Goal: Task Accomplishment & Management: Manage account settings

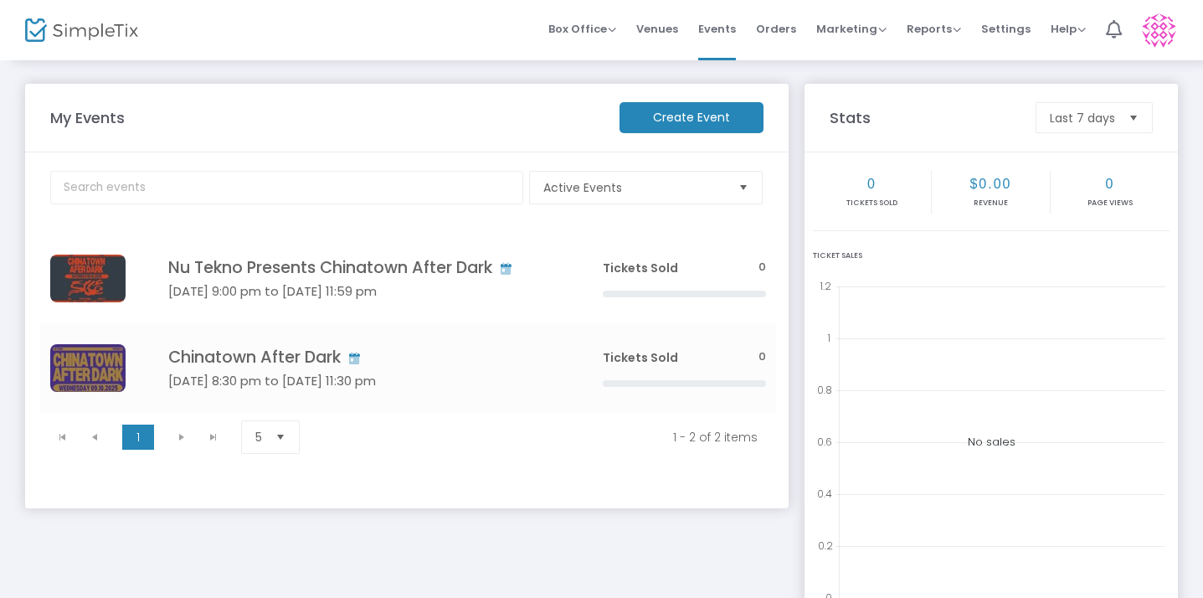
click at [529, 128] on m-panel-title "My Events" at bounding box center [326, 117] width 569 height 23
click at [697, 118] on m-button "Create Event" at bounding box center [692, 117] width 144 height 31
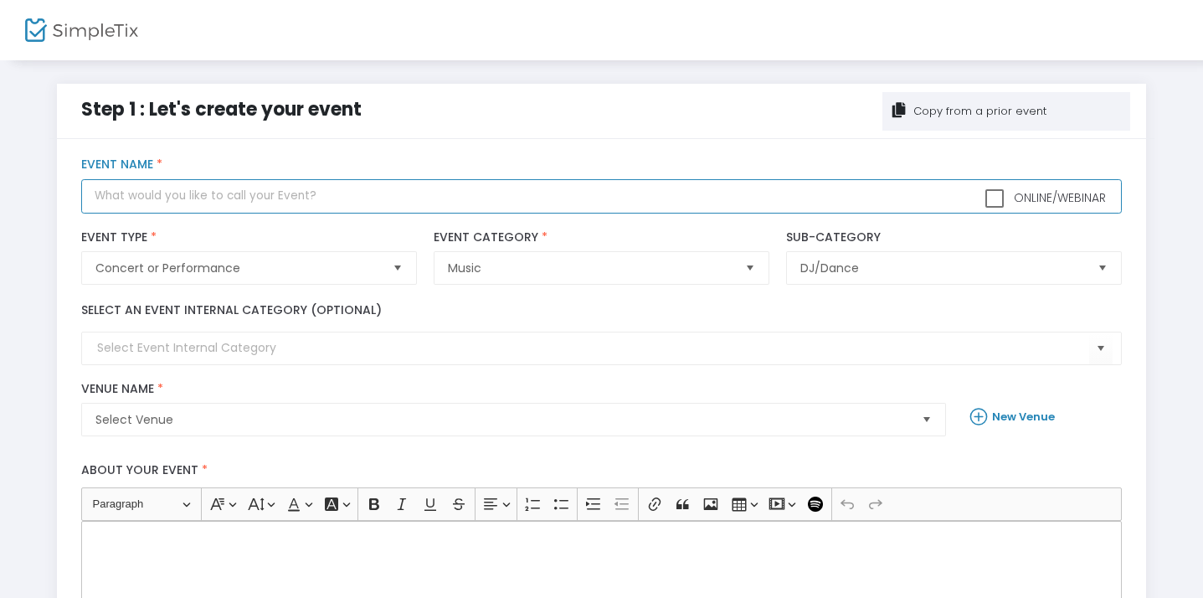
click at [282, 204] on input "text" at bounding box center [601, 196] width 1041 height 34
click at [95, 193] on input "[PERSON_NAME]" at bounding box center [601, 196] width 1041 height 34
type input "DJ [PERSON_NAME]"
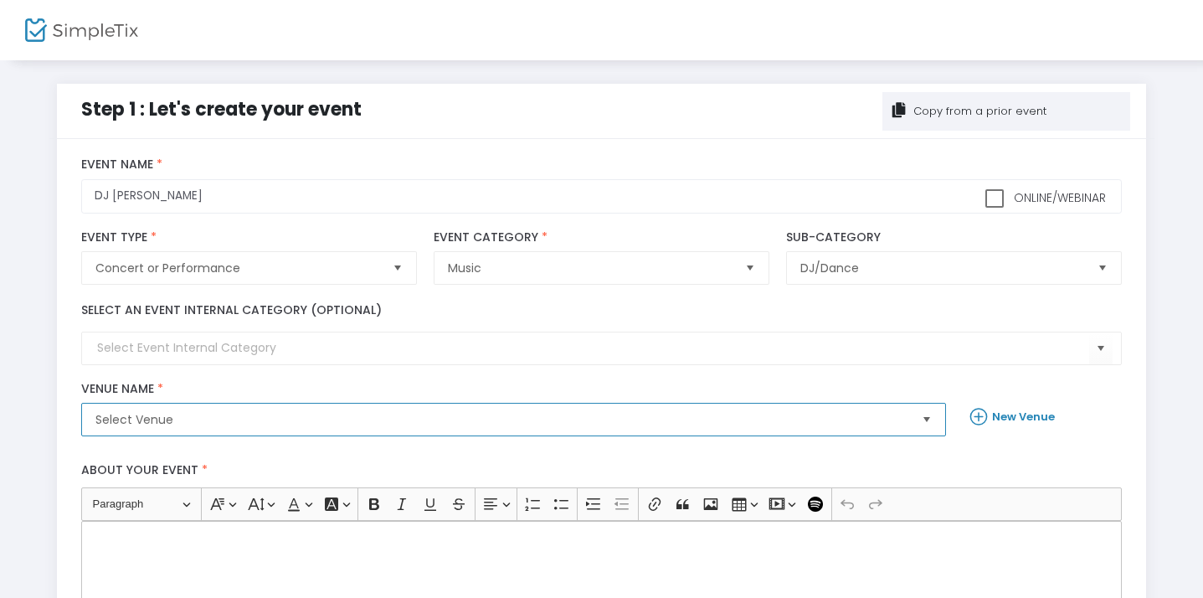
click at [284, 413] on span "Select Venue" at bounding box center [501, 419] width 813 height 17
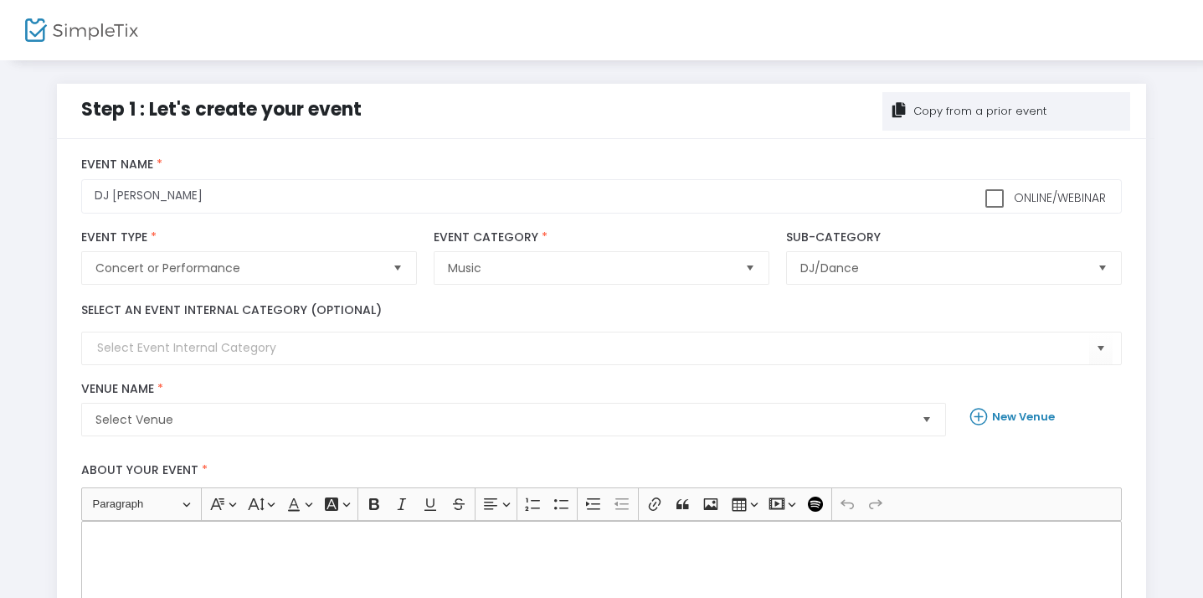
click at [1038, 419] on b "New Venue" at bounding box center [1023, 417] width 63 height 16
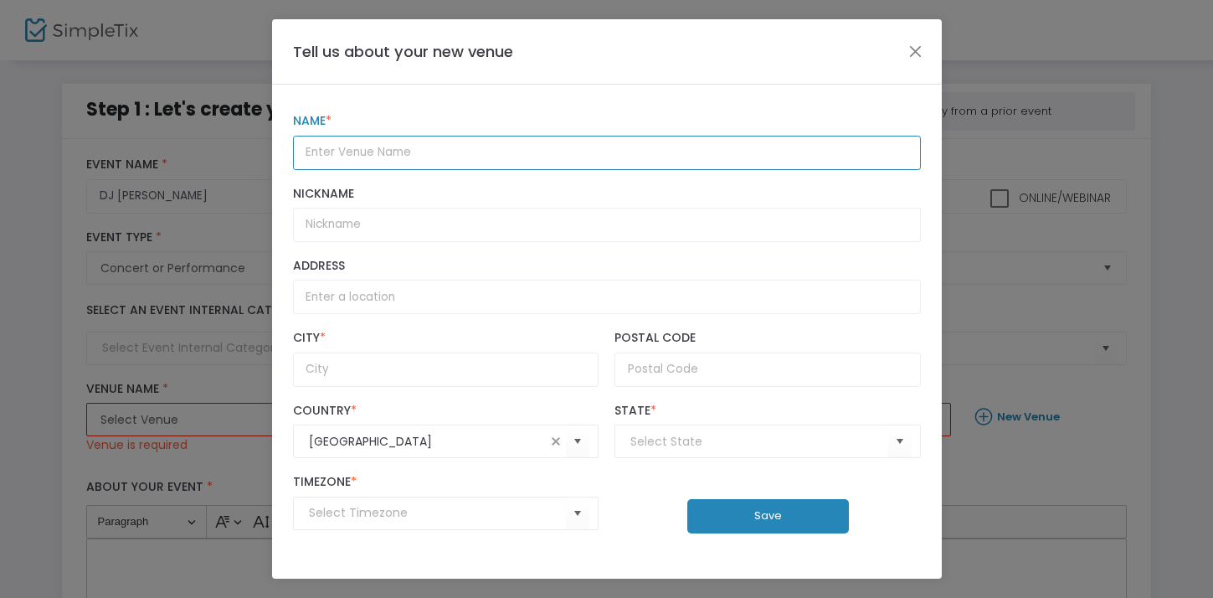
click at [576, 162] on input "text" at bounding box center [607, 153] width 628 height 34
type input "Corner Bar"
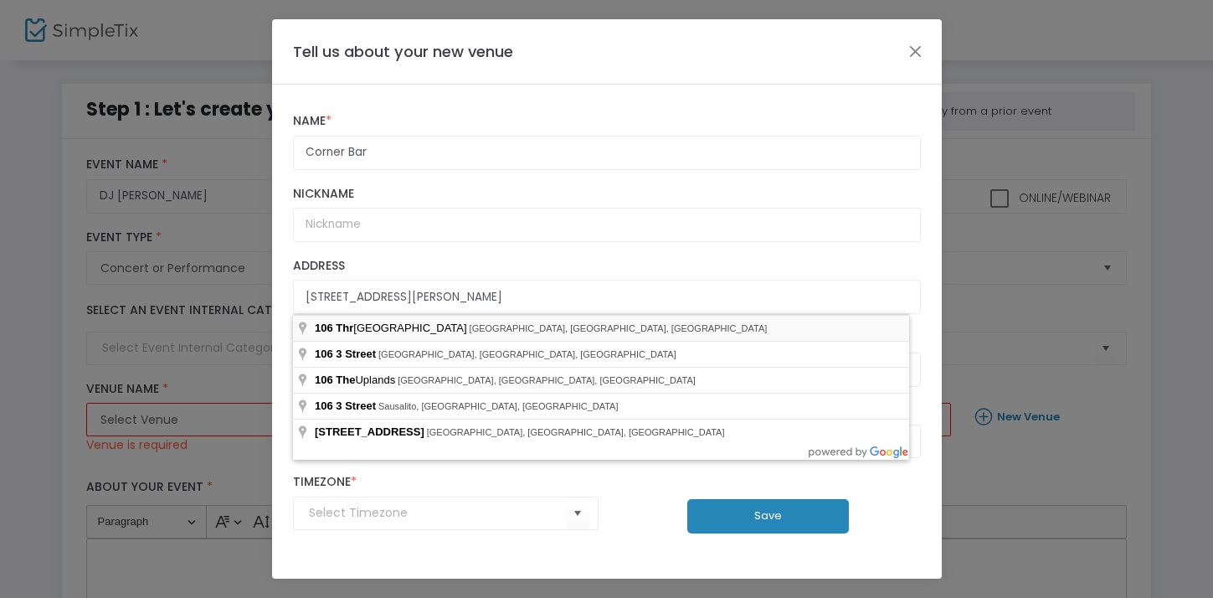
type input "[STREET_ADDRESS][PERSON_NAME]"
type input "[GEOGRAPHIC_DATA]"
type input "94941"
type input "(UTC-08:00) Pacific Time ([GEOGRAPHIC_DATA] & [GEOGRAPHIC_DATA])"
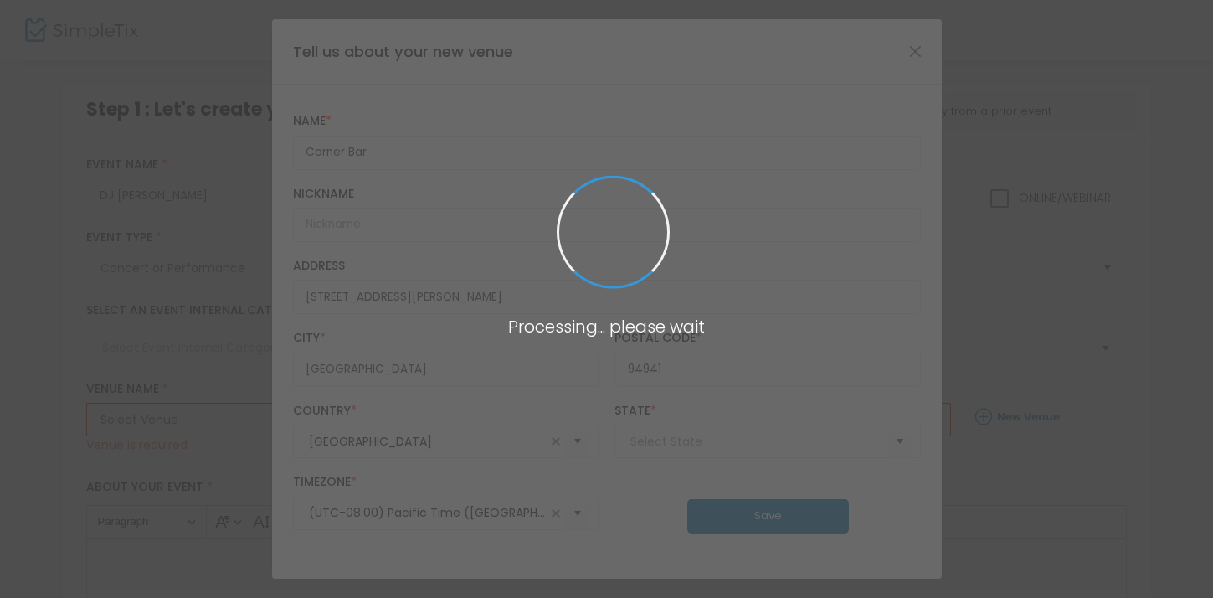
type input "[US_STATE]"
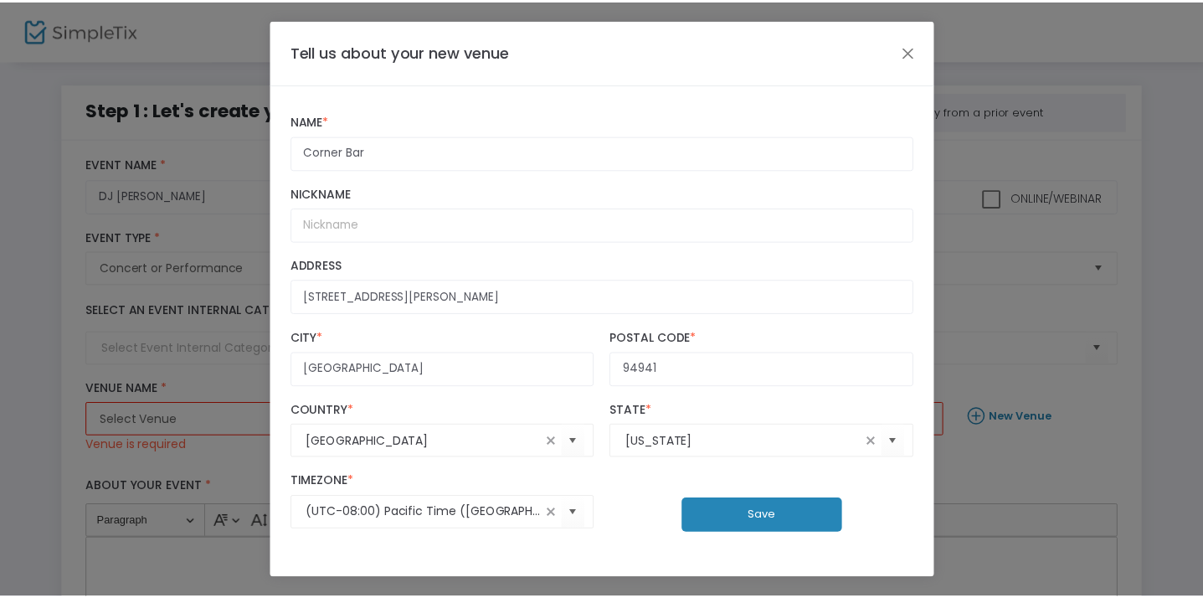
scroll to position [7, 0]
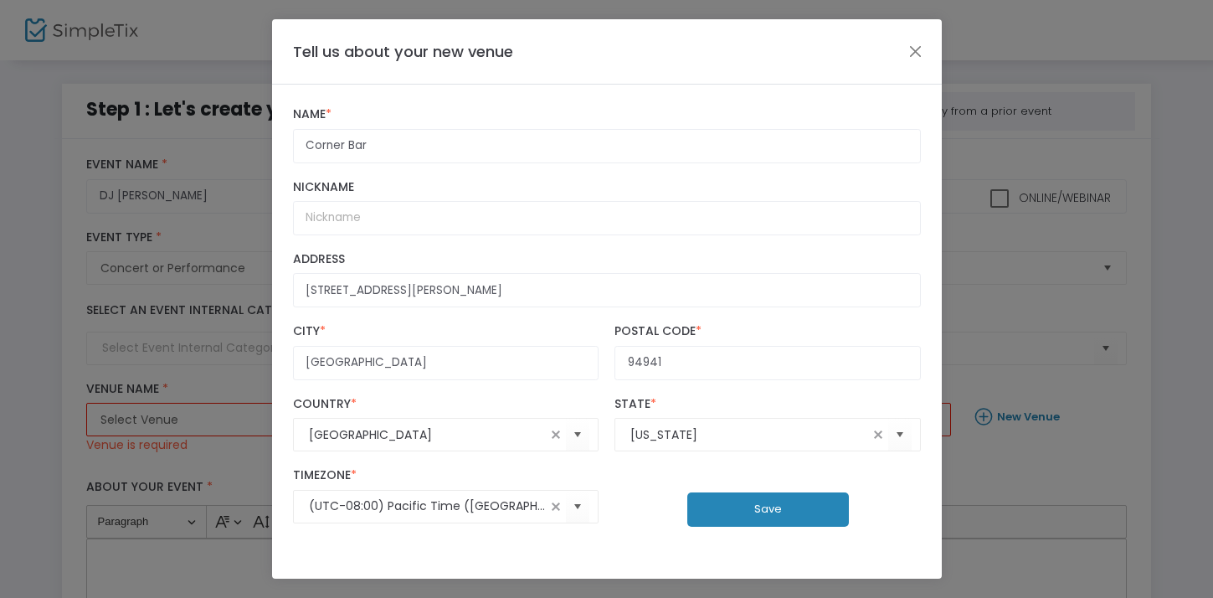
click at [737, 503] on button "Save" at bounding box center [768, 509] width 162 height 34
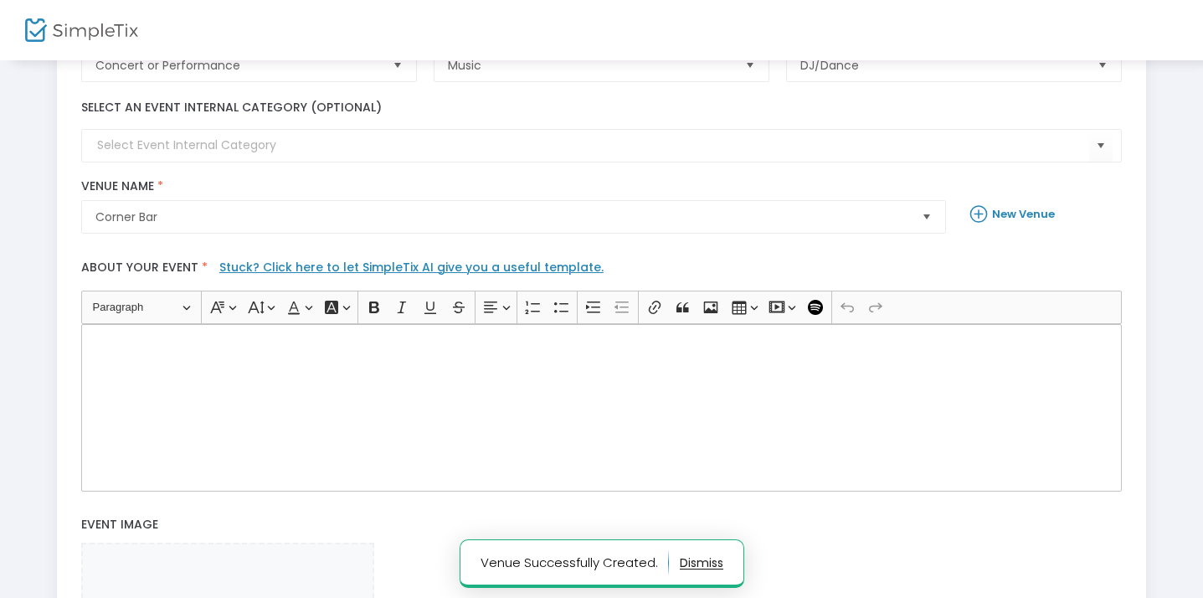
scroll to position [203, 0]
click at [1004, 355] on div "Rich Text Editor, main" at bounding box center [601, 406] width 1041 height 167
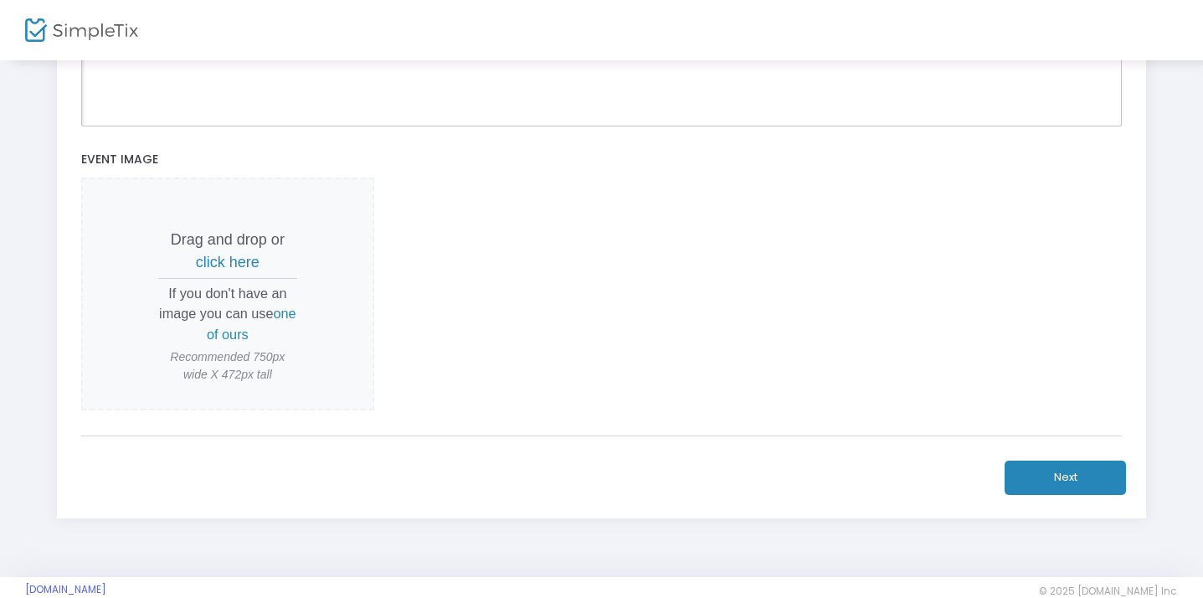
scroll to position [568, 0]
click at [229, 264] on span "click here" at bounding box center [228, 262] width 64 height 17
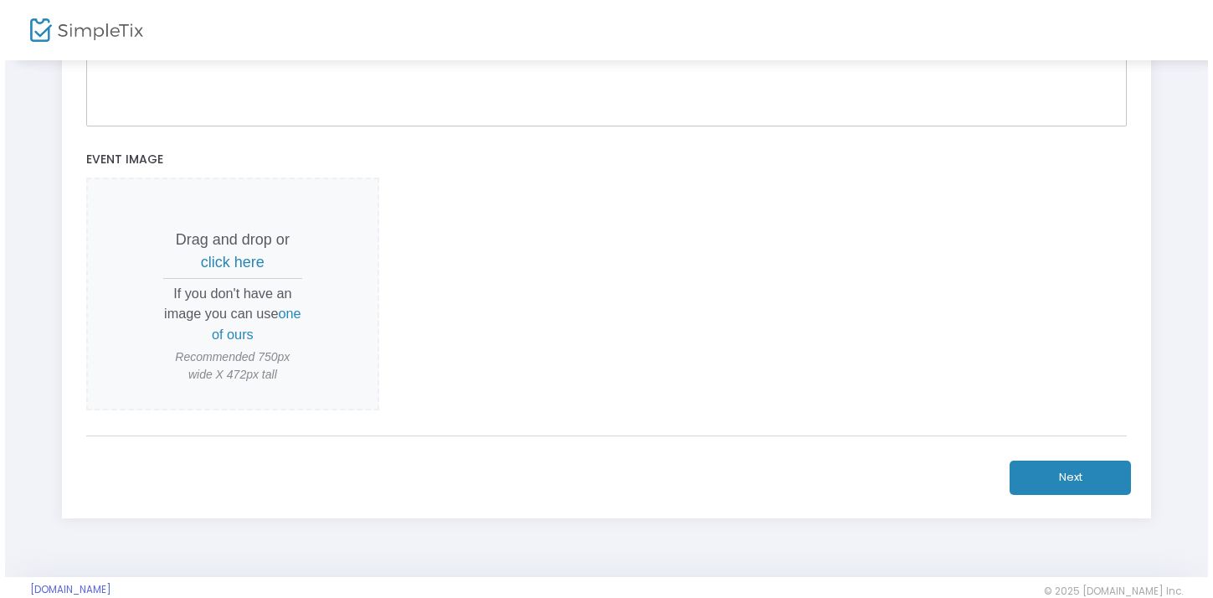
scroll to position [0, 0]
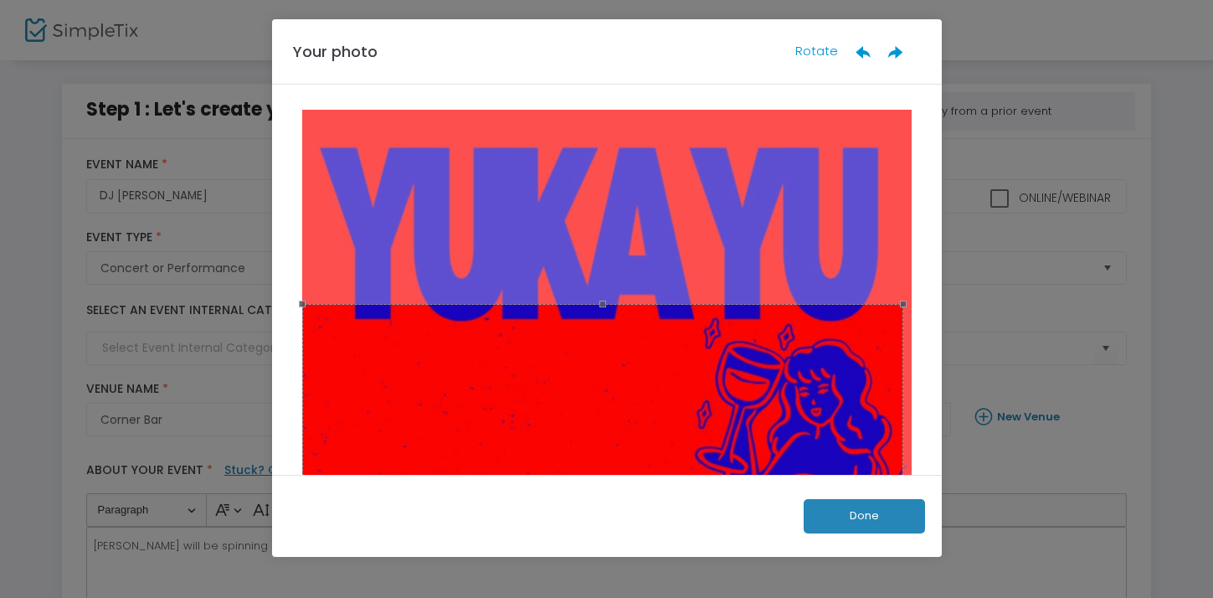
drag, startPoint x: 904, startPoint y: 296, endPoint x: 900, endPoint y: 260, distance: 37.1
click at [900, 259] on div at bounding box center [607, 497] width 620 height 775
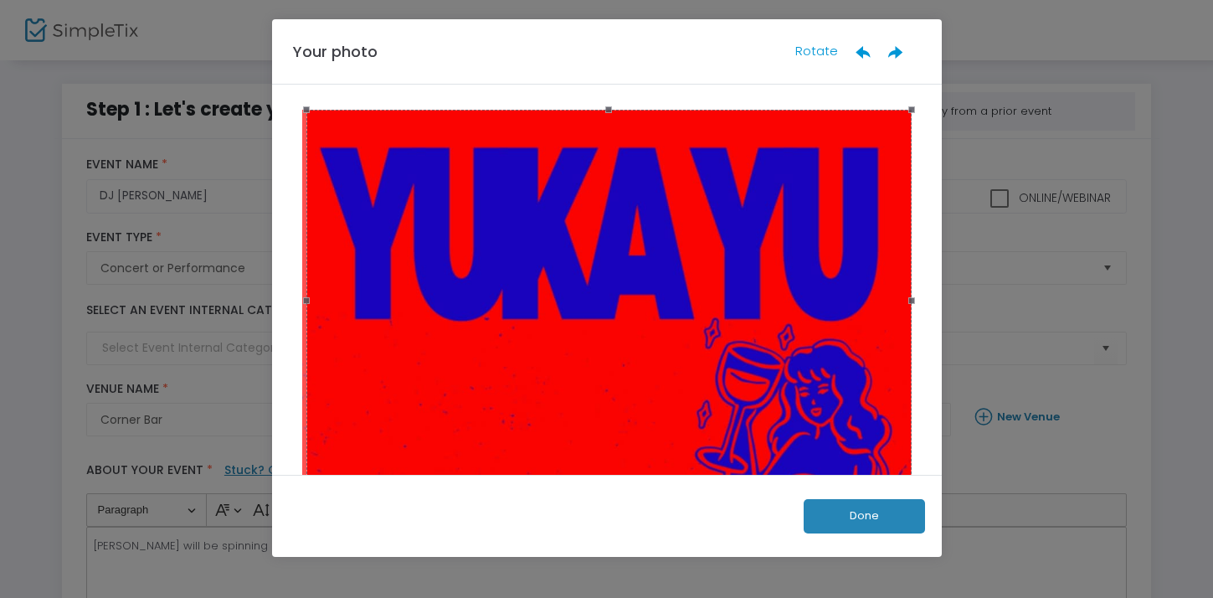
drag, startPoint x: 775, startPoint y: 311, endPoint x: 816, endPoint y: 118, distance: 197.1
click at [816, 118] on div at bounding box center [608, 300] width 605 height 381
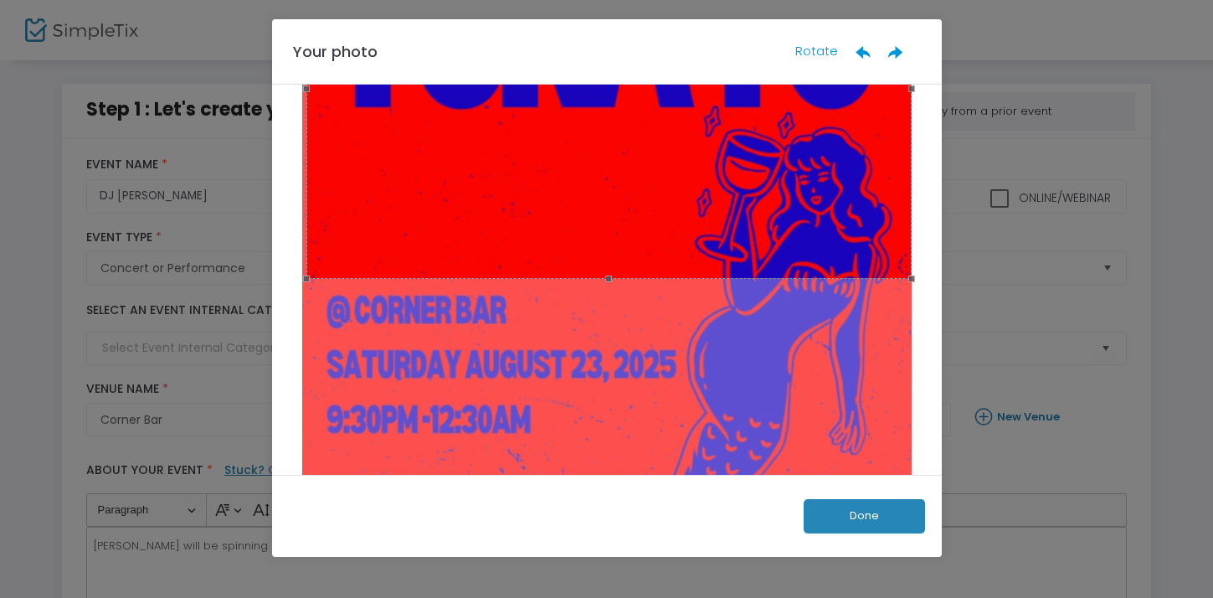
scroll to position [136, 0]
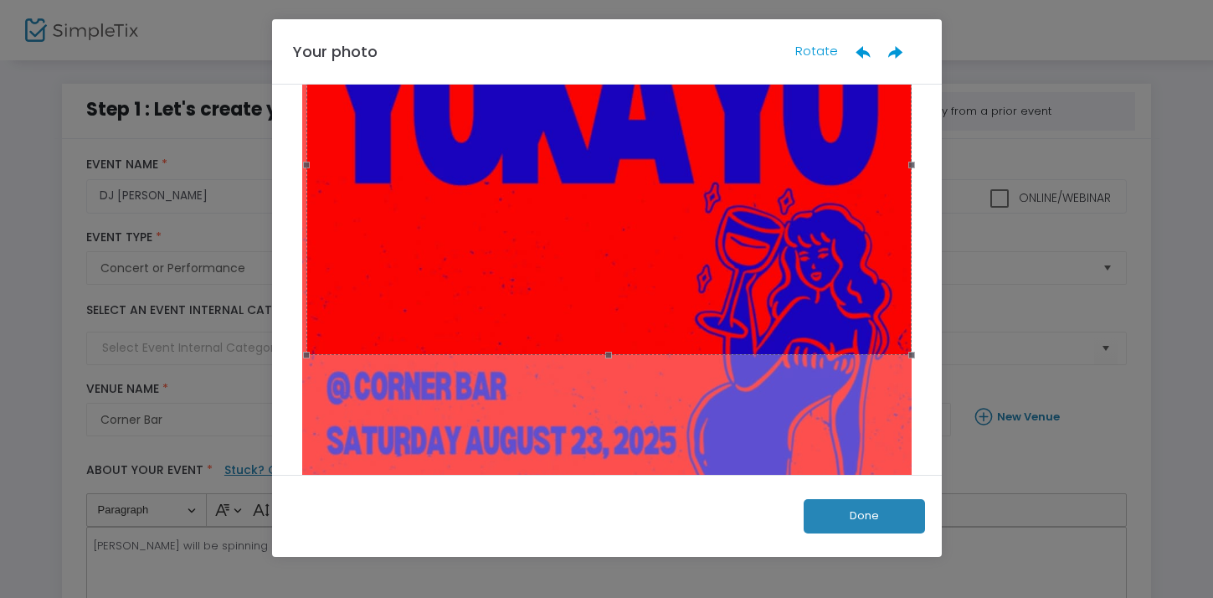
drag, startPoint x: 603, startPoint y: 354, endPoint x: 603, endPoint y: 388, distance: 33.5
click at [603, 388] on div at bounding box center [607, 361] width 620 height 775
drag, startPoint x: 789, startPoint y: 160, endPoint x: 807, endPoint y: 147, distance: 22.8
click at [807, 147] on div at bounding box center [608, 164] width 605 height 381
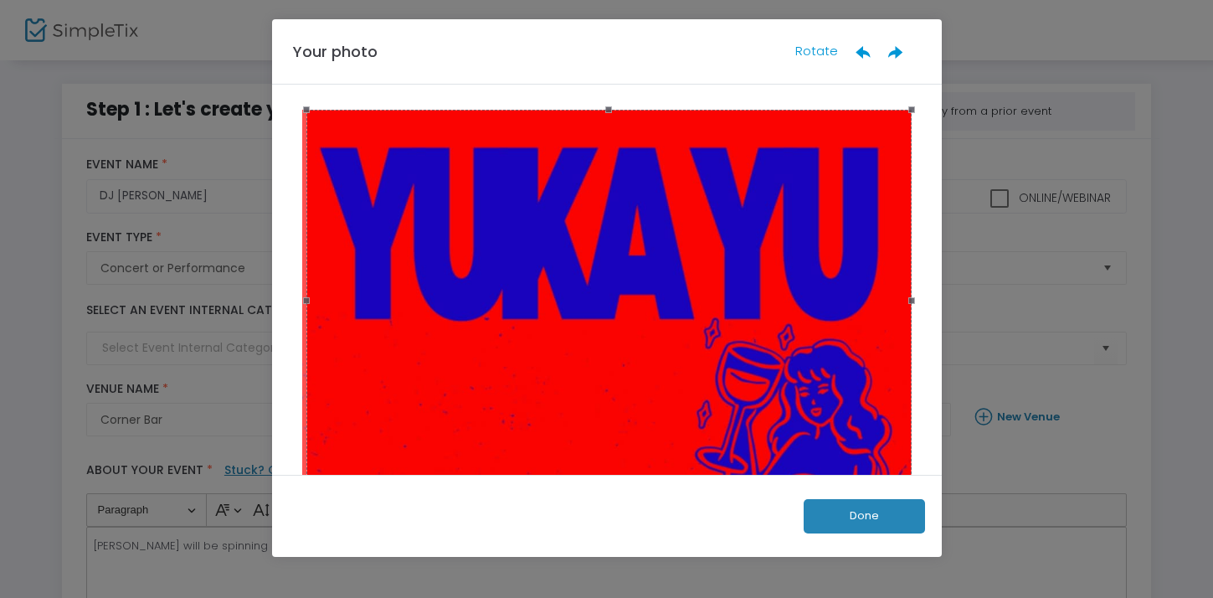
scroll to position [20, 0]
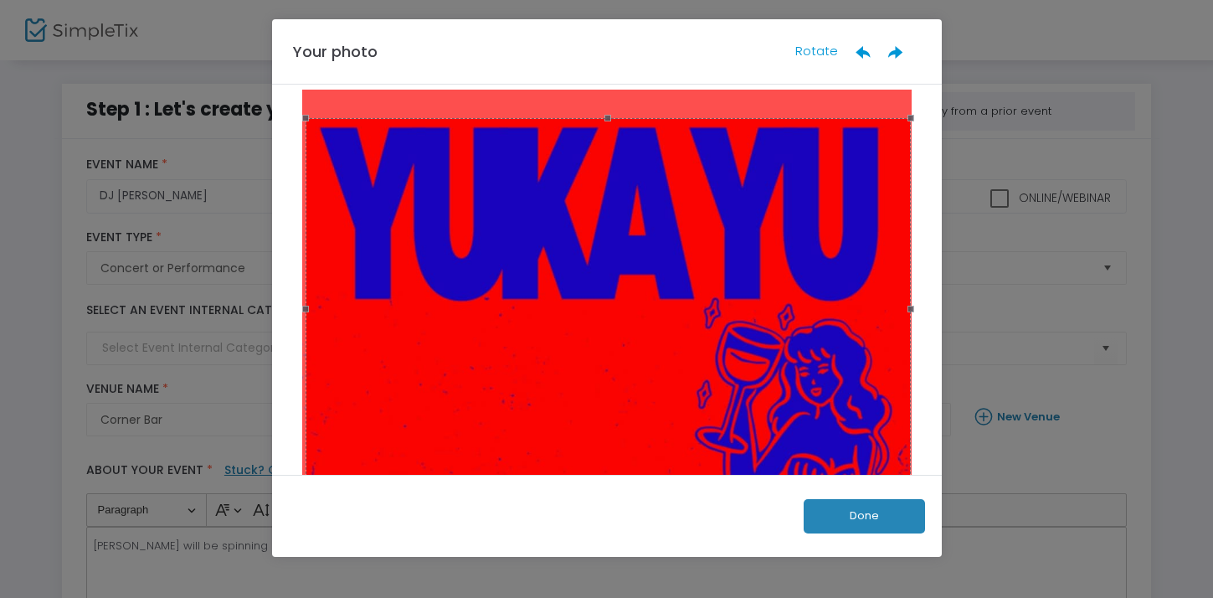
drag, startPoint x: 684, startPoint y: 166, endPoint x: 683, endPoint y: 194, distance: 28.5
click at [683, 194] on div at bounding box center [608, 308] width 605 height 381
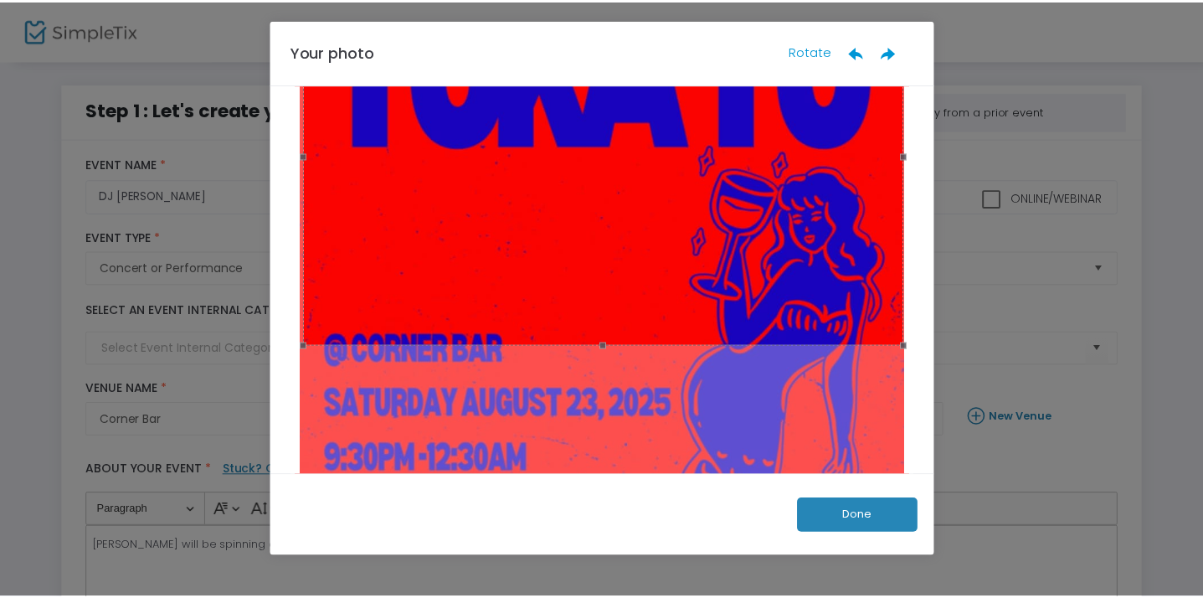
scroll to position [179, 0]
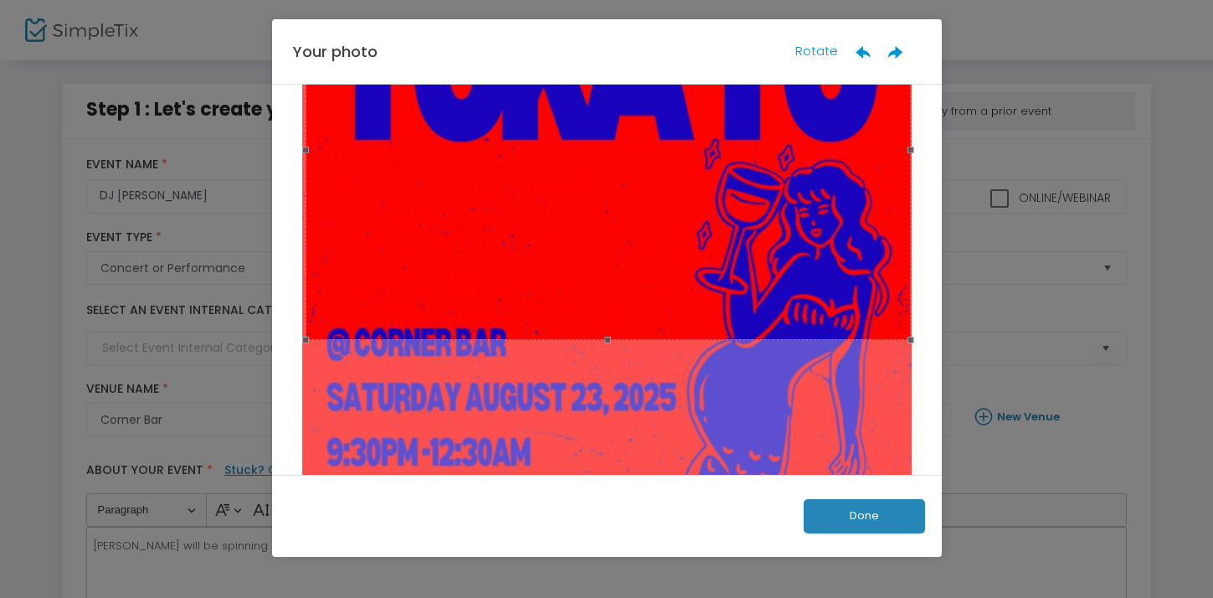
click at [883, 503] on button "Done" at bounding box center [864, 516] width 121 height 34
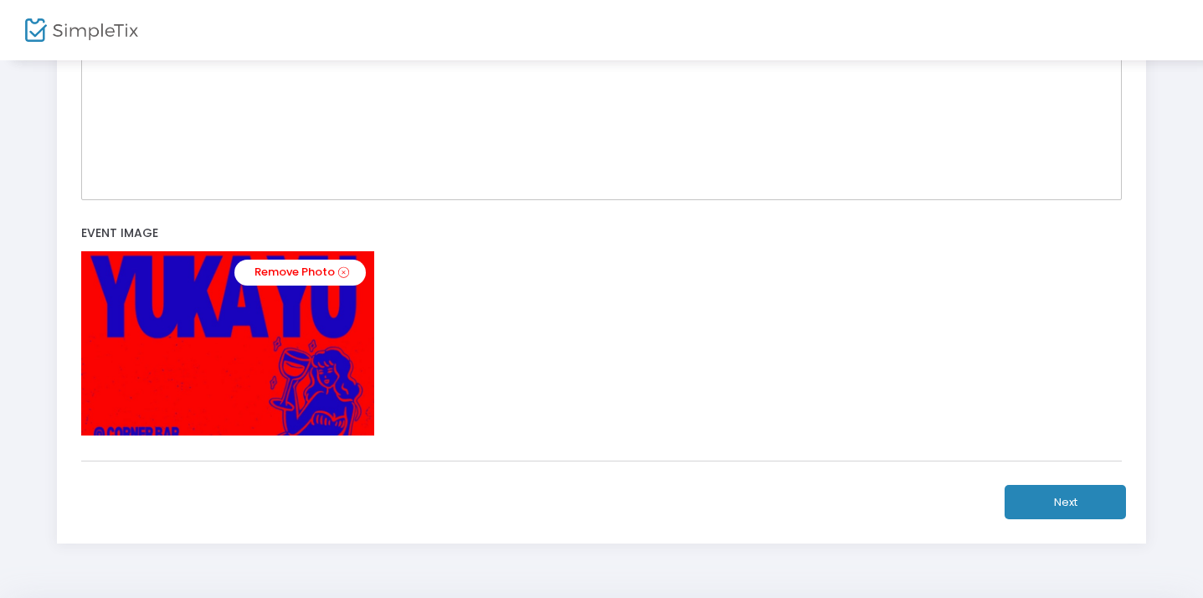
scroll to position [496, 0]
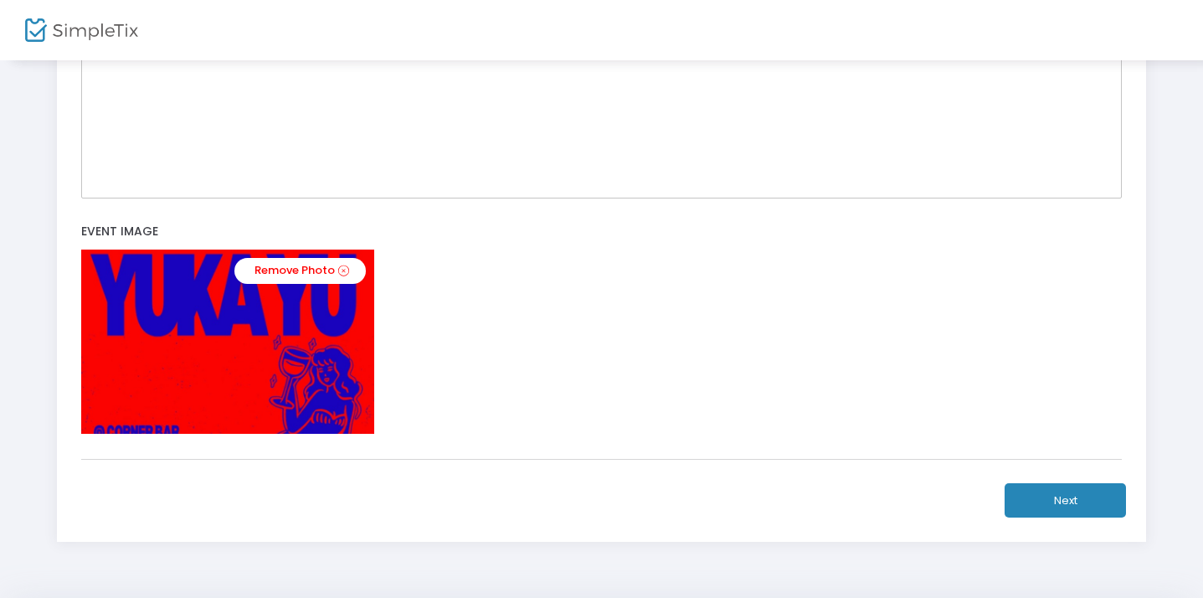
click at [1078, 508] on button "Next" at bounding box center [1065, 500] width 121 height 34
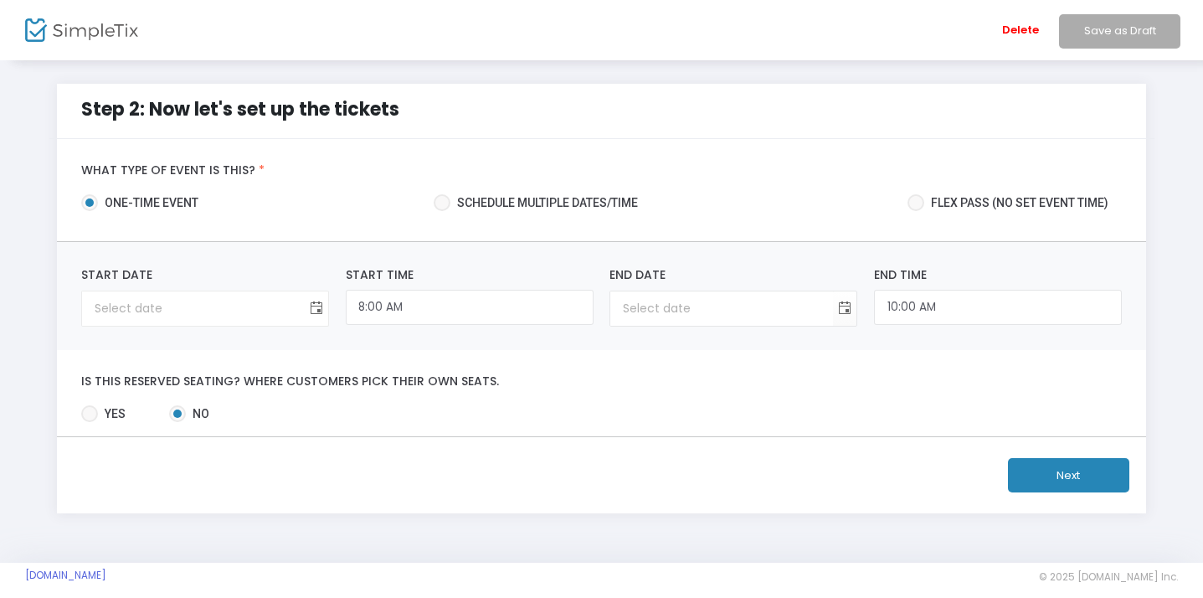
click at [312, 306] on span "Toggle calendar" at bounding box center [317, 309] width 28 height 28
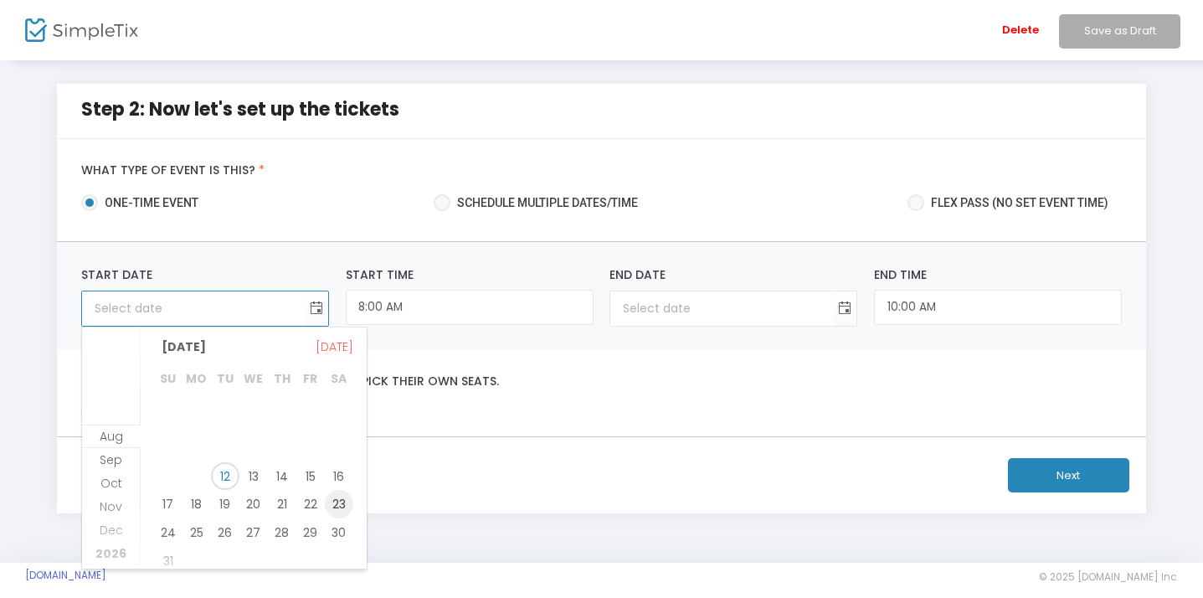
click at [337, 502] on span "23" at bounding box center [339, 504] width 28 height 28
type input "[DATE]"
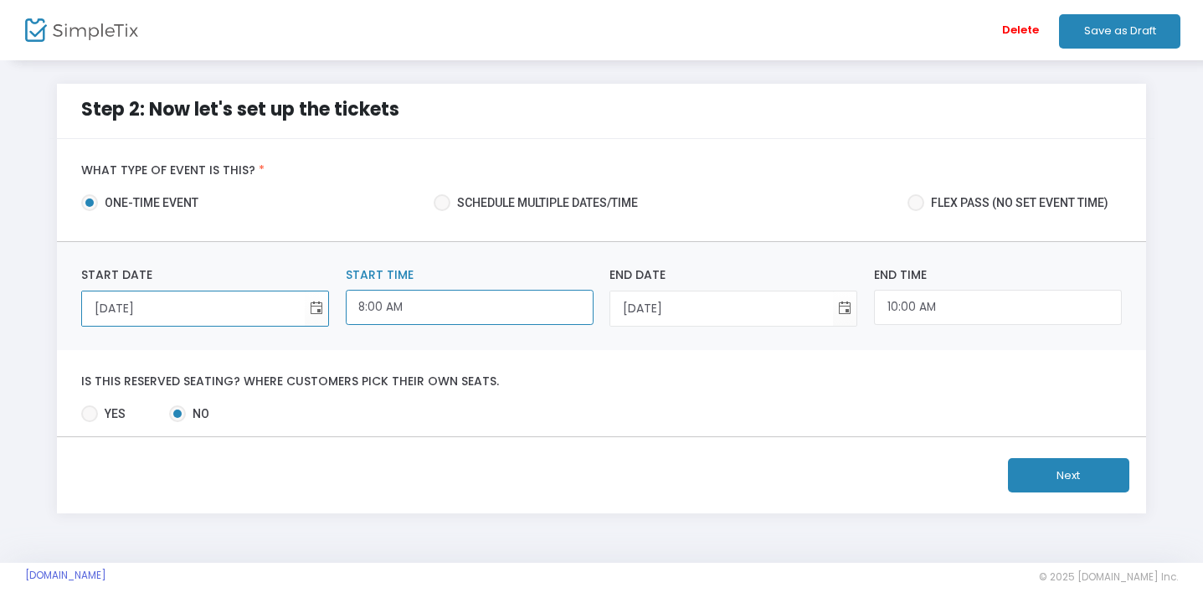
scroll to position [550, 0]
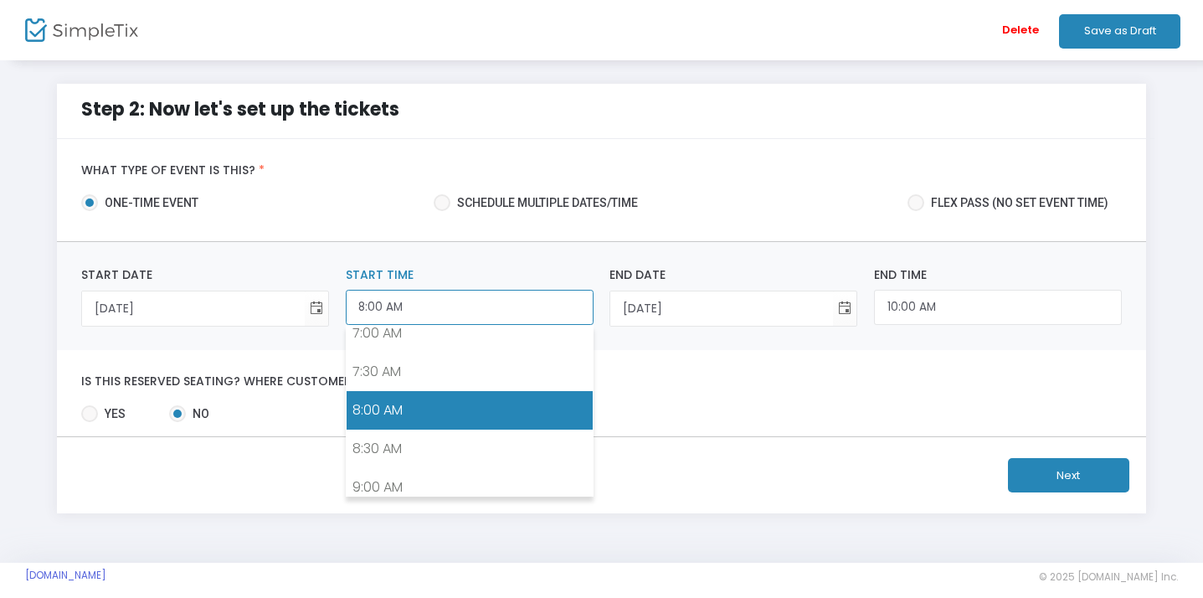
click at [556, 307] on input "8:00 AM" at bounding box center [470, 308] width 248 height 36
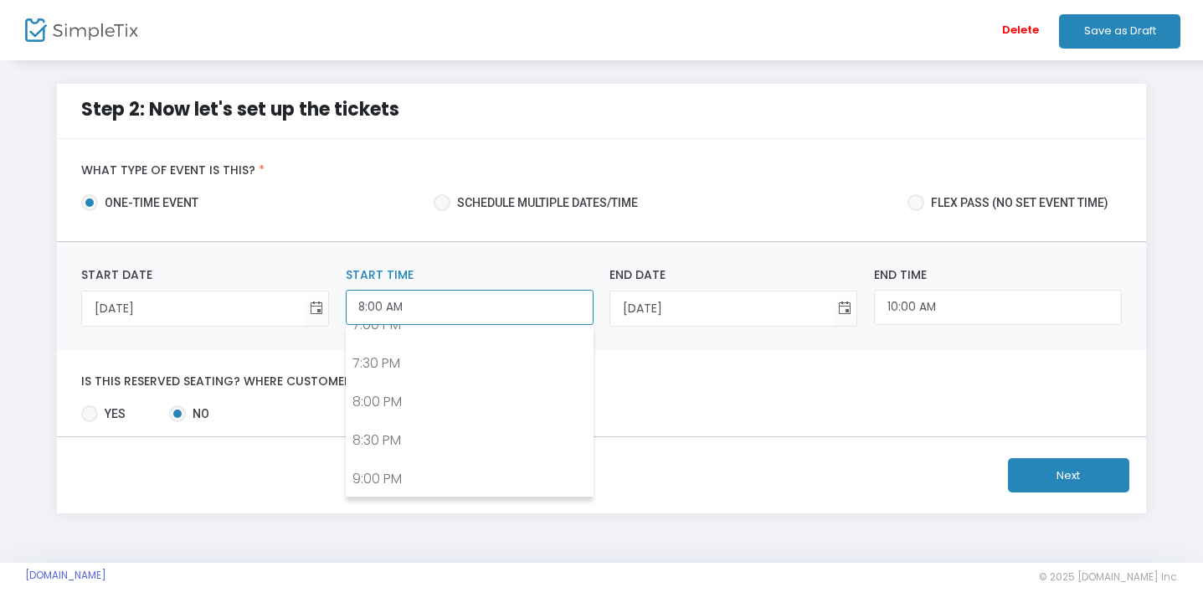
scroll to position [1515, 0]
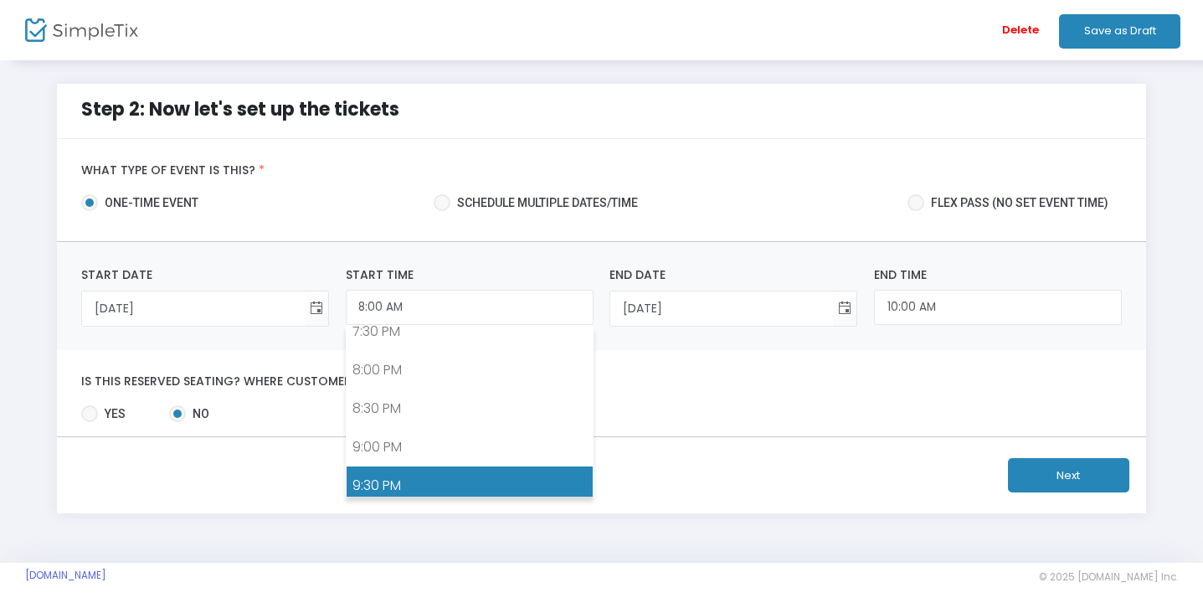
click at [543, 480] on link "9:30 PM" at bounding box center [470, 485] width 246 height 39
type input "9:30 PM"
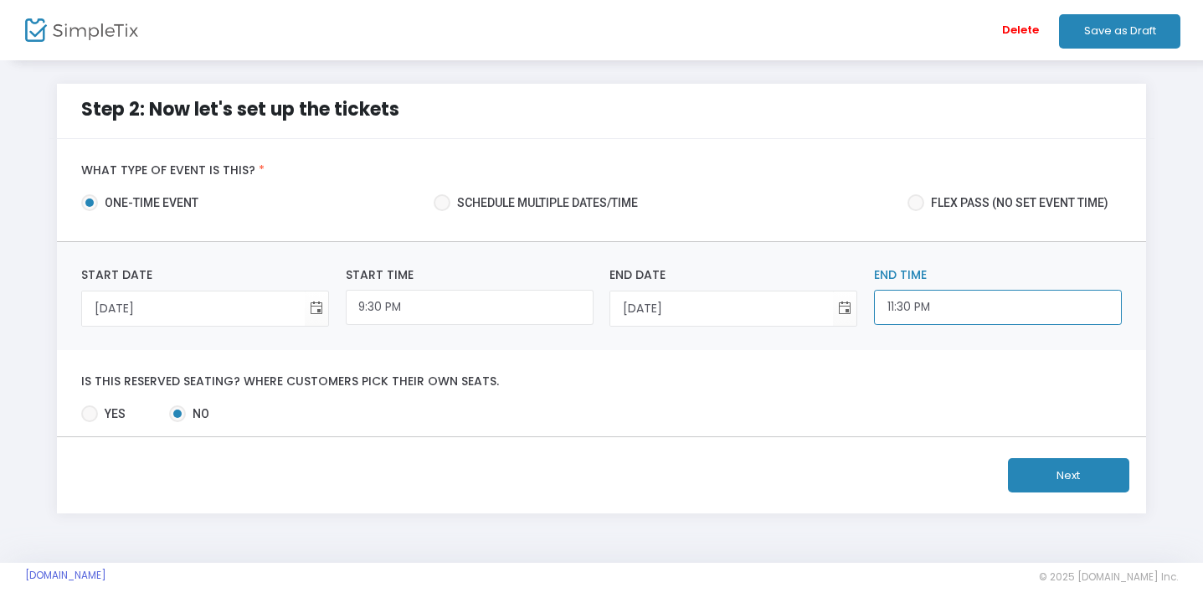
scroll to position [1677, 0]
click at [993, 314] on input "11:30 PM" at bounding box center [998, 308] width 248 height 36
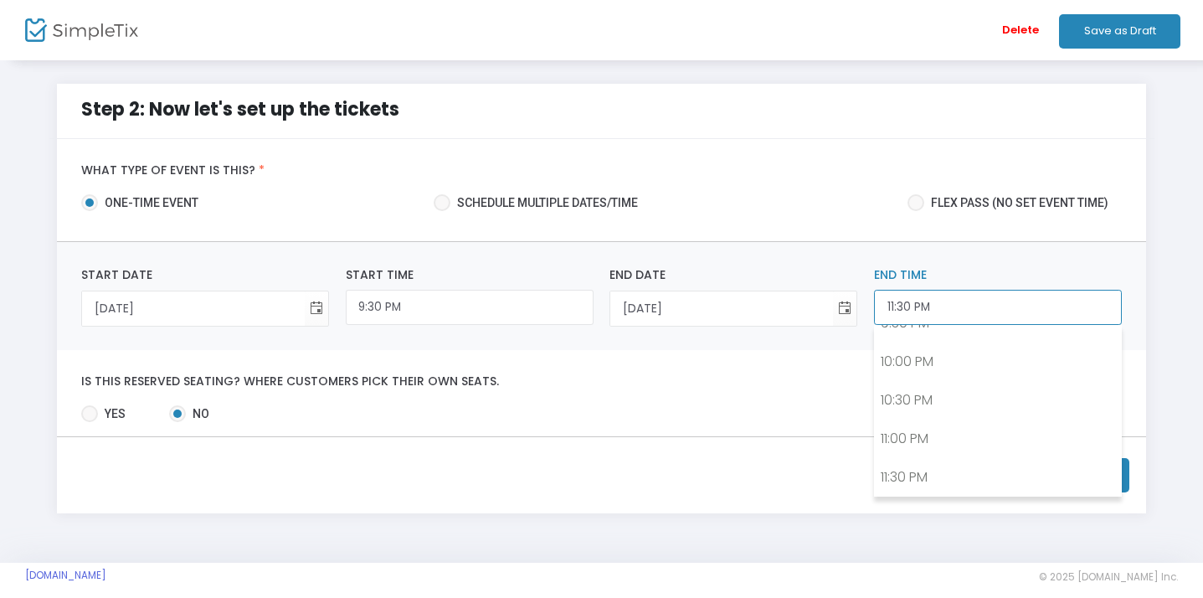
click at [1020, 300] on input "11:30 PM" at bounding box center [998, 308] width 248 height 36
click at [909, 311] on input "11:30 PM" at bounding box center [998, 308] width 248 height 36
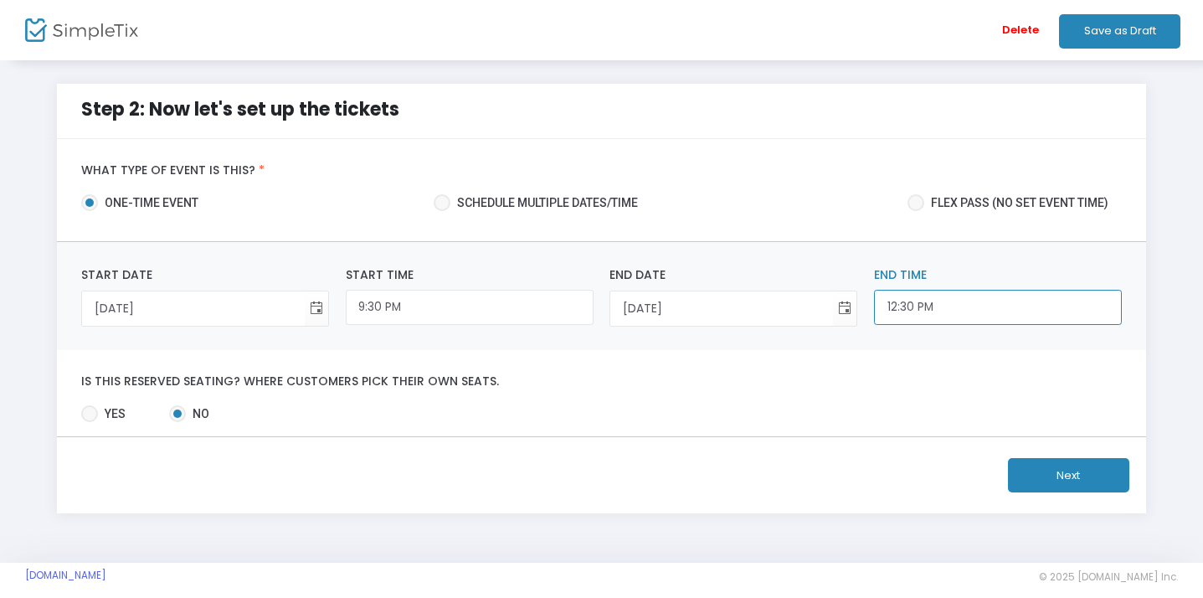
click at [986, 304] on input "12:30 PM" at bounding box center [998, 308] width 248 height 36
click at [1087, 484] on button "Next" at bounding box center [1068, 475] width 121 height 34
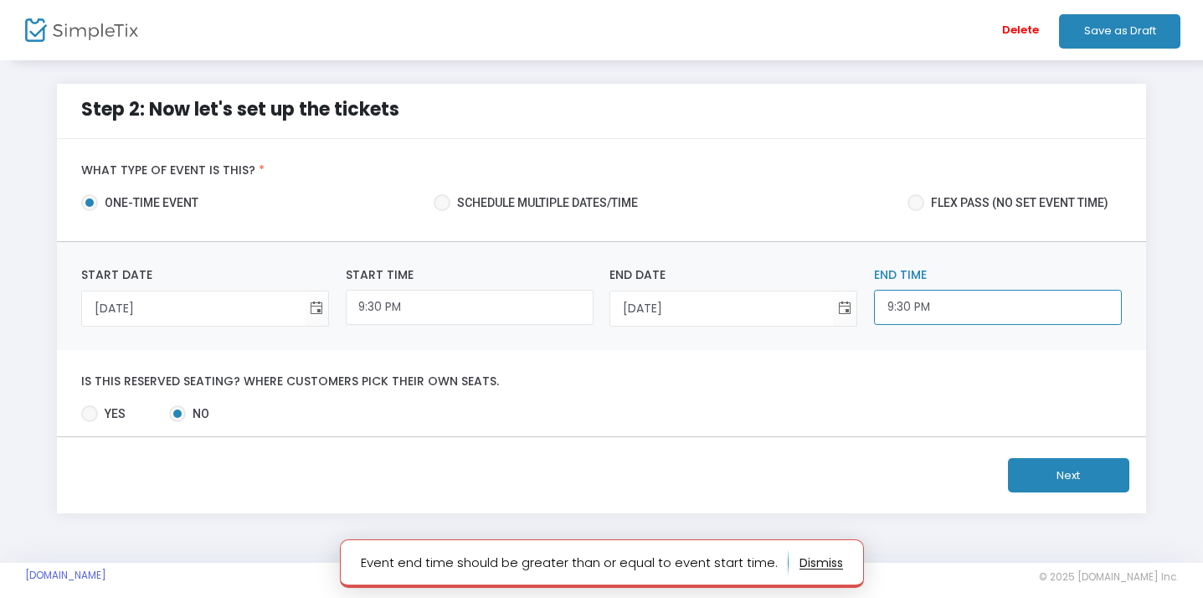
scroll to position [1589, 0]
click at [983, 306] on input "9:30 PM" at bounding box center [998, 308] width 248 height 36
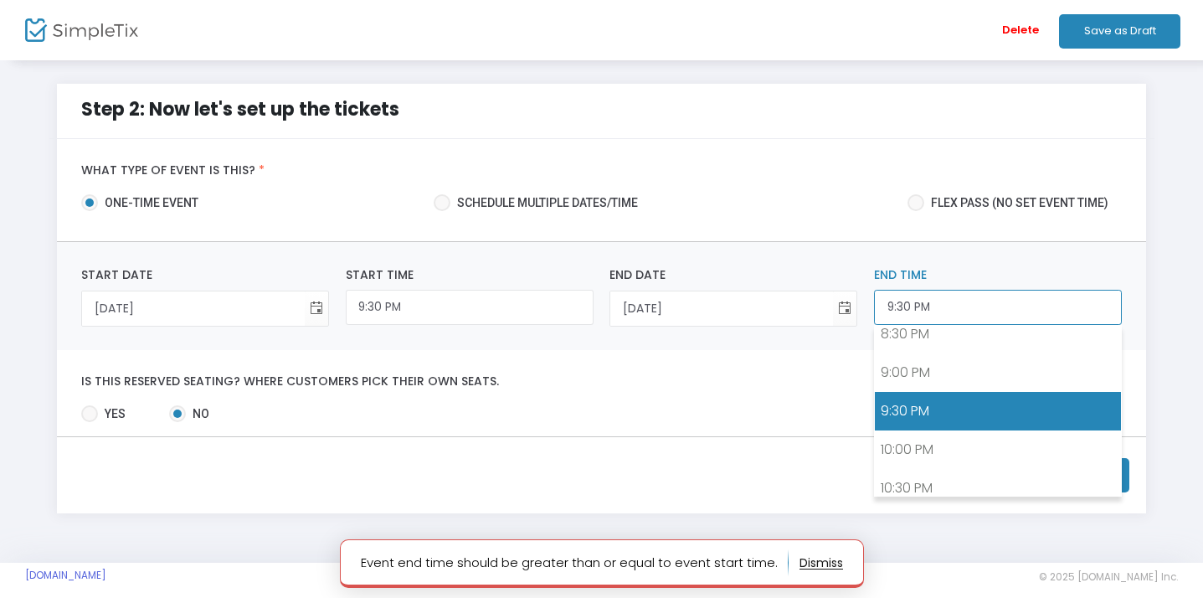
click at [983, 306] on input "9:30 PM" at bounding box center [998, 308] width 248 height 36
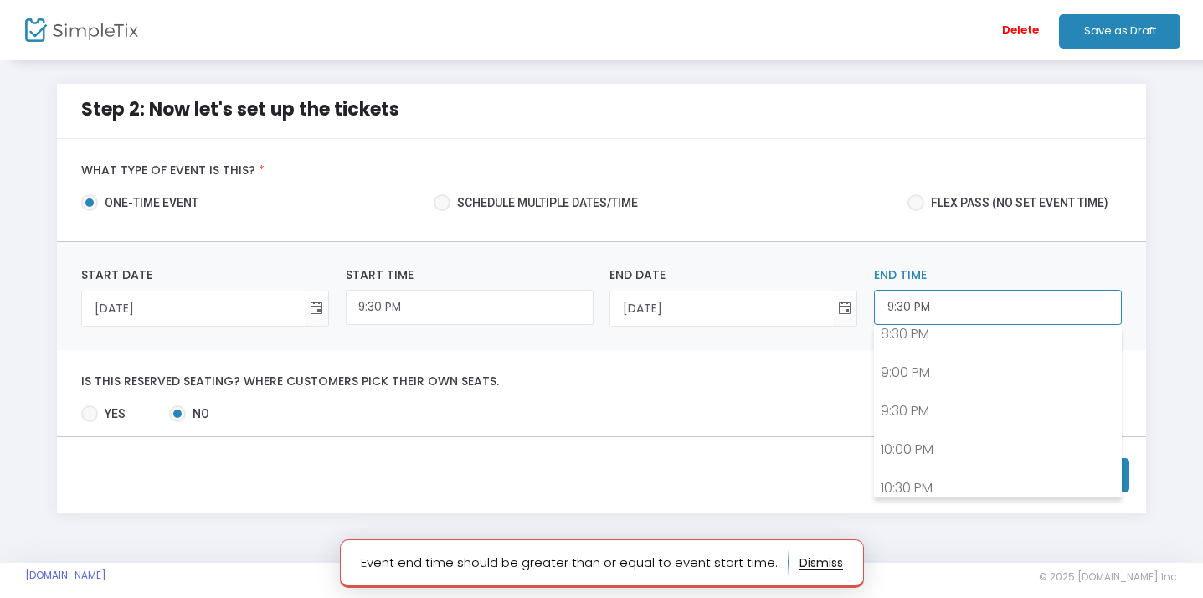
click at [909, 303] on input "9:30 PM" at bounding box center [998, 308] width 248 height 36
drag, startPoint x: 909, startPoint y: 303, endPoint x: 877, endPoint y: 303, distance: 31.8
click at [877, 303] on input "9:30 PM" at bounding box center [998, 308] width 248 height 36
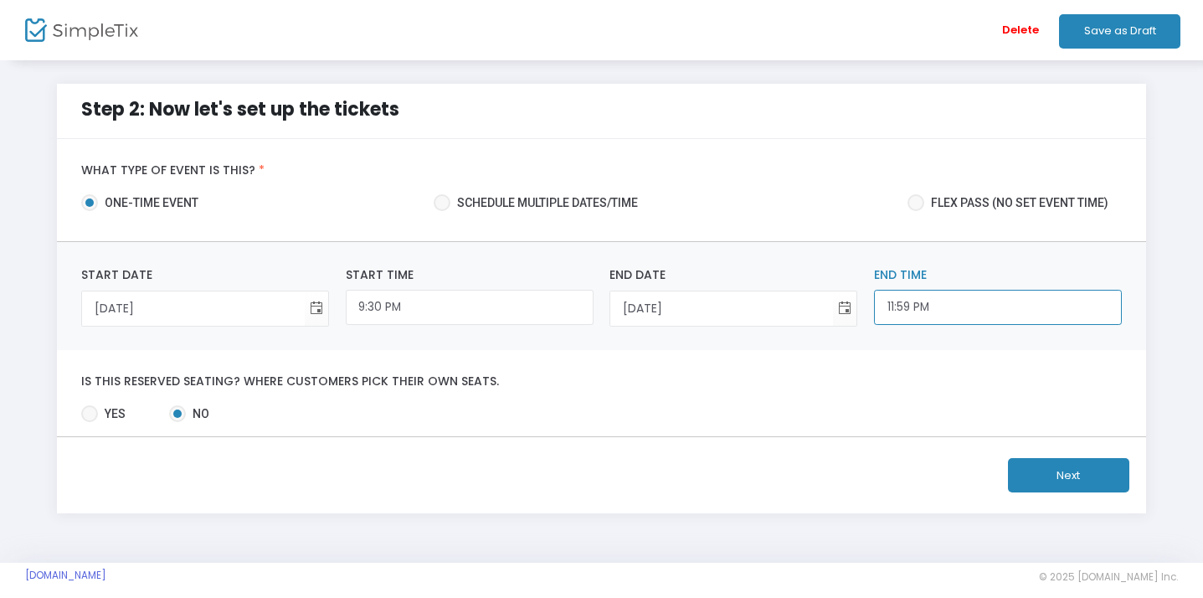
type input "11:59 PM"
drag, startPoint x: 1046, startPoint y: 476, endPoint x: 1003, endPoint y: 384, distance: 101.5
click at [1003, 384] on form "What type of event is this? * one-time event Schedule multiple dates/time Flex …" at bounding box center [601, 326] width 1089 height 374
click at [1080, 471] on button "Next" at bounding box center [1068, 475] width 121 height 34
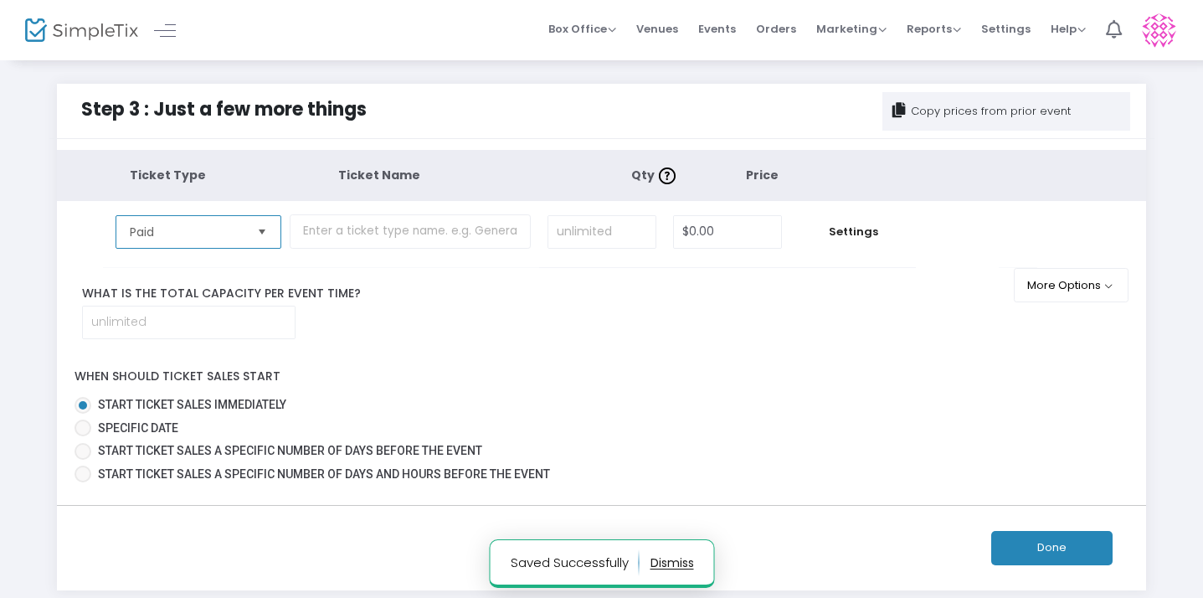
click at [250, 225] on span "Paid" at bounding box center [186, 232] width 126 height 32
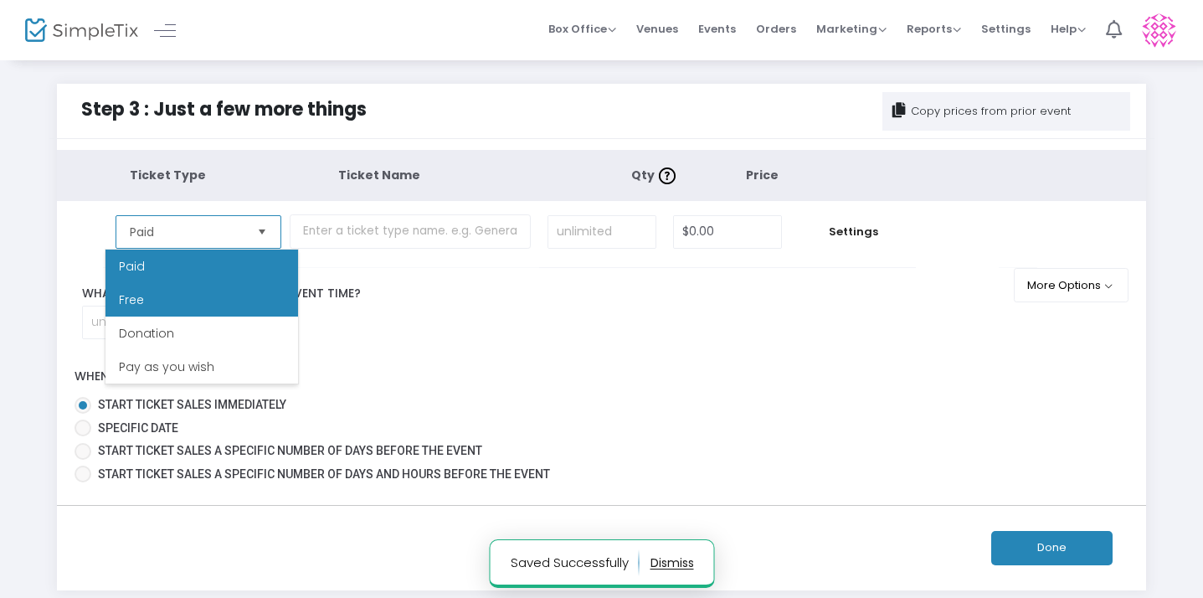
click at [245, 310] on li "Free" at bounding box center [201, 299] width 193 height 33
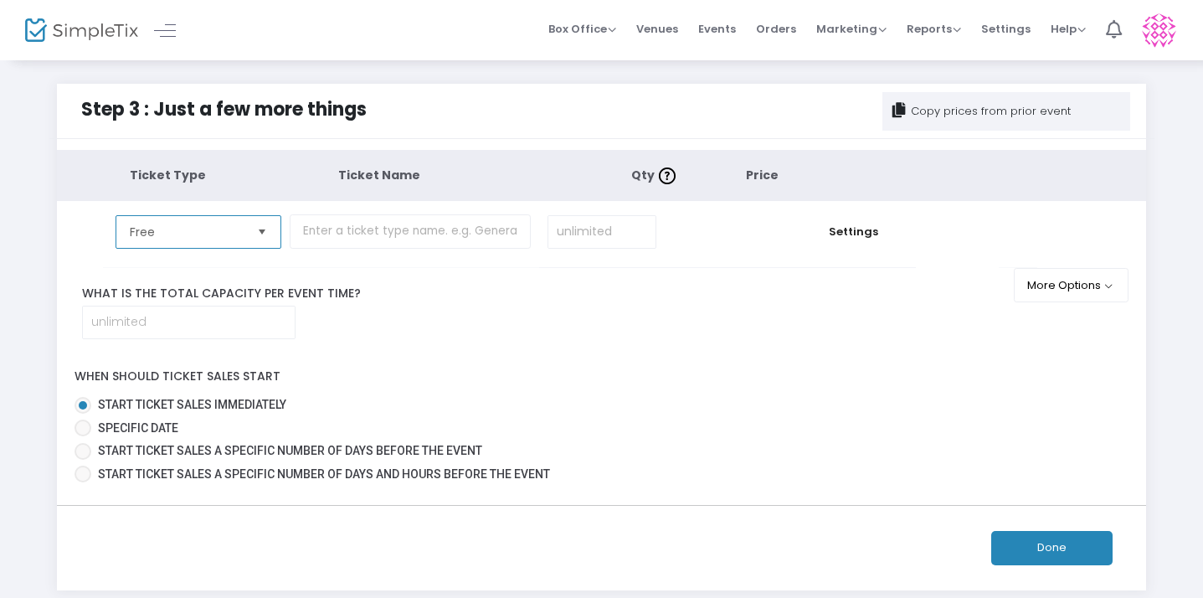
click at [271, 235] on span "Select" at bounding box center [262, 232] width 28 height 28
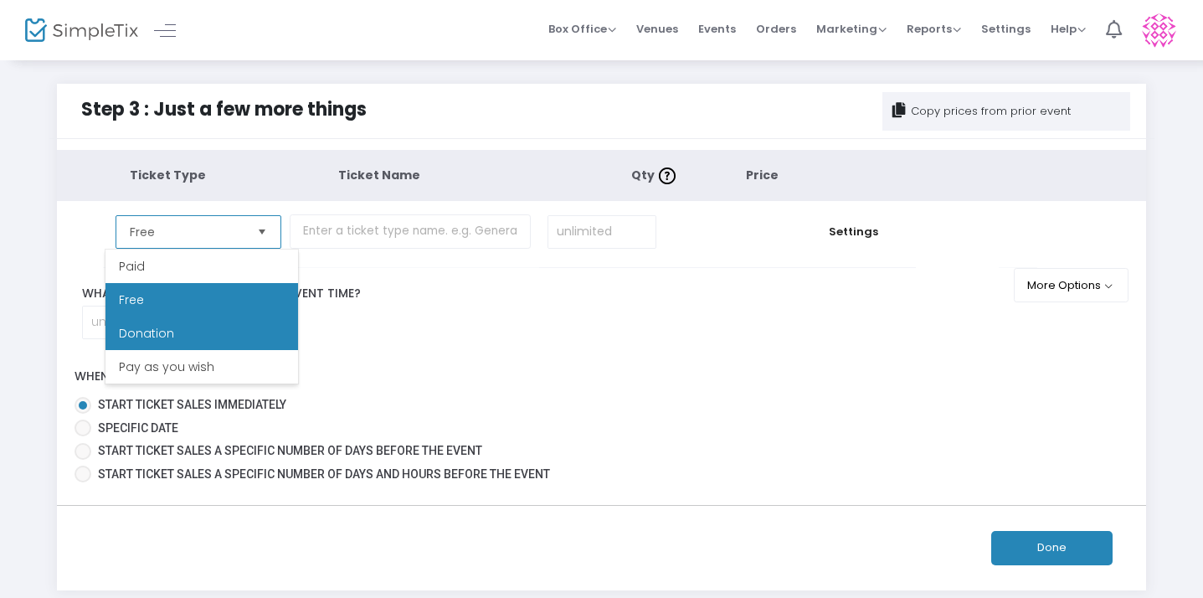
click at [225, 347] on li "Donation" at bounding box center [201, 332] width 193 height 33
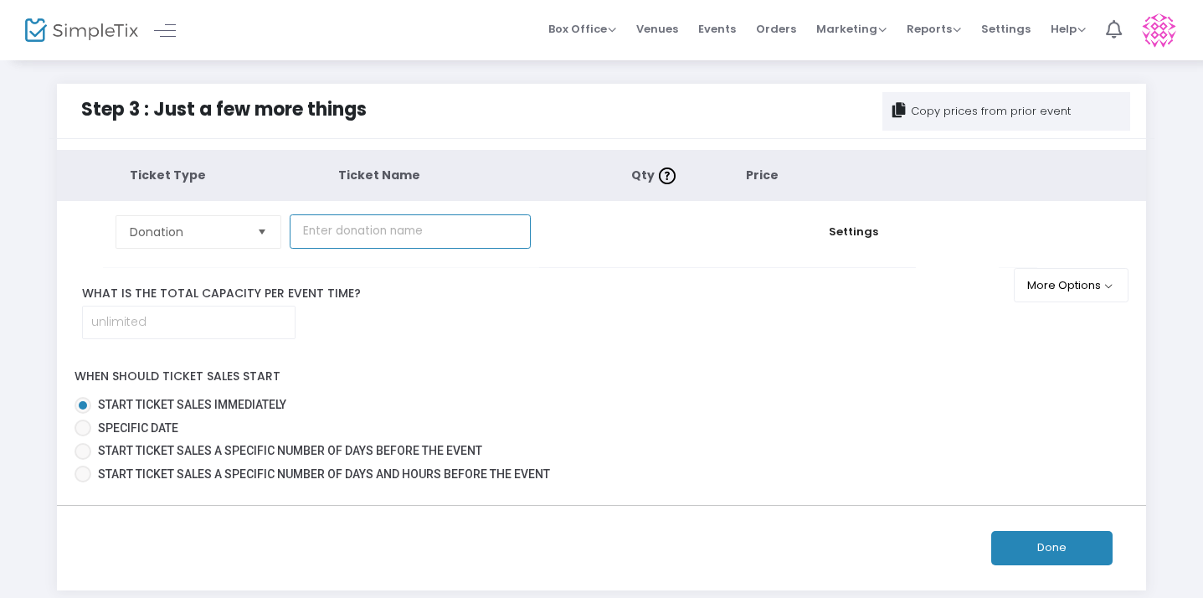
click at [347, 237] on input "text" at bounding box center [410, 231] width 241 height 34
type input "N"
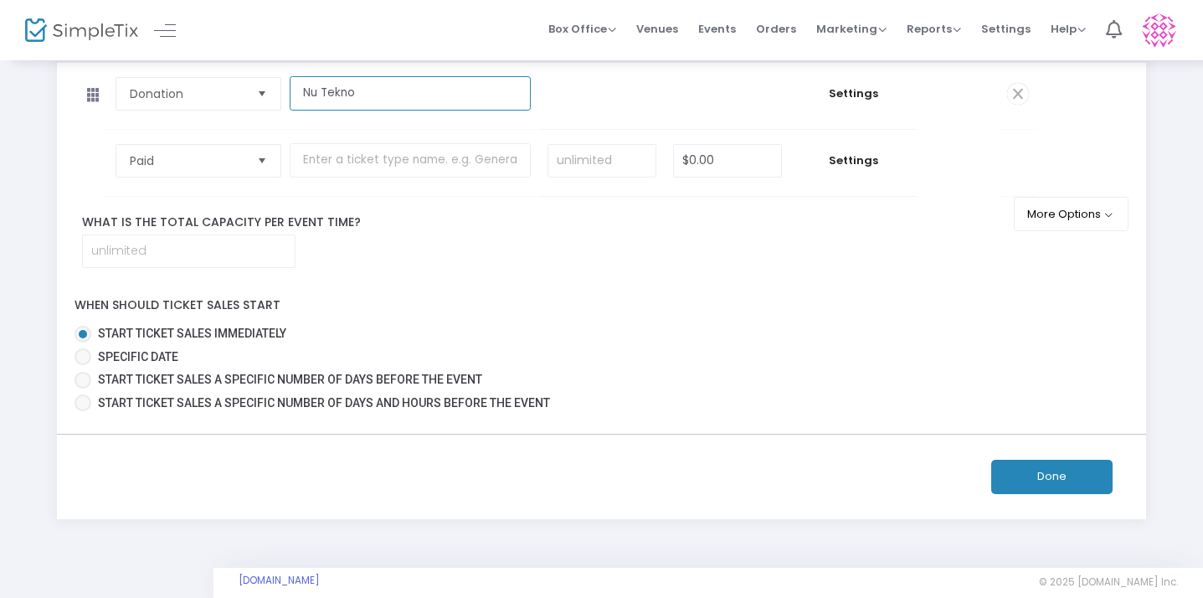
scroll to position [158, 0]
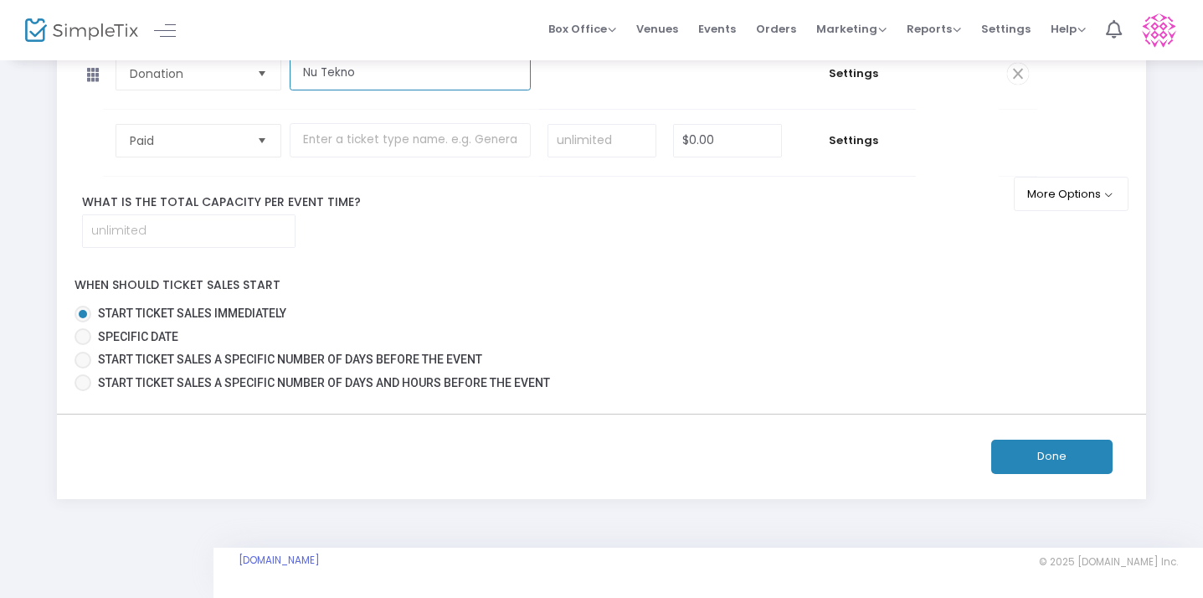
type input "Nu Tekno"
click at [1073, 464] on button "Done" at bounding box center [1051, 457] width 121 height 34
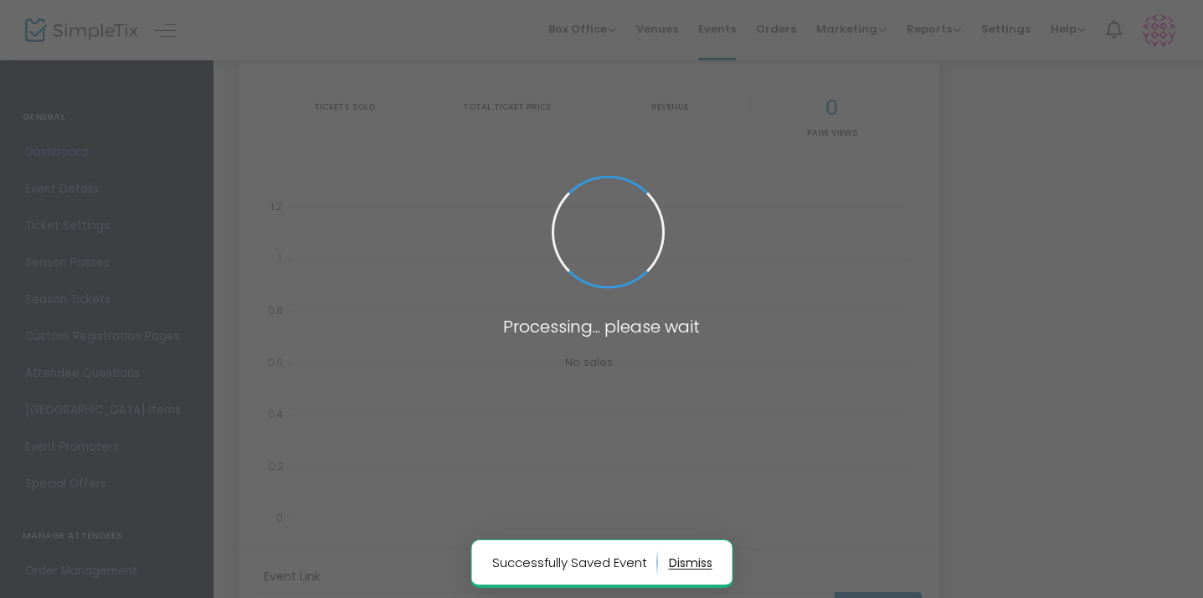
type input "[URL][DOMAIN_NAME]"
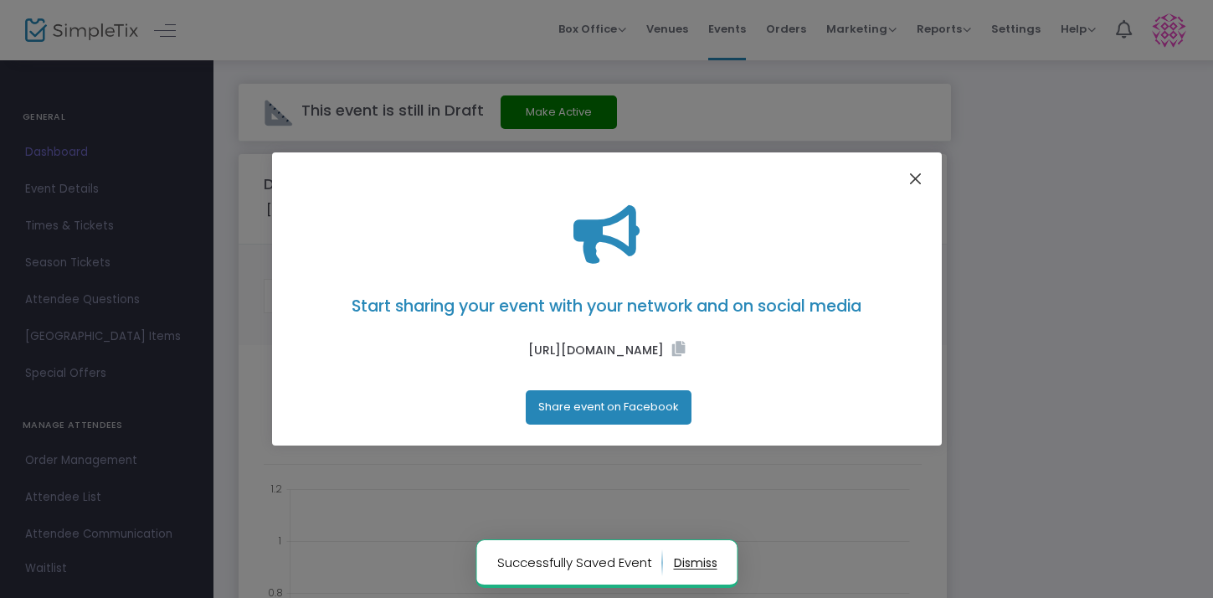
click at [915, 183] on button "Close" at bounding box center [915, 179] width 22 height 22
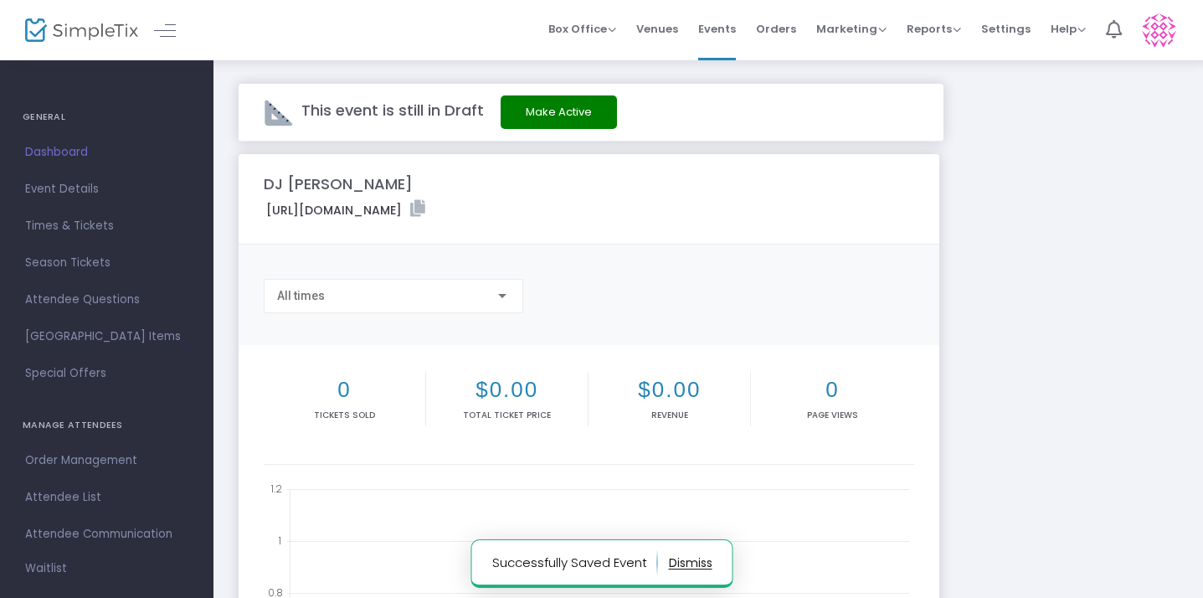
click at [603, 113] on button "Make Active" at bounding box center [559, 111] width 116 height 33
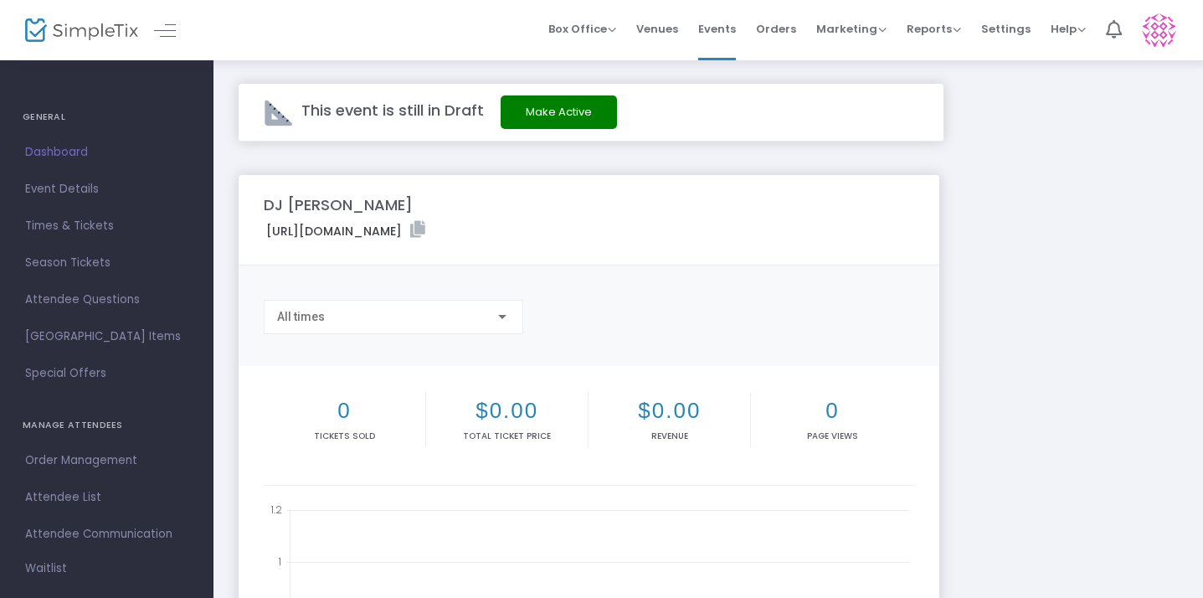
click at [582, 116] on button "Make Active" at bounding box center [559, 111] width 116 height 33
click at [84, 192] on span "Event Details" at bounding box center [106, 189] width 163 height 22
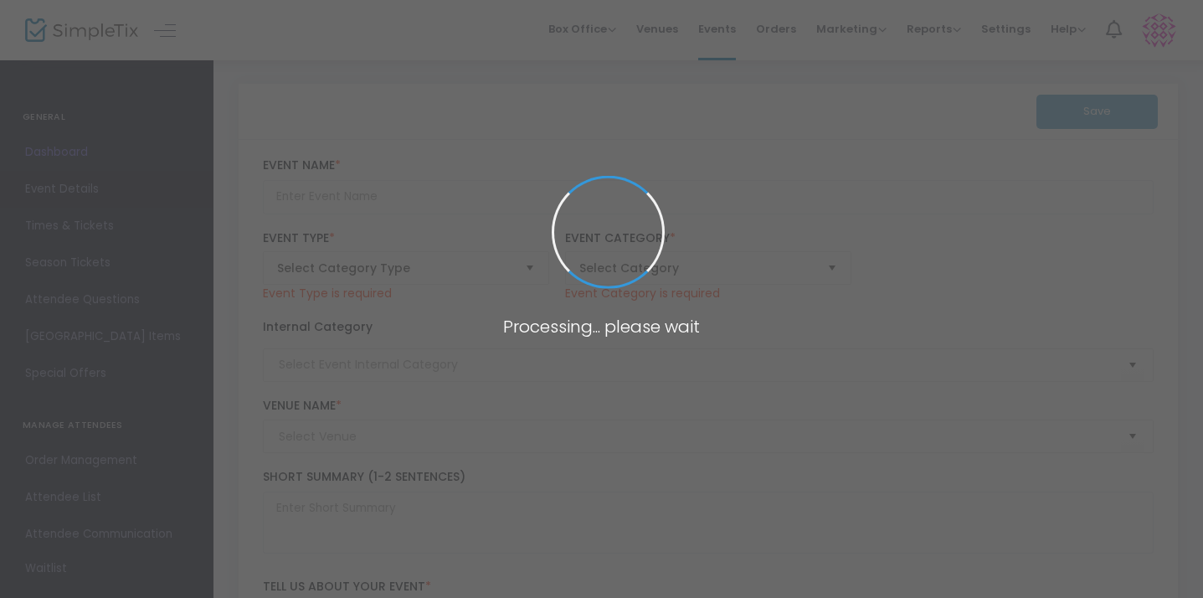
type input "DJ [PERSON_NAME]"
type textarea "[PERSON_NAME] will be spinning at the [GEOGRAPHIC_DATA] in [GEOGRAPHIC_DATA]"
type input "Buy Tickets"
type input "Corner Bar"
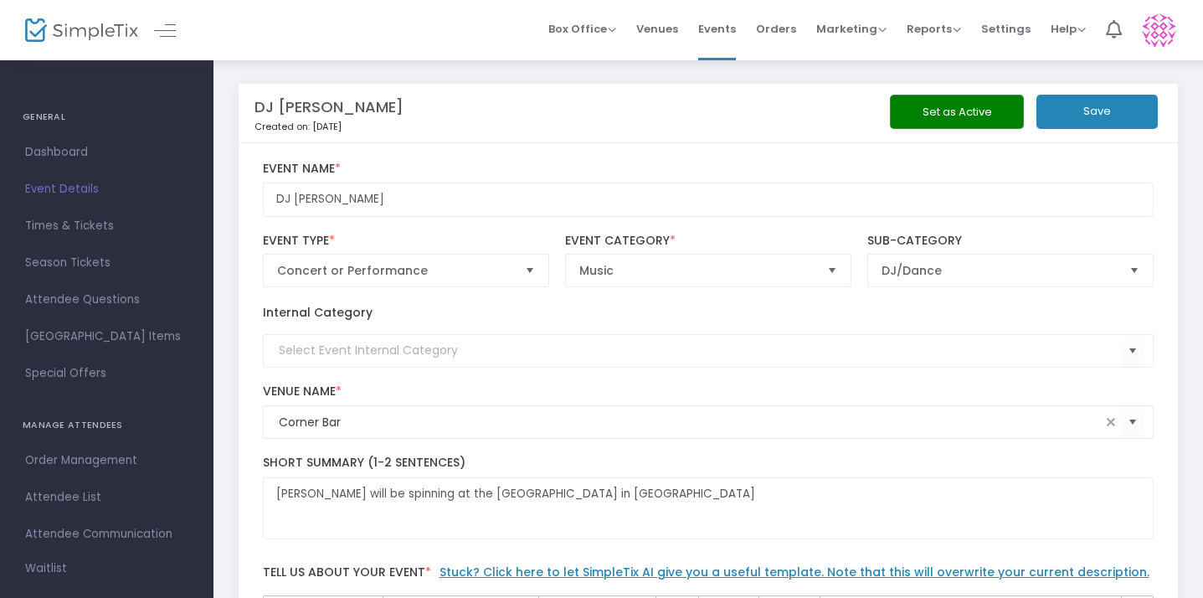
click at [890, 108] on button "Set as Active" at bounding box center [957, 112] width 134 height 34
click at [1037, 113] on button "Save" at bounding box center [1097, 112] width 121 height 34
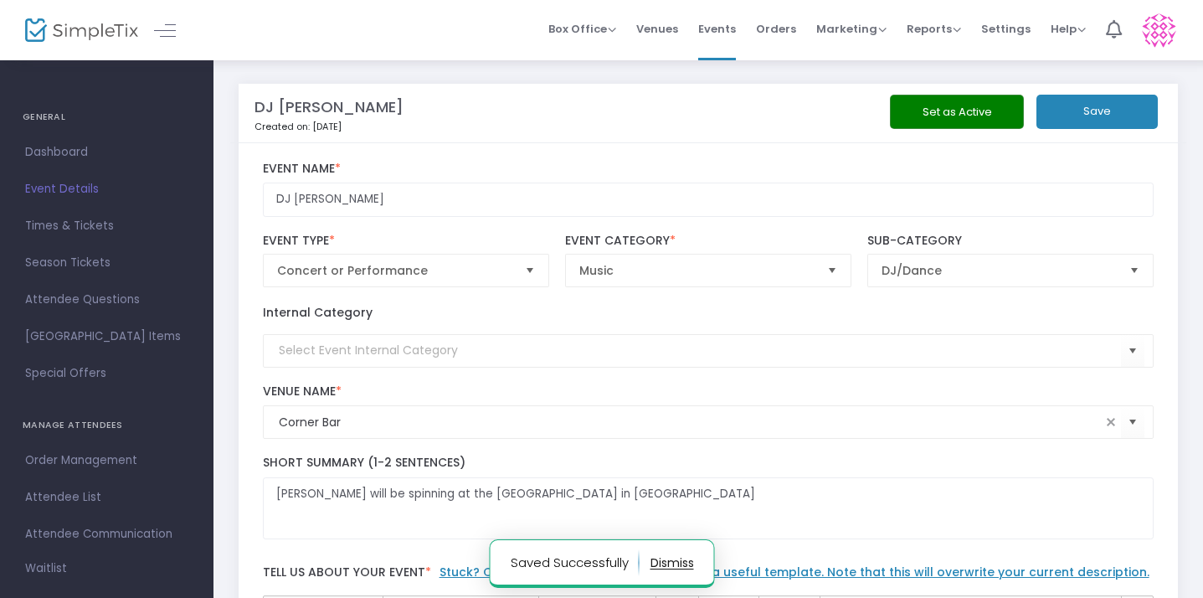
click at [67, 196] on span "Event Details" at bounding box center [106, 189] width 163 height 22
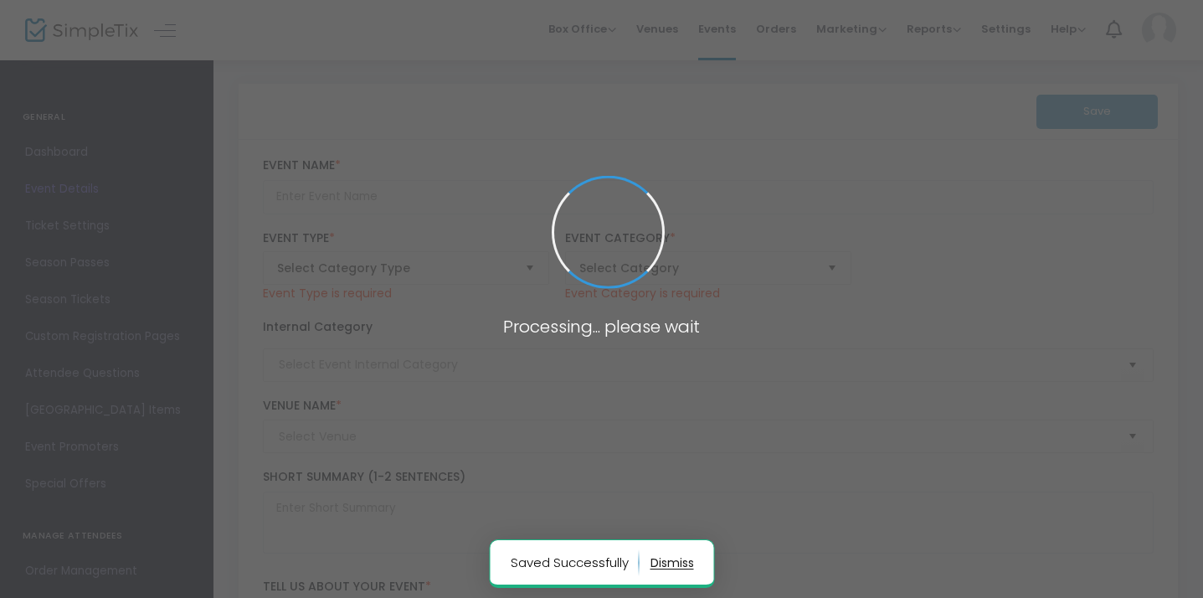
type input "DJ [PERSON_NAME]"
type textarea "[PERSON_NAME] will be spinning at the [GEOGRAPHIC_DATA] in [GEOGRAPHIC_DATA]"
type input "Buy Tickets"
type input "Corner Bar"
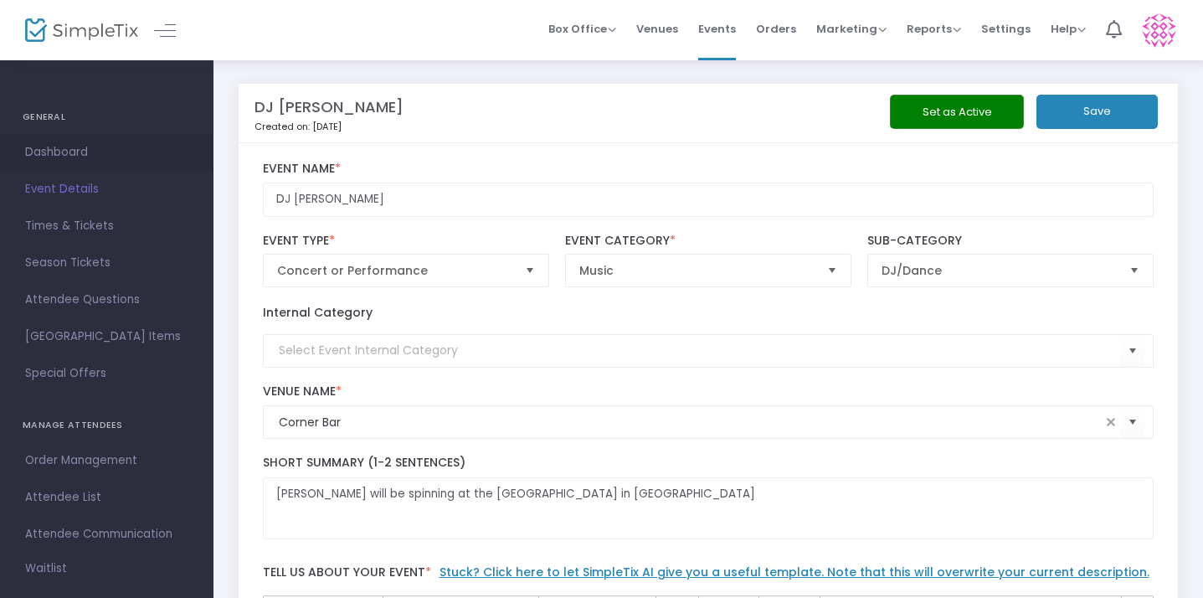
click at [54, 149] on span "Dashboard" at bounding box center [106, 153] width 163 height 22
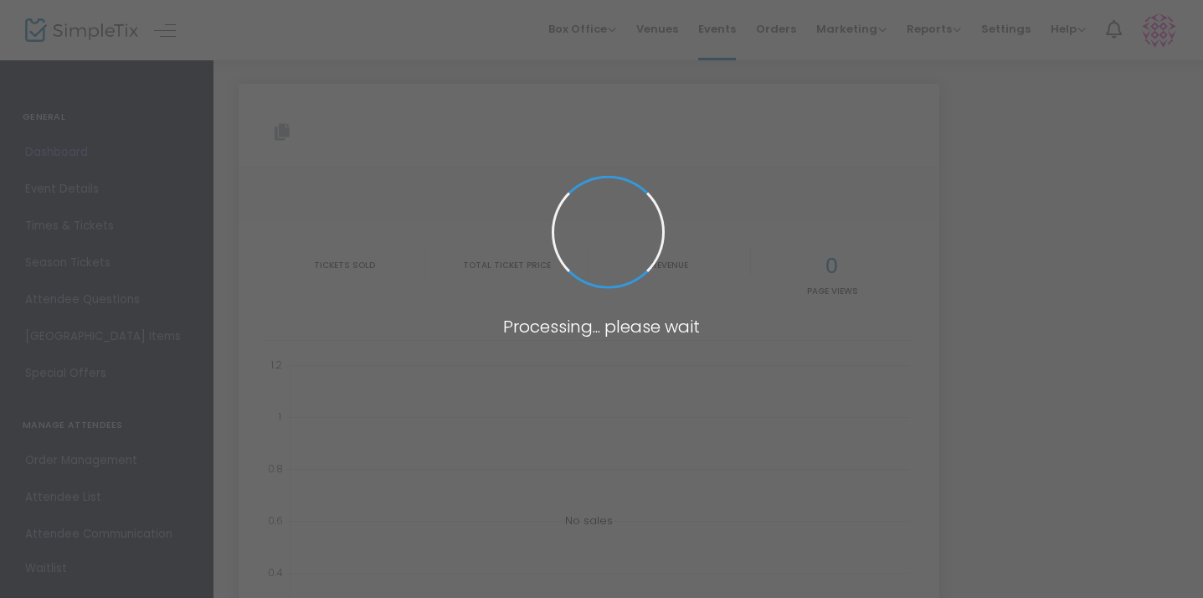
type input "[URL][DOMAIN_NAME]"
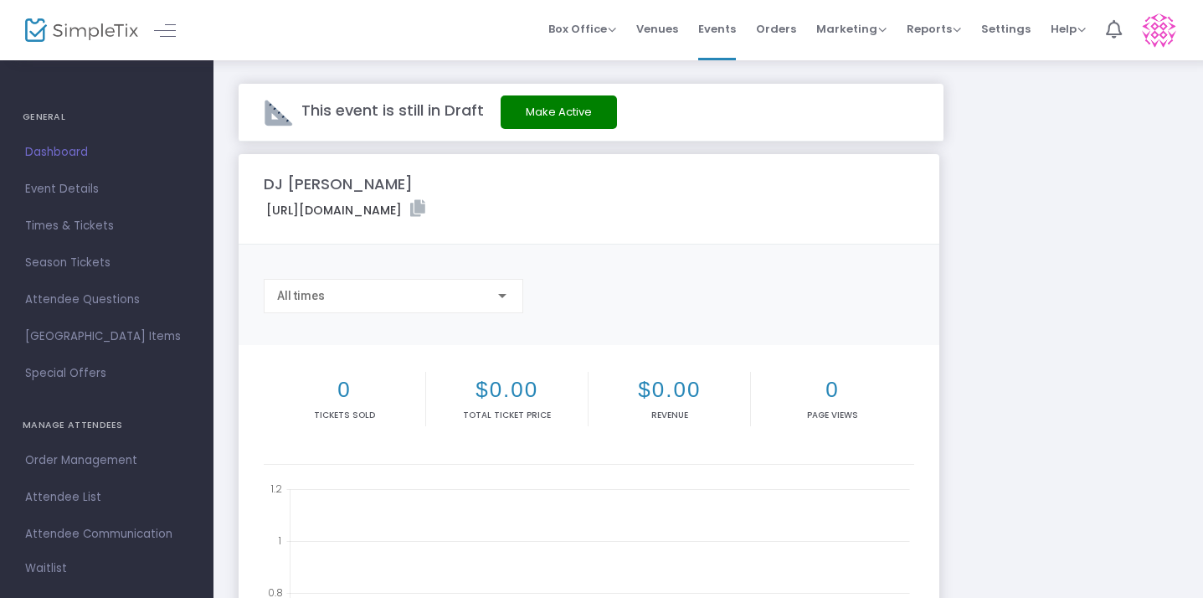
click at [516, 108] on button "Make Active" at bounding box center [559, 111] width 116 height 33
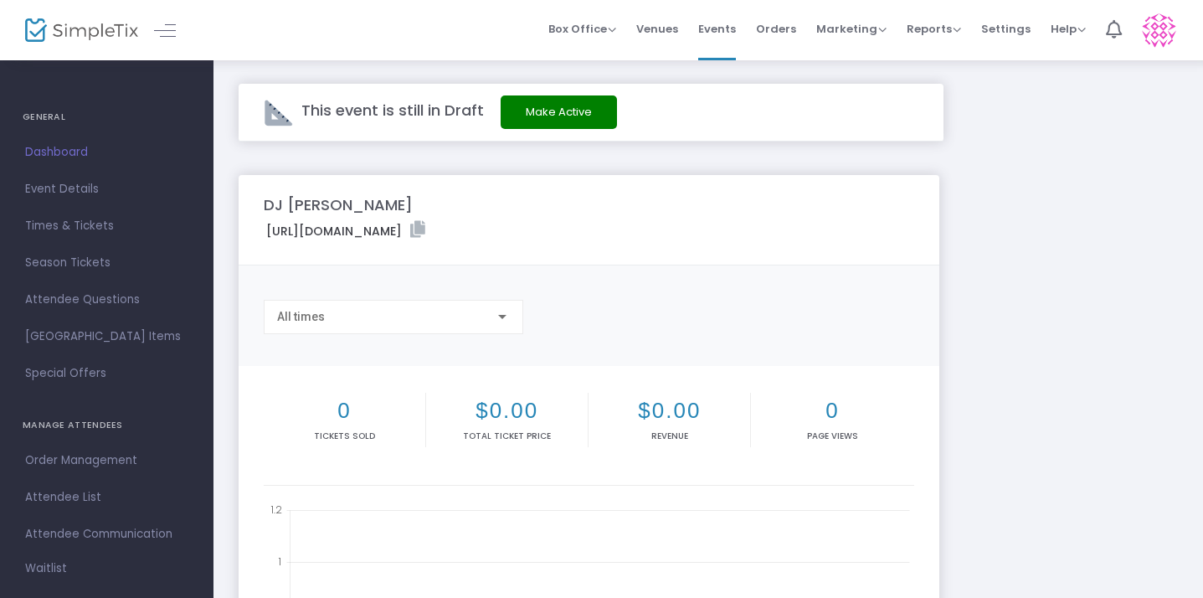
click at [53, 145] on span "Dashboard" at bounding box center [106, 153] width 163 height 22
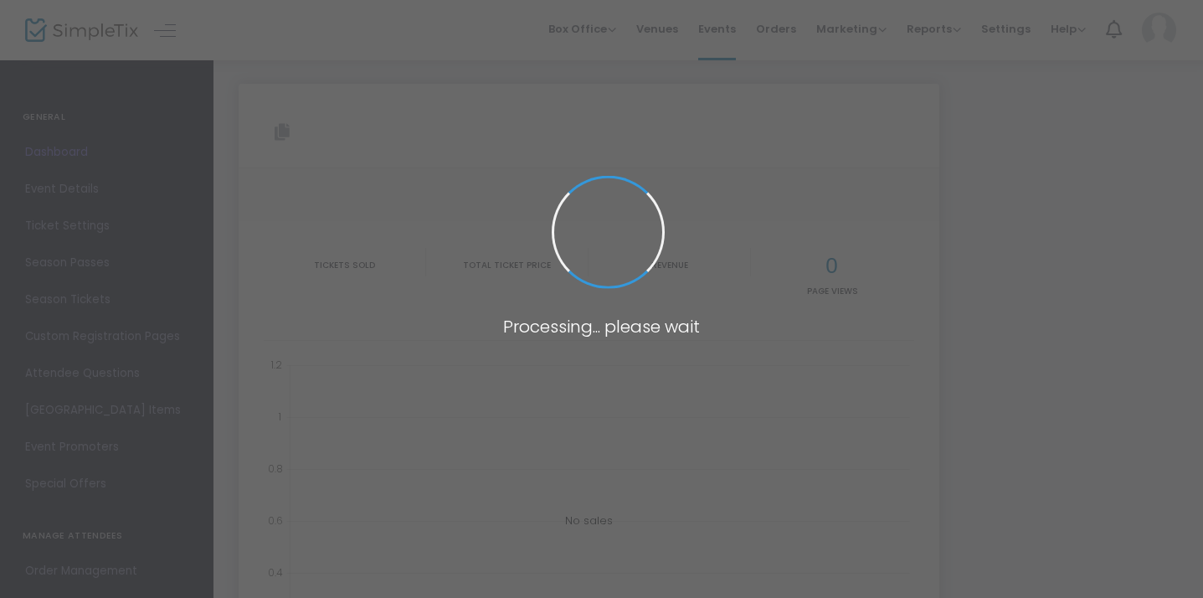
type input "[URL][DOMAIN_NAME]"
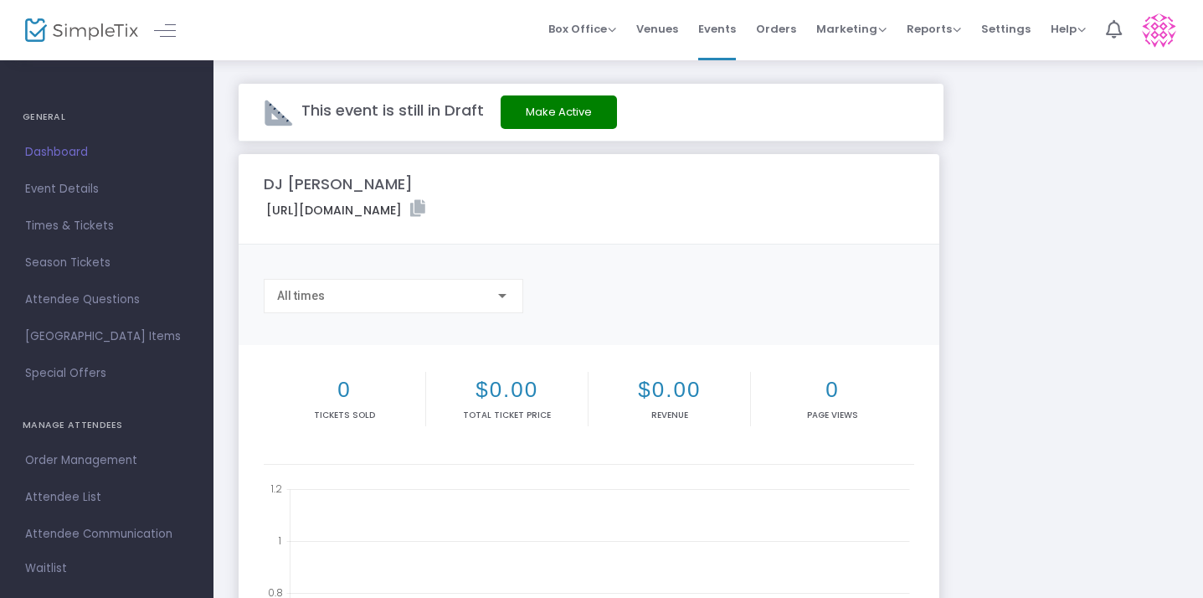
click at [1157, 39] on img at bounding box center [1159, 30] width 34 height 34
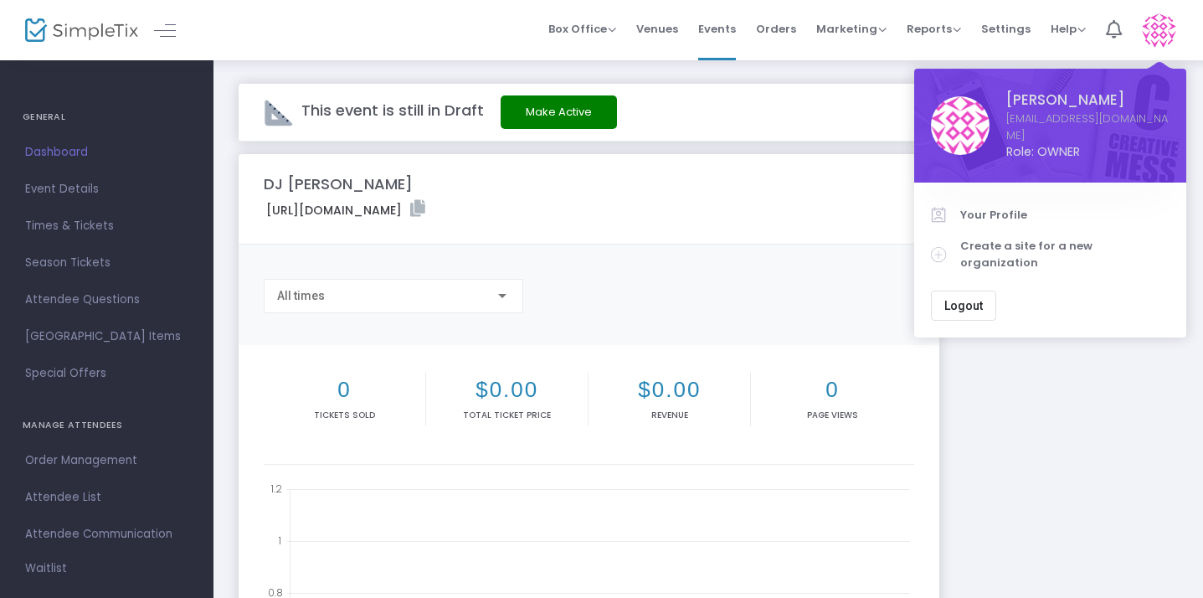
click at [109, 34] on img at bounding box center [81, 30] width 113 height 24
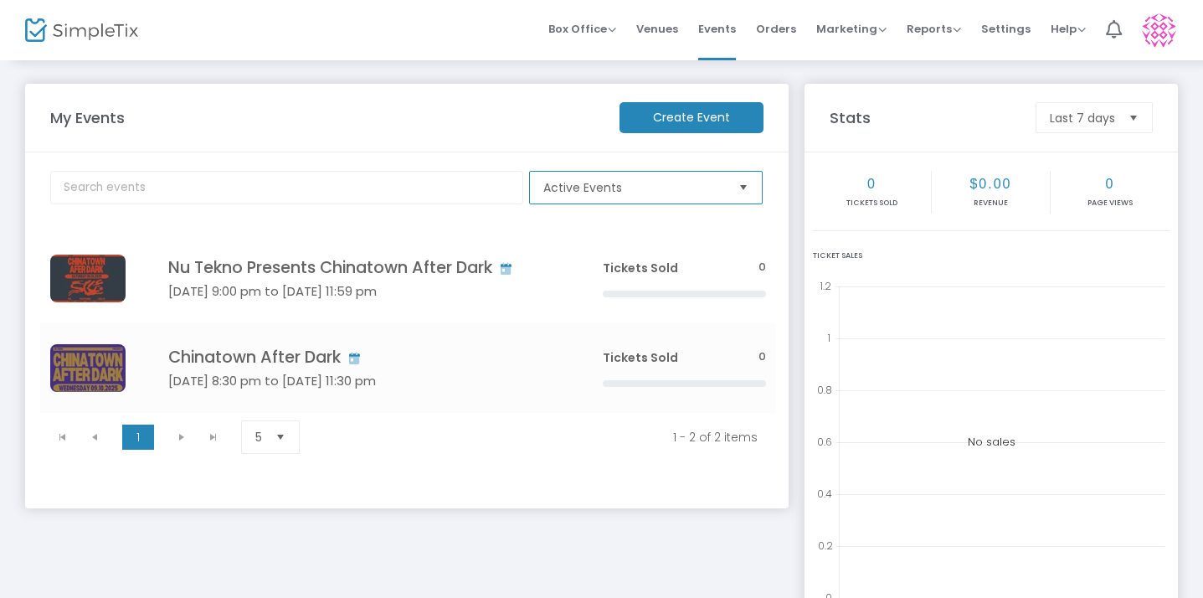
click at [670, 183] on span "Active Events" at bounding box center [634, 187] width 182 height 17
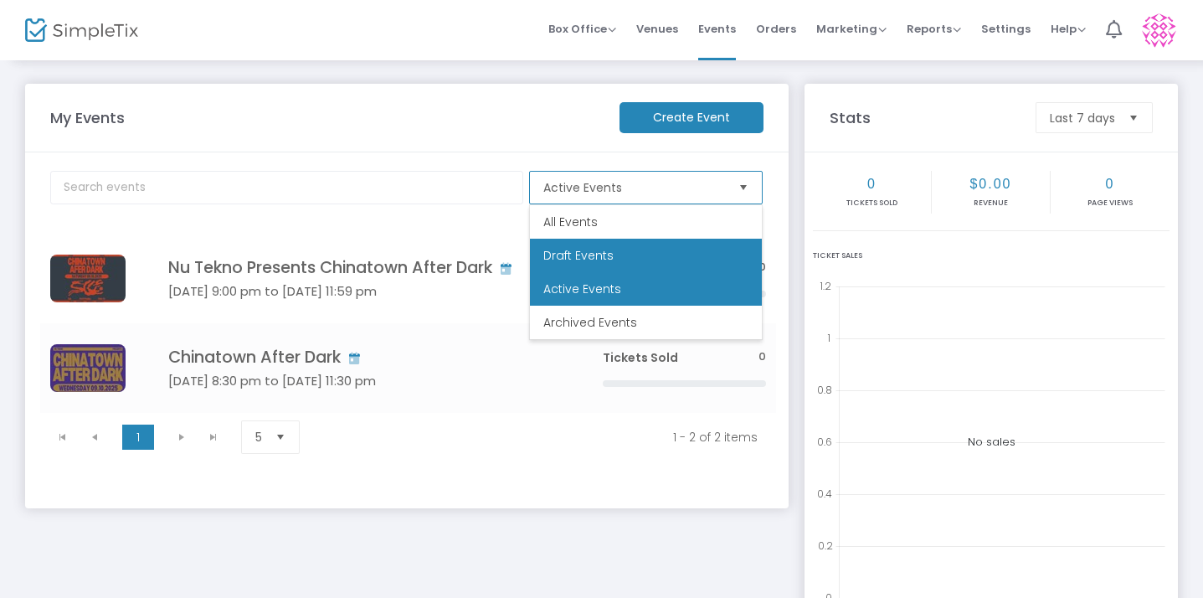
click at [630, 260] on li "Draft Events" at bounding box center [646, 255] width 232 height 33
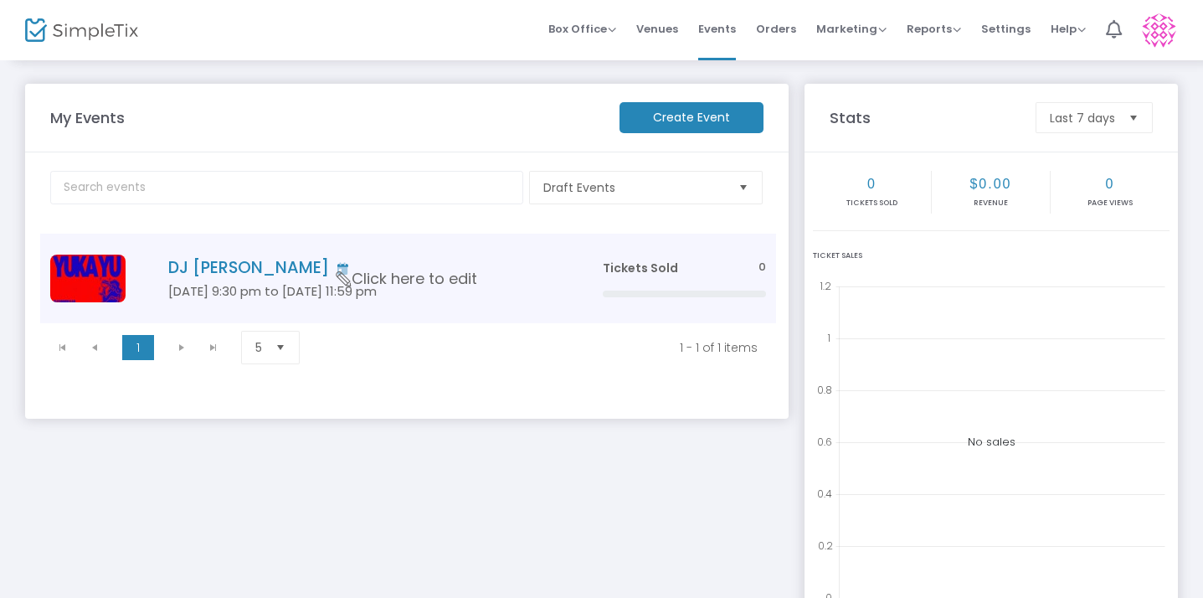
click at [396, 275] on span "Click here to edit" at bounding box center [407, 279] width 141 height 22
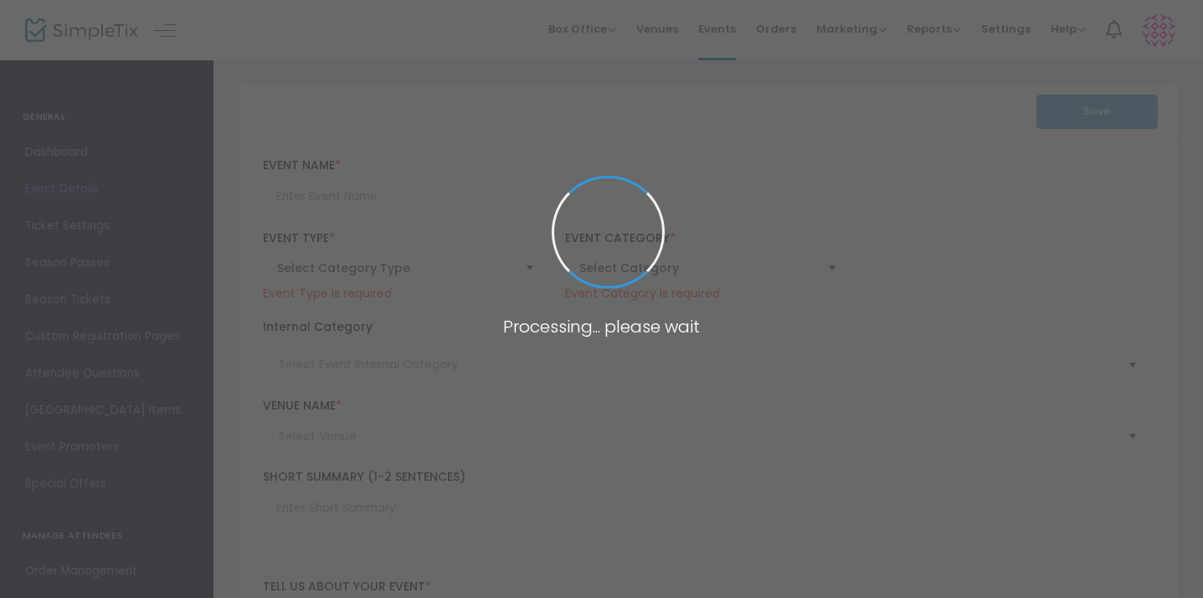
type input "DJ [PERSON_NAME]"
type textarea "[PERSON_NAME] will be spinning at the [GEOGRAPHIC_DATA] in [GEOGRAPHIC_DATA]"
type input "Buy Tickets"
type input "Corner Bar"
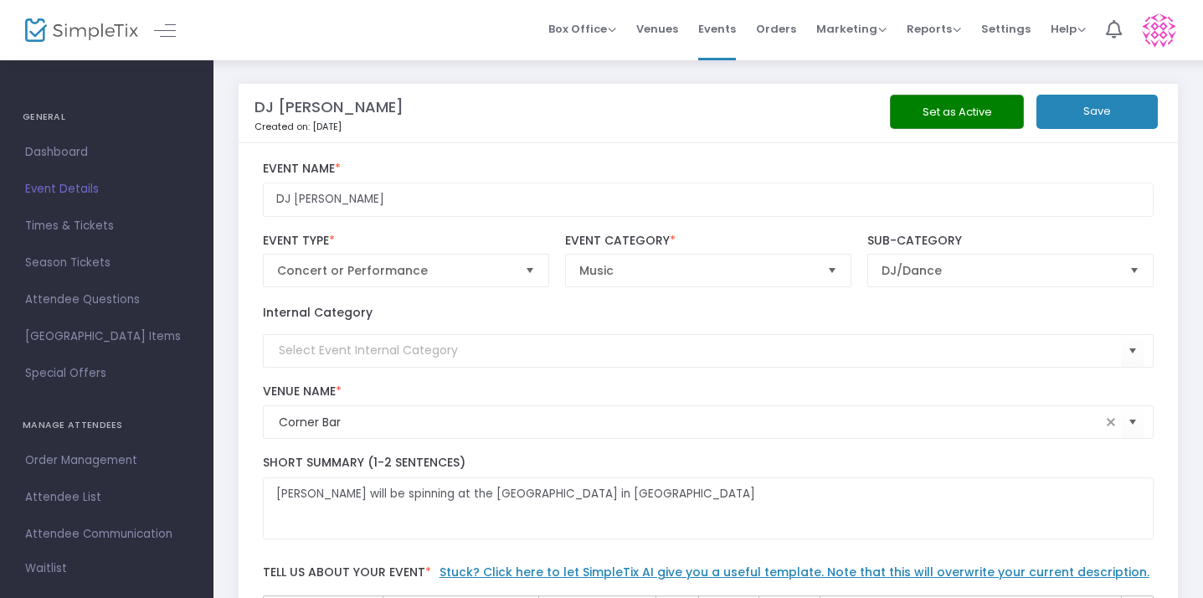
click at [890, 109] on button "Set as Active" at bounding box center [957, 112] width 134 height 34
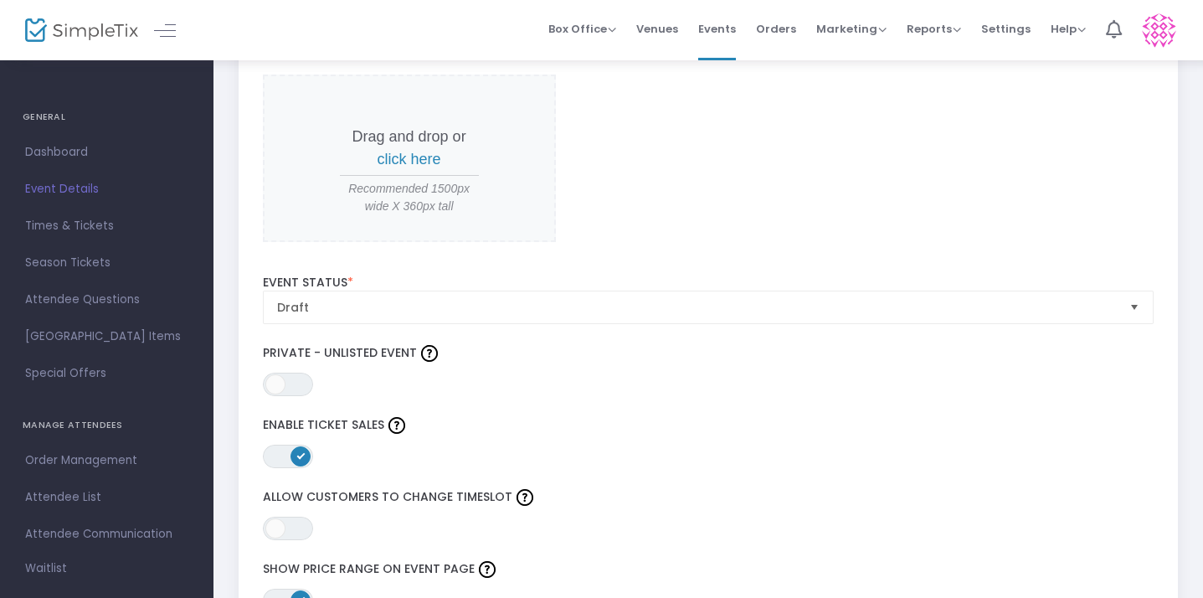
scroll to position [1818, 0]
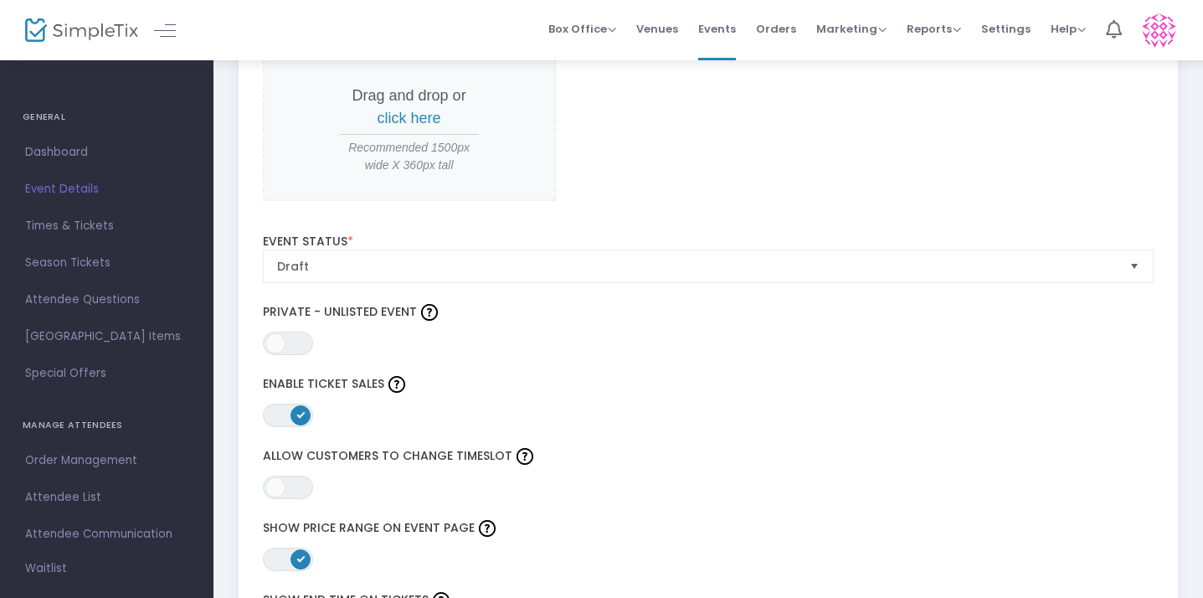
click at [1121, 280] on span "Select" at bounding box center [1135, 266] width 28 height 28
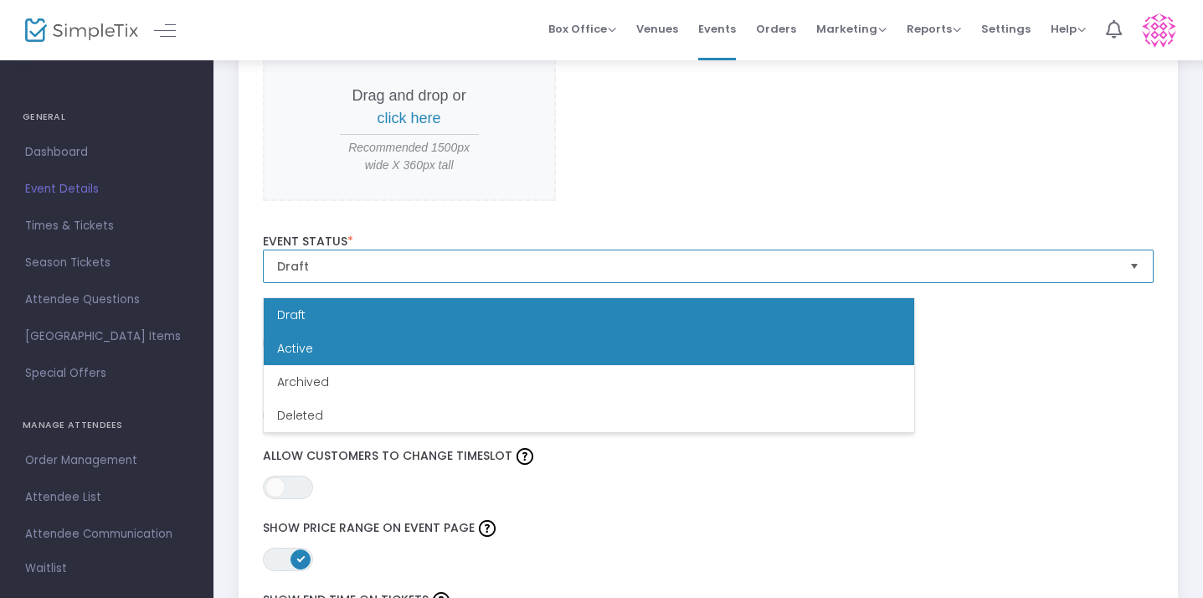
click at [839, 352] on li "Active" at bounding box center [589, 348] width 651 height 33
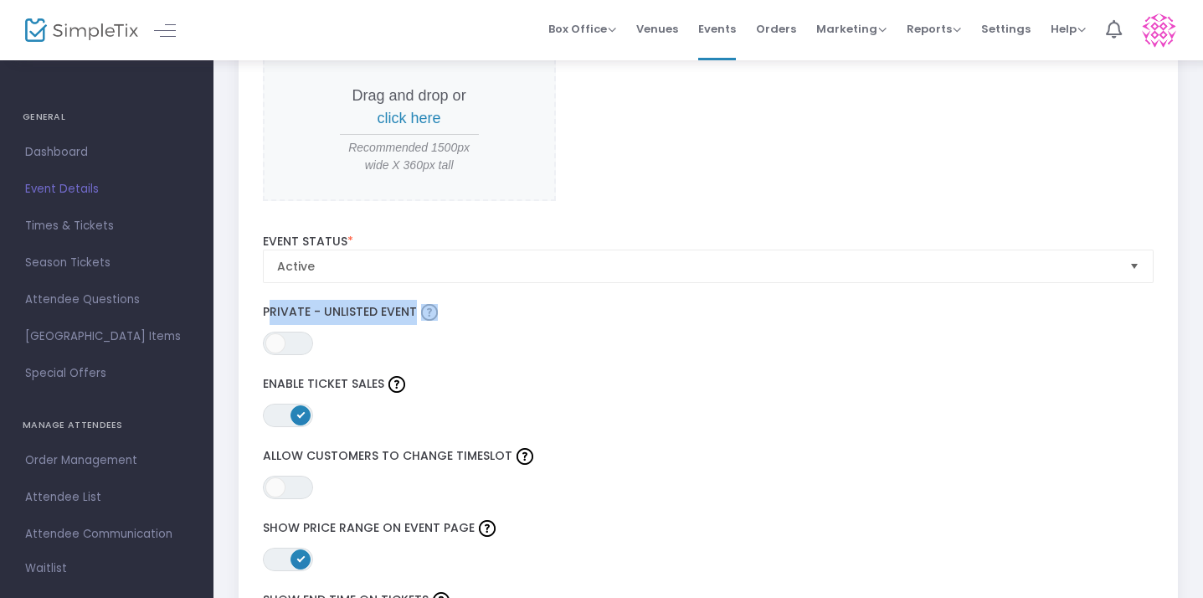
drag, startPoint x: 1201, startPoint y: 365, endPoint x: 1210, endPoint y: 298, distance: 67.6
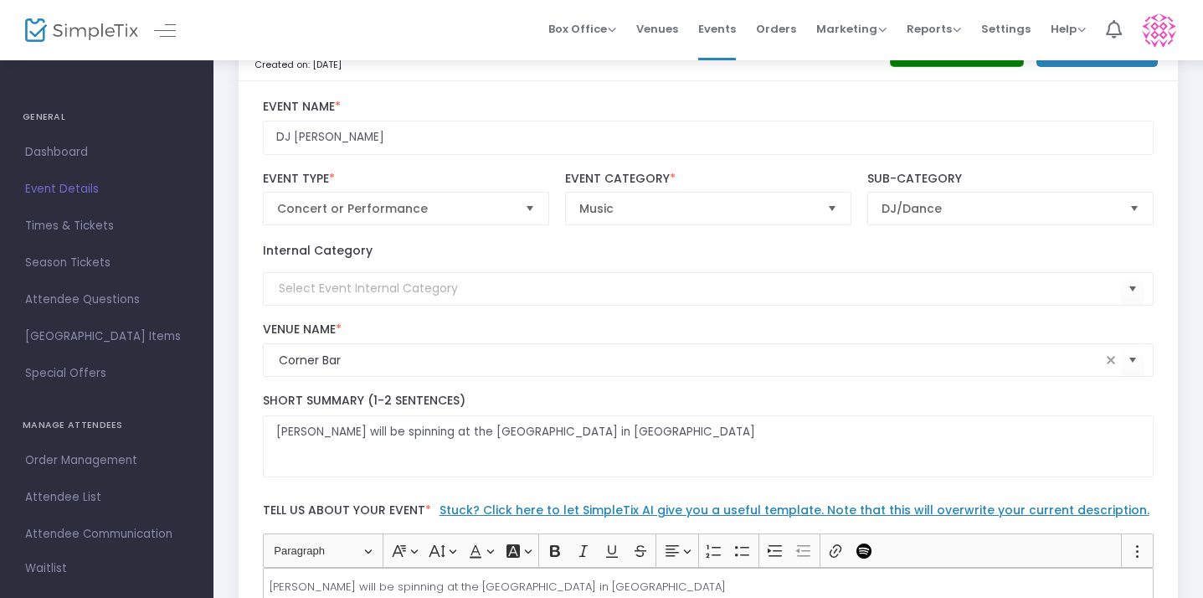
scroll to position [0, 0]
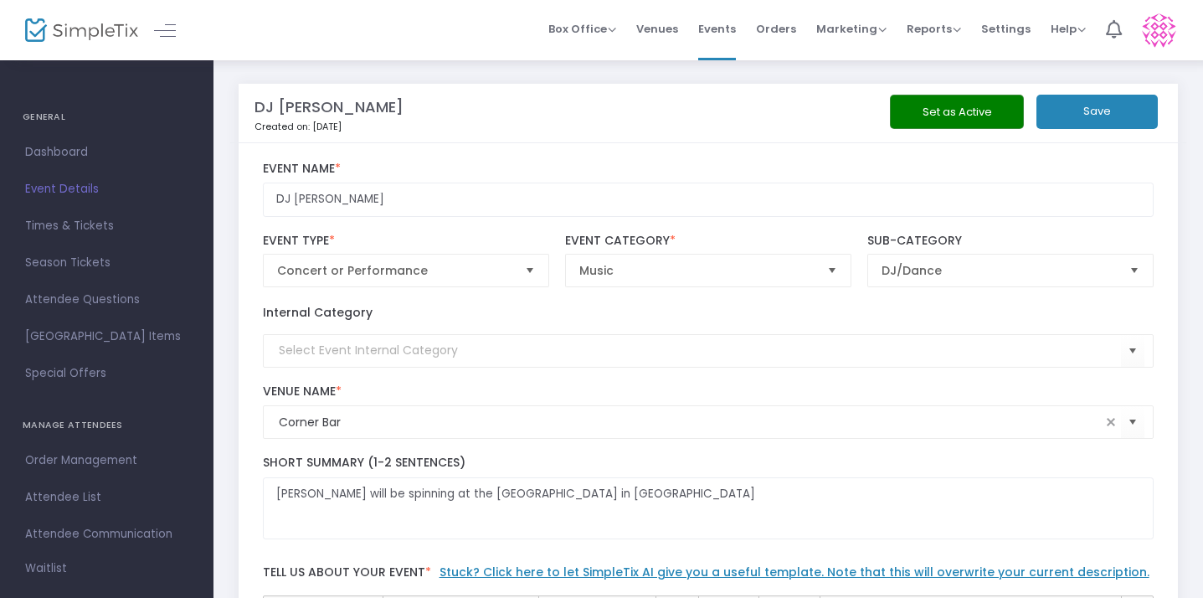
click at [1037, 105] on button "Save" at bounding box center [1097, 112] width 121 height 34
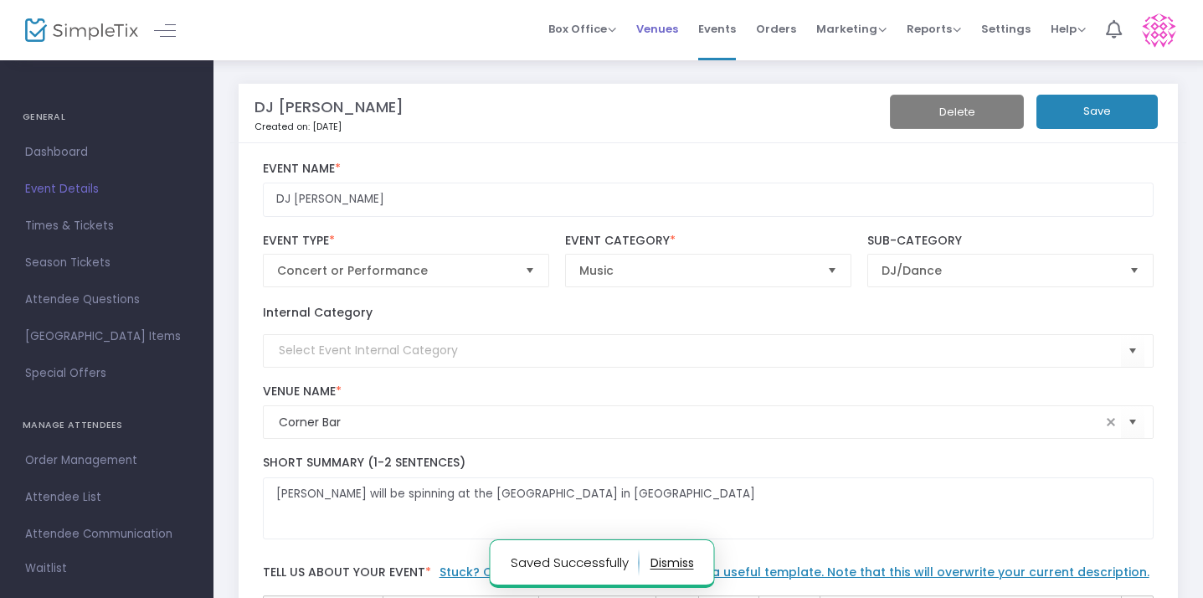
click at [669, 37] on span "Venues" at bounding box center [657, 29] width 42 height 43
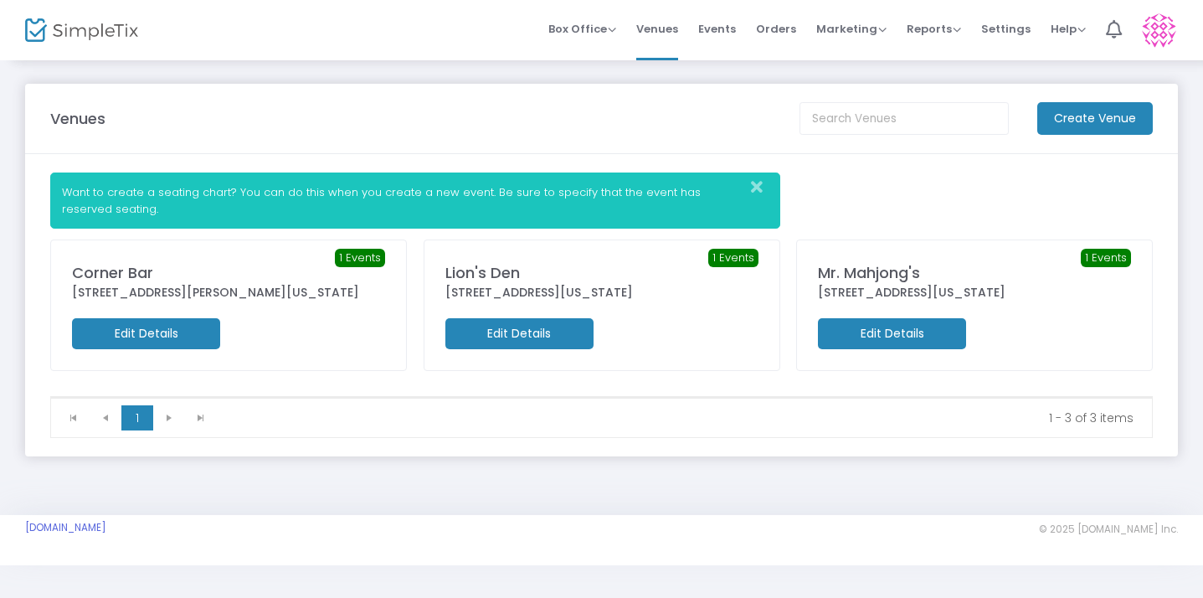
click at [726, 36] on span "Events" at bounding box center [717, 29] width 38 height 43
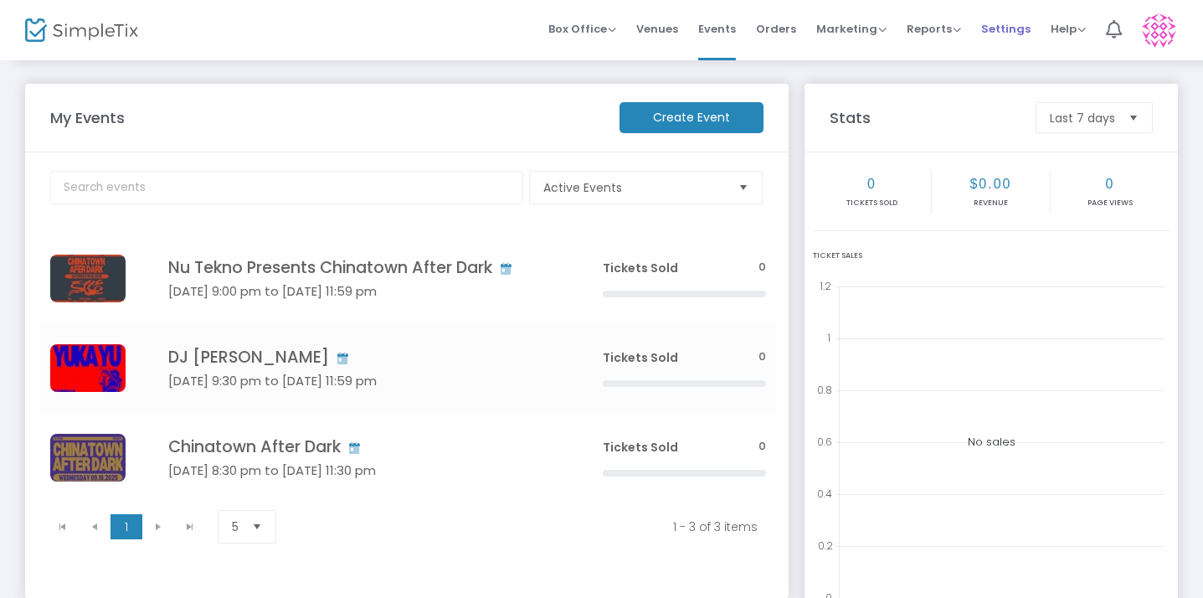
click at [1009, 23] on span "Settings" at bounding box center [1005, 29] width 49 height 43
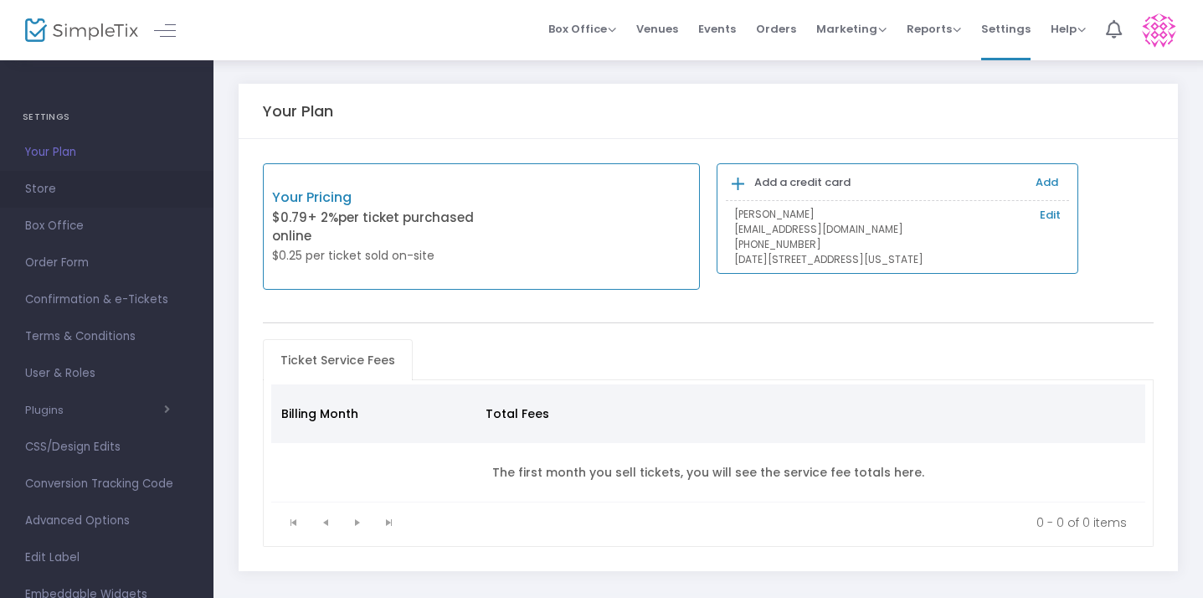
click at [95, 184] on span "Store" at bounding box center [106, 189] width 163 height 22
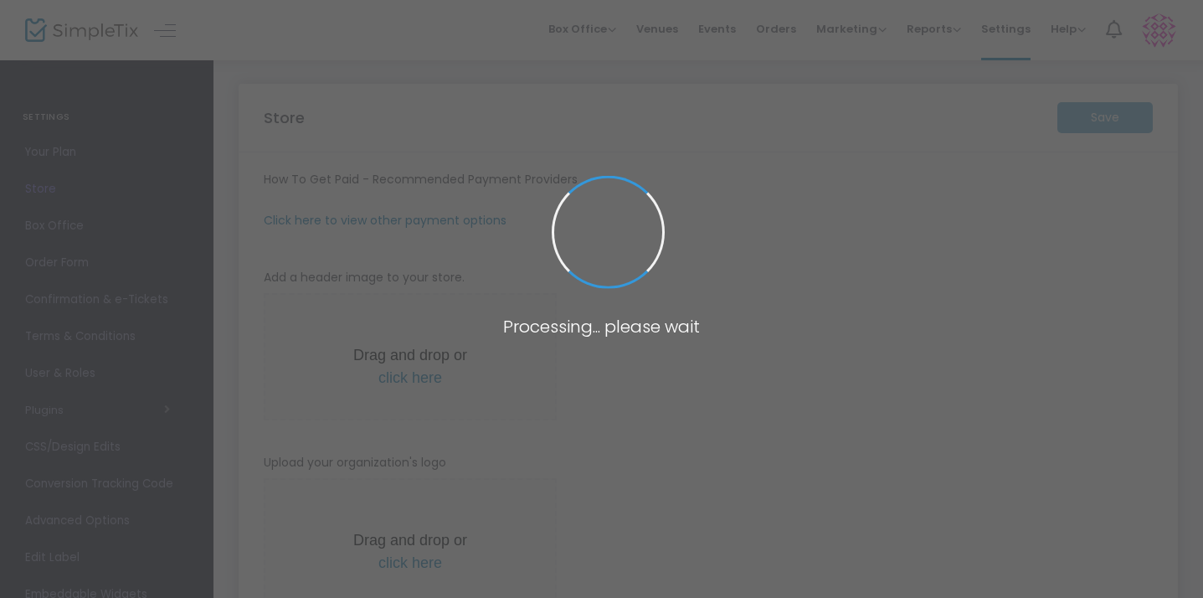
type input "[URL]"
radio input "false"
radio input "true"
type input "[PERSON_NAME] Music"
type input "[PHONE_NUMBER]"
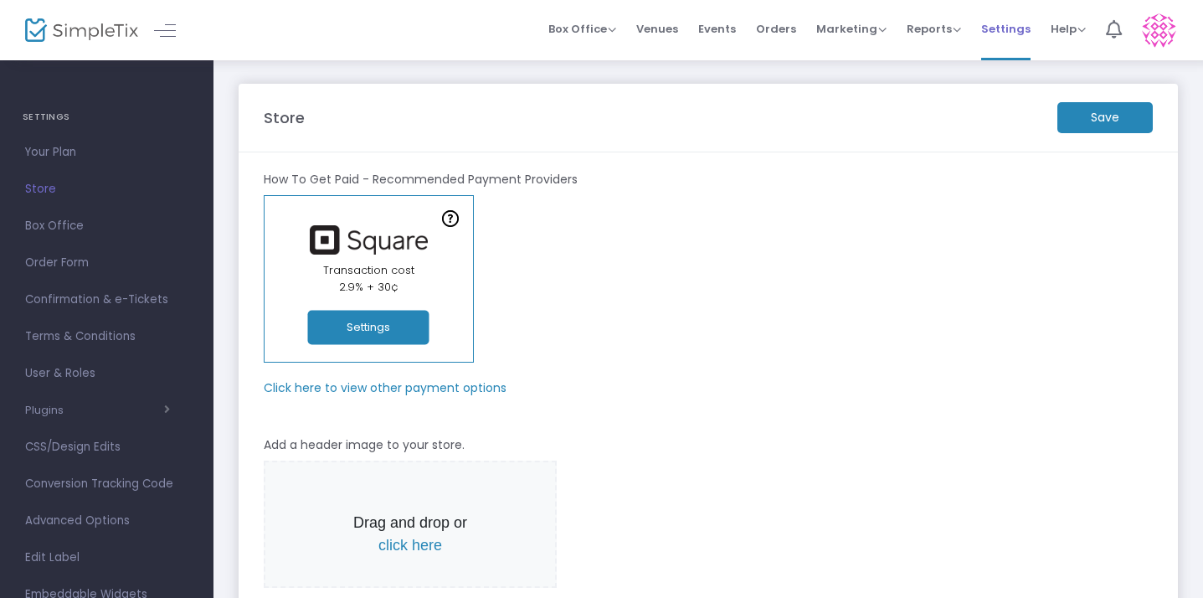
click at [1010, 33] on span "Settings" at bounding box center [1005, 29] width 49 height 43
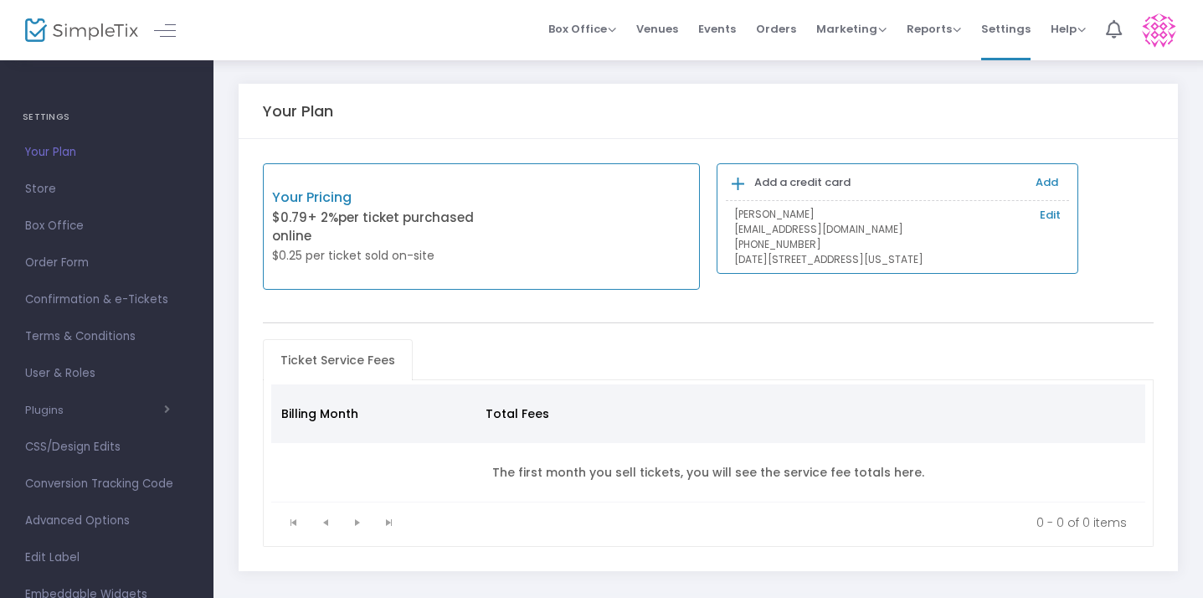
scroll to position [88, 0]
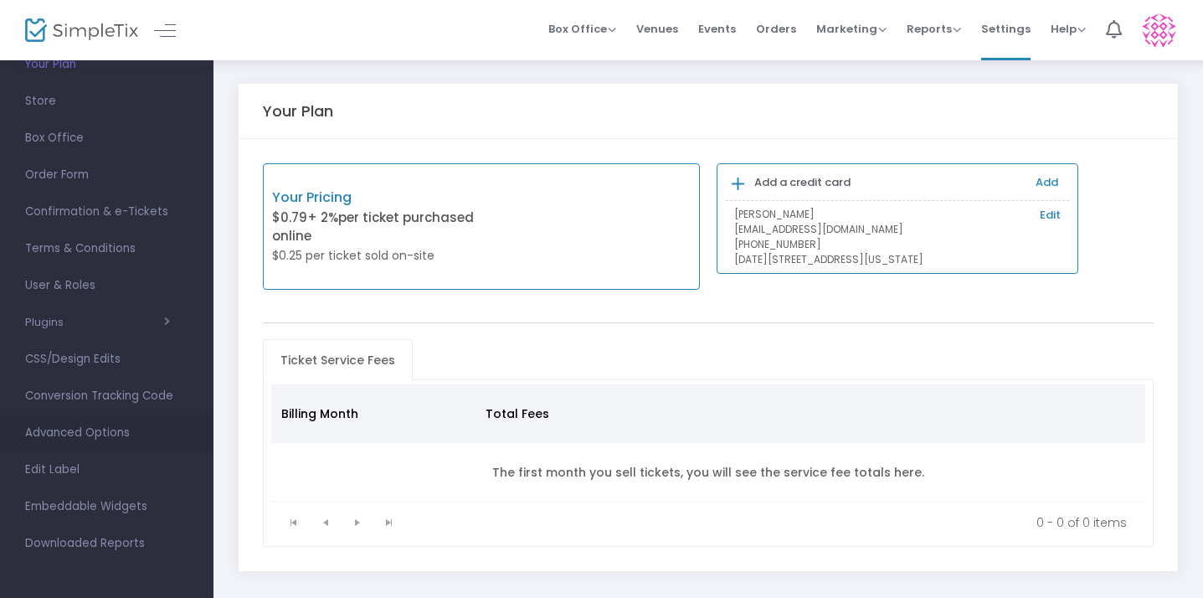
click at [111, 432] on span "Advanced Options" at bounding box center [106, 433] width 163 height 22
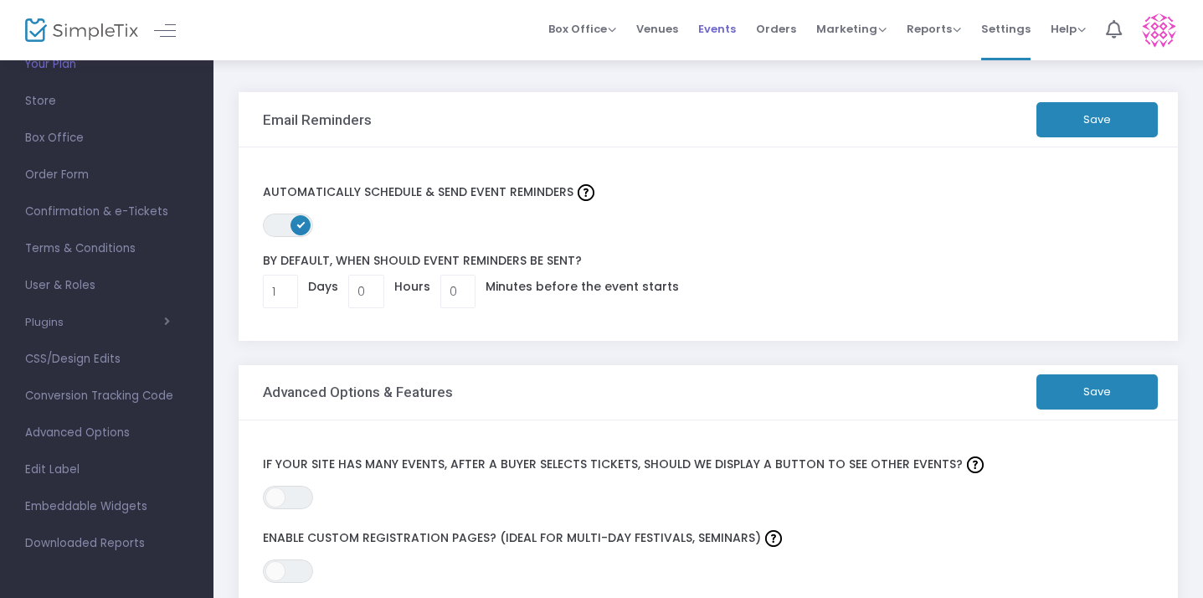
click at [717, 28] on span "Events" at bounding box center [717, 29] width 38 height 43
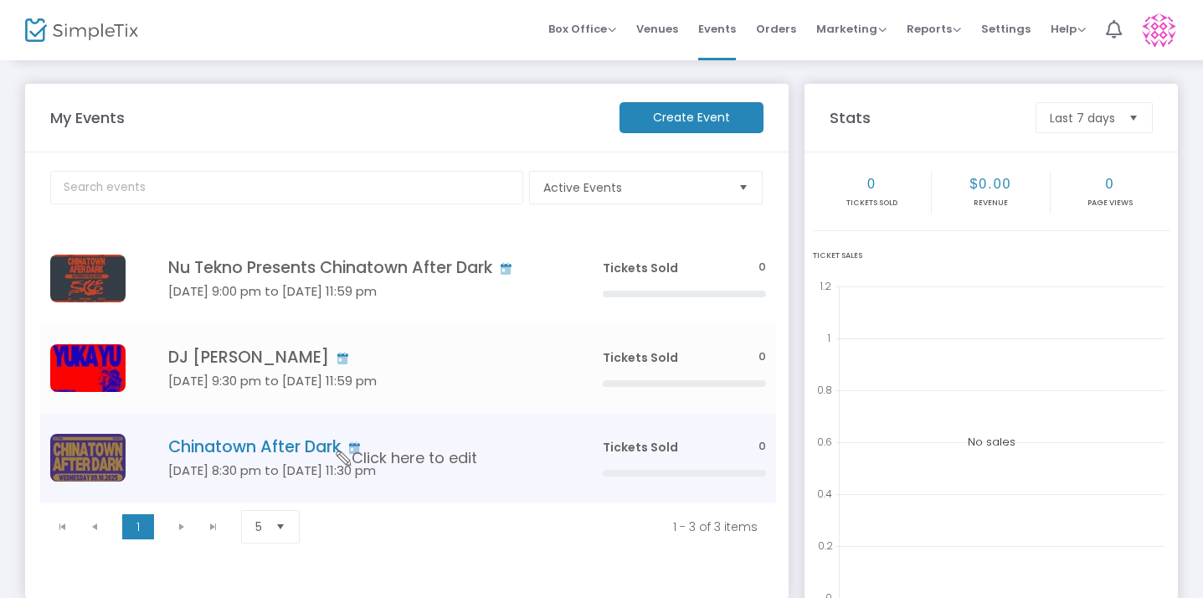
click at [309, 454] on h4 "Chinatown After Dark" at bounding box center [360, 446] width 384 height 19
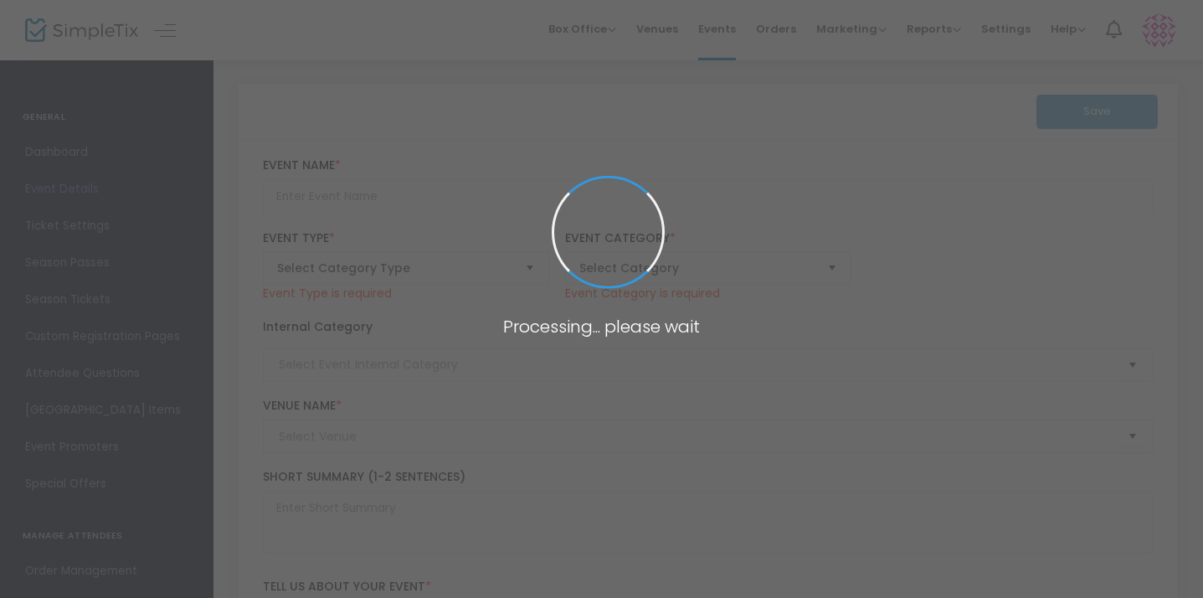
type input "Chinatown After Dark"
type textarea "Chinatown After Dark is back, and we're turning up the heat w/ [PERSON_NAME], […"
type input "Buy Tickets"
type input "Lion's Den"
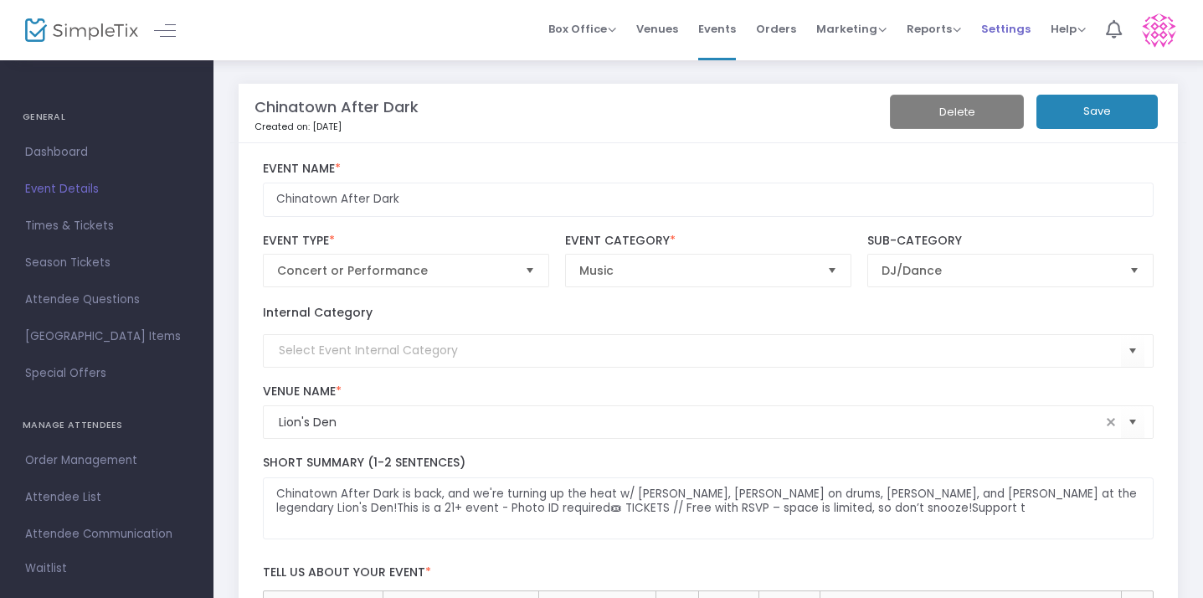
click at [1011, 29] on span "Settings" at bounding box center [1005, 29] width 49 height 43
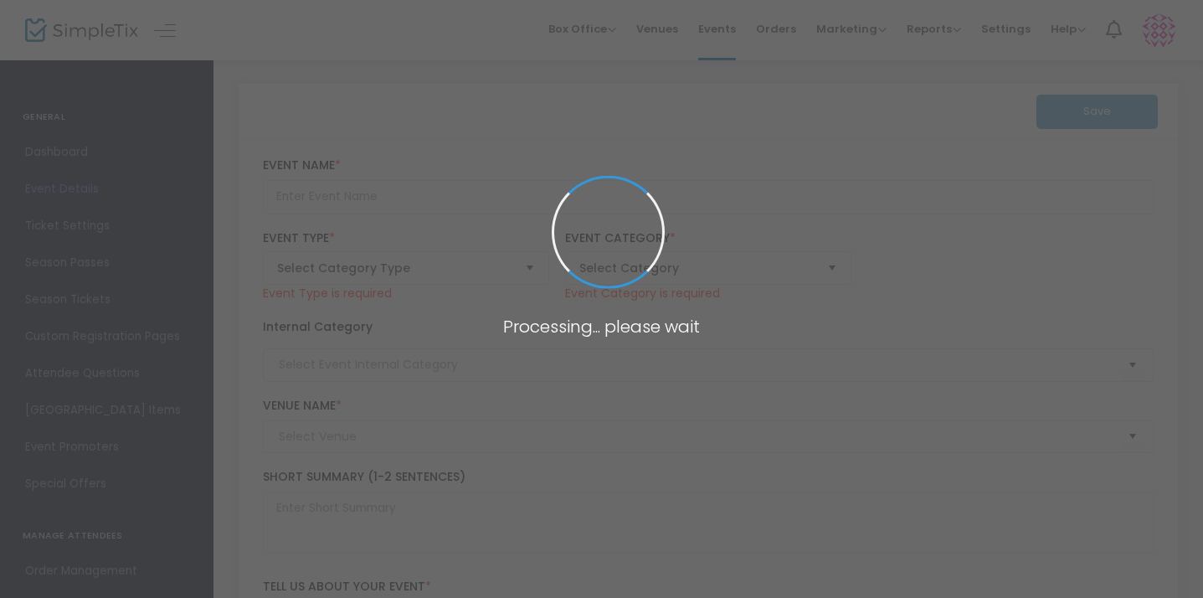
type input "Chinatown After Dark"
type textarea "Chinatown After Dark is back, and we're turning up the heat w/ [PERSON_NAME], […"
type input "Buy Tickets"
type input "Lion's Den"
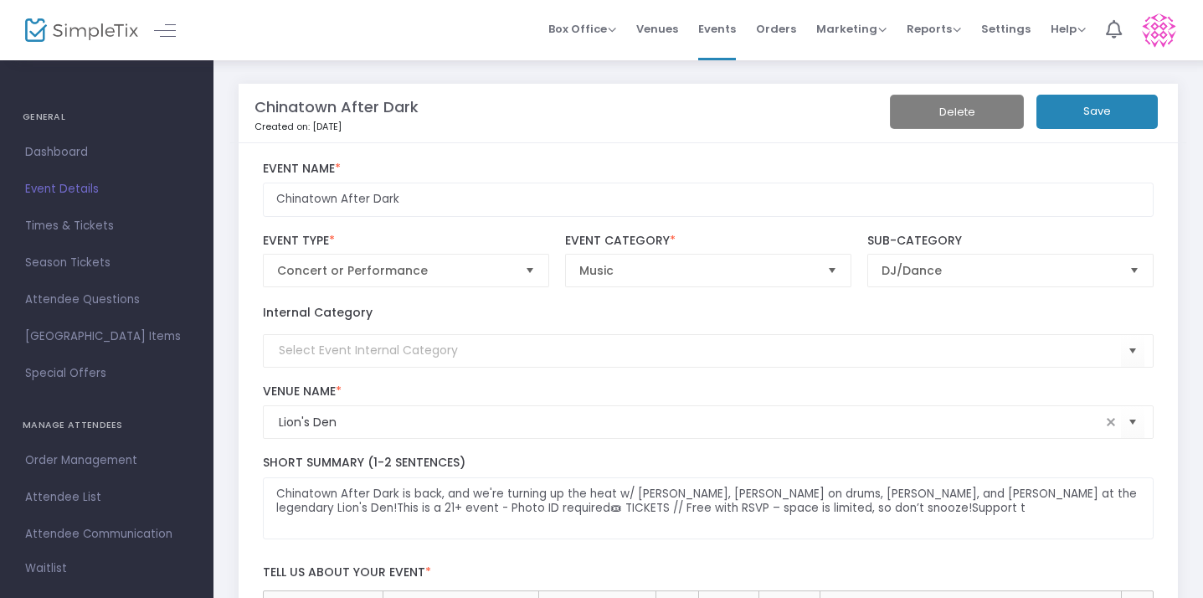
click at [1037, 99] on button "Save" at bounding box center [1097, 112] width 121 height 34
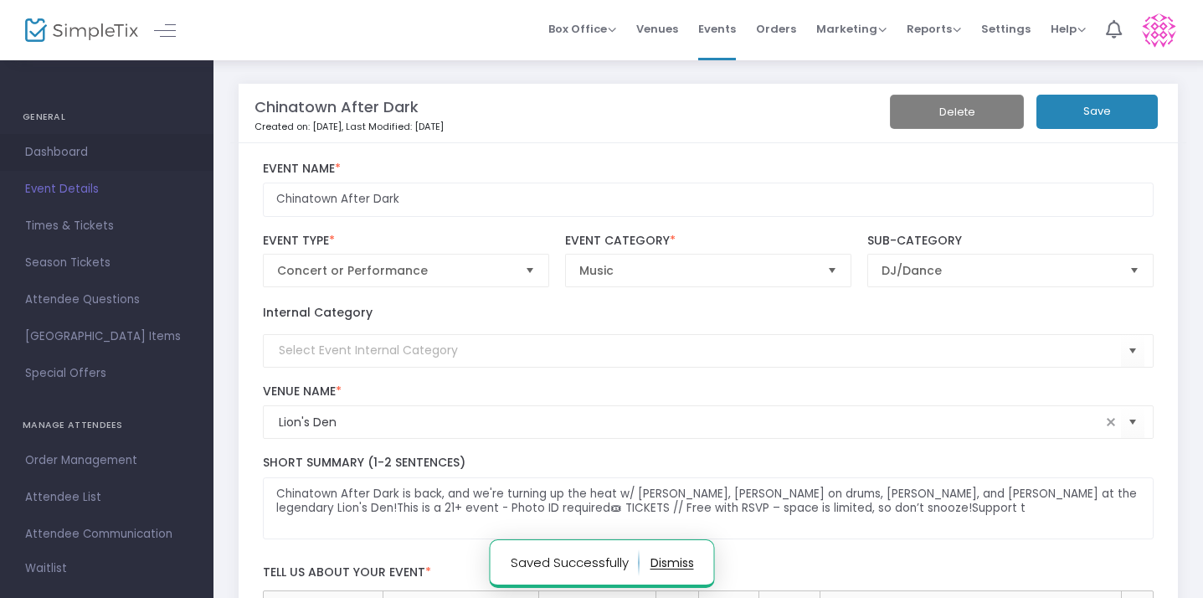
click at [95, 155] on span "Dashboard" at bounding box center [106, 153] width 163 height 22
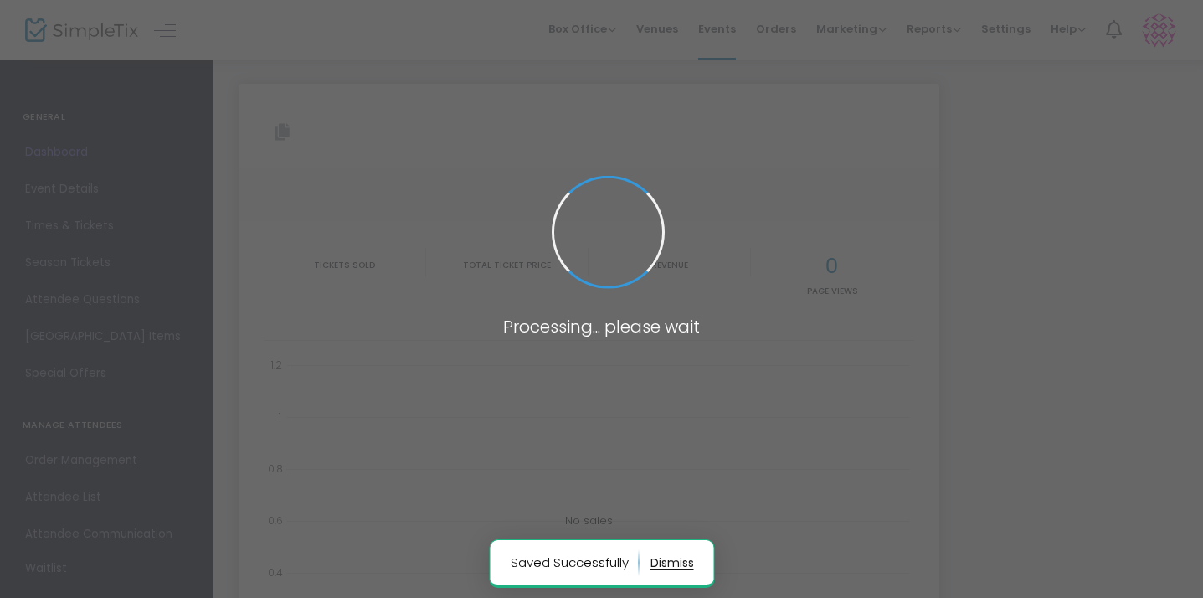
type input "[URL][DOMAIN_NAME]"
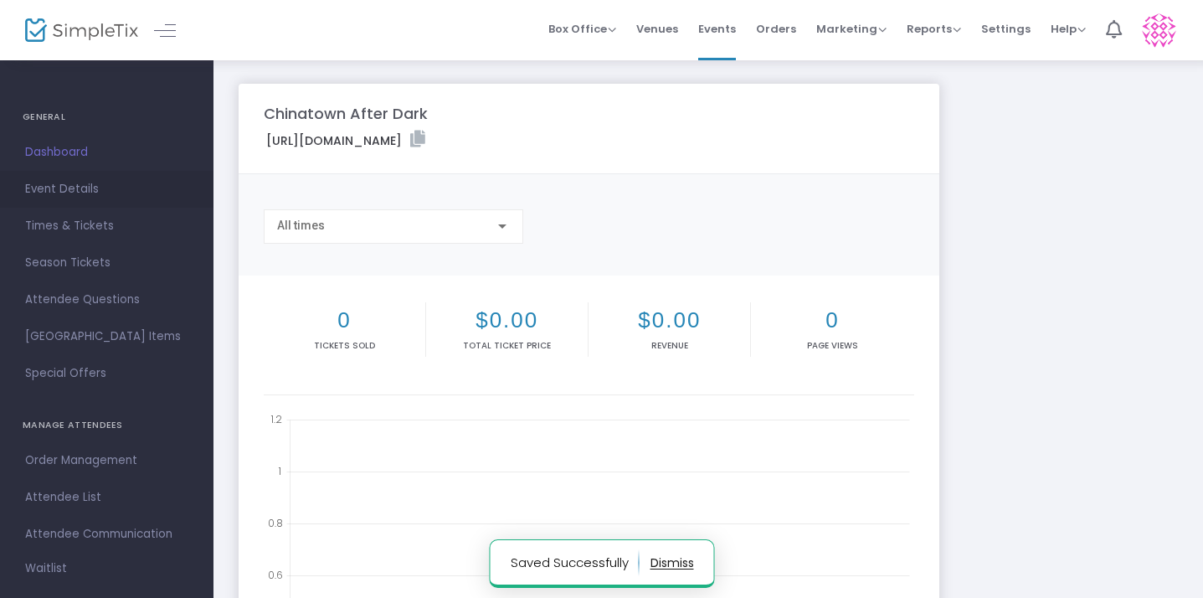
click at [74, 198] on span "Event Details" at bounding box center [106, 189] width 163 height 22
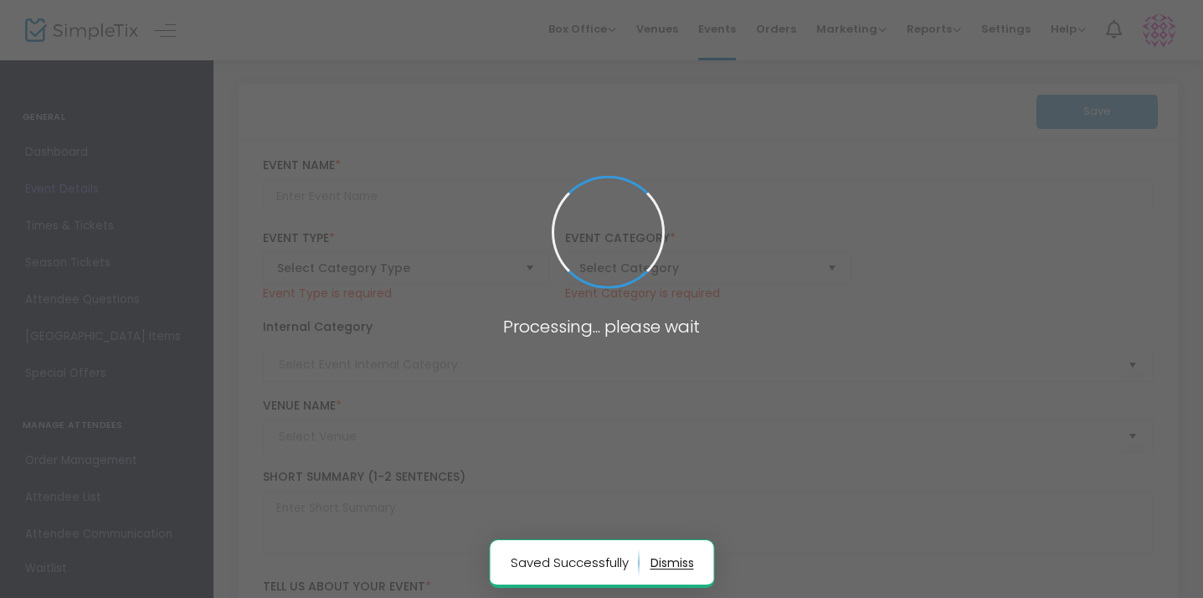
type input "Chinatown After Dark"
type textarea "Chinatown After Dark is back, and we're turning up the heat w/ [PERSON_NAME], […"
type input "Buy Tickets"
type input "Lion's Den"
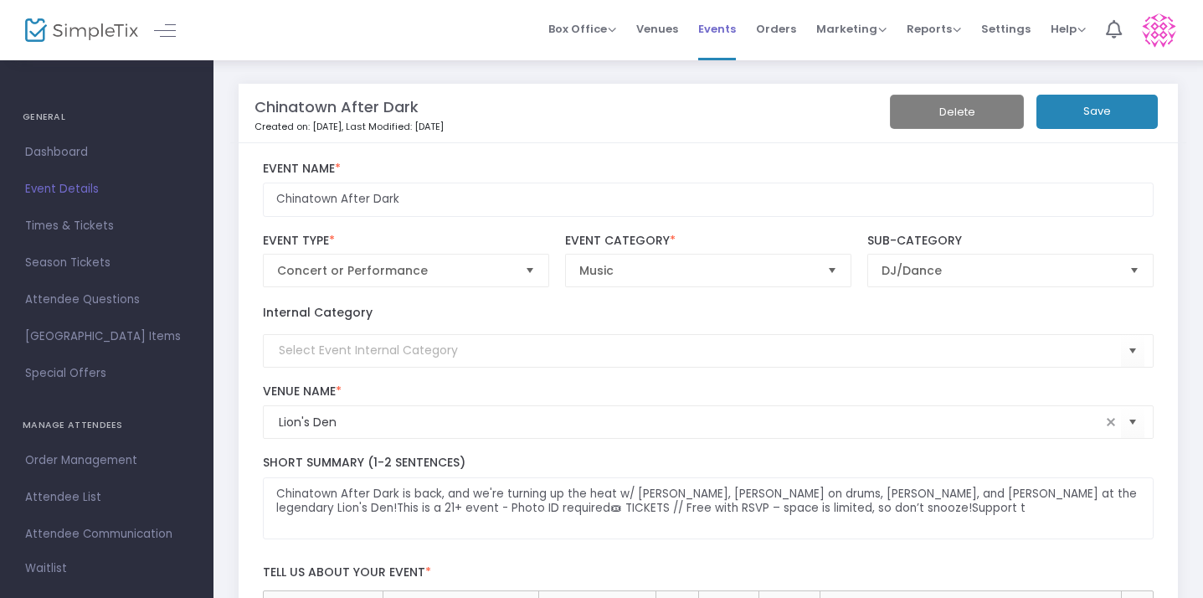
click at [723, 35] on span "Events" at bounding box center [717, 29] width 38 height 43
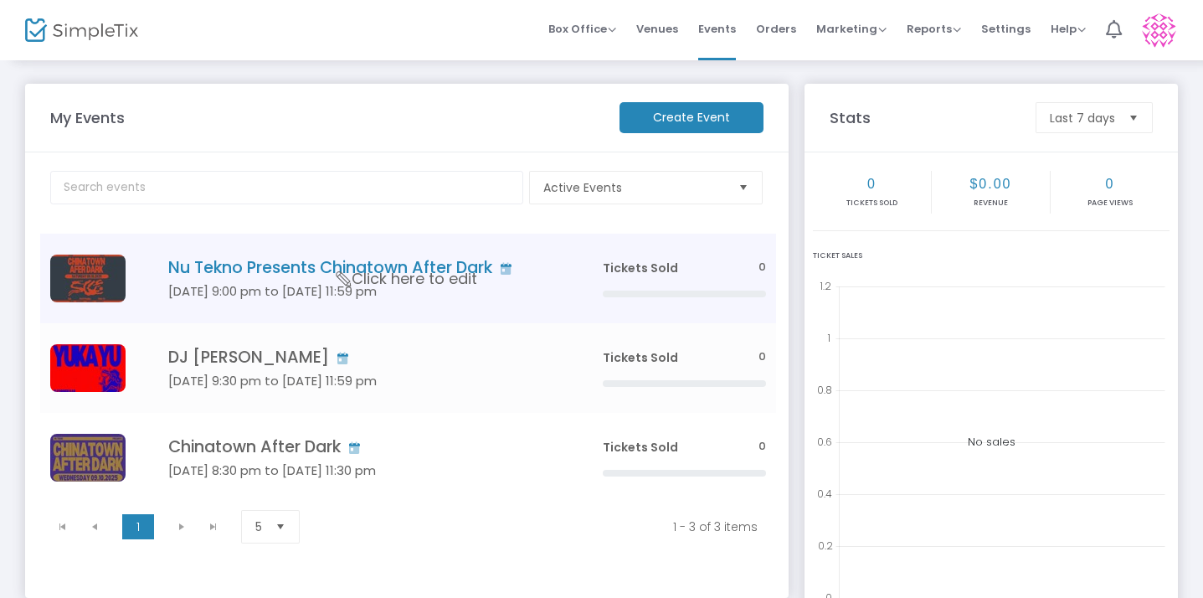
click at [308, 274] on h4 "Nu Tekno Presents Chinatown After Dark" at bounding box center [360, 267] width 384 height 19
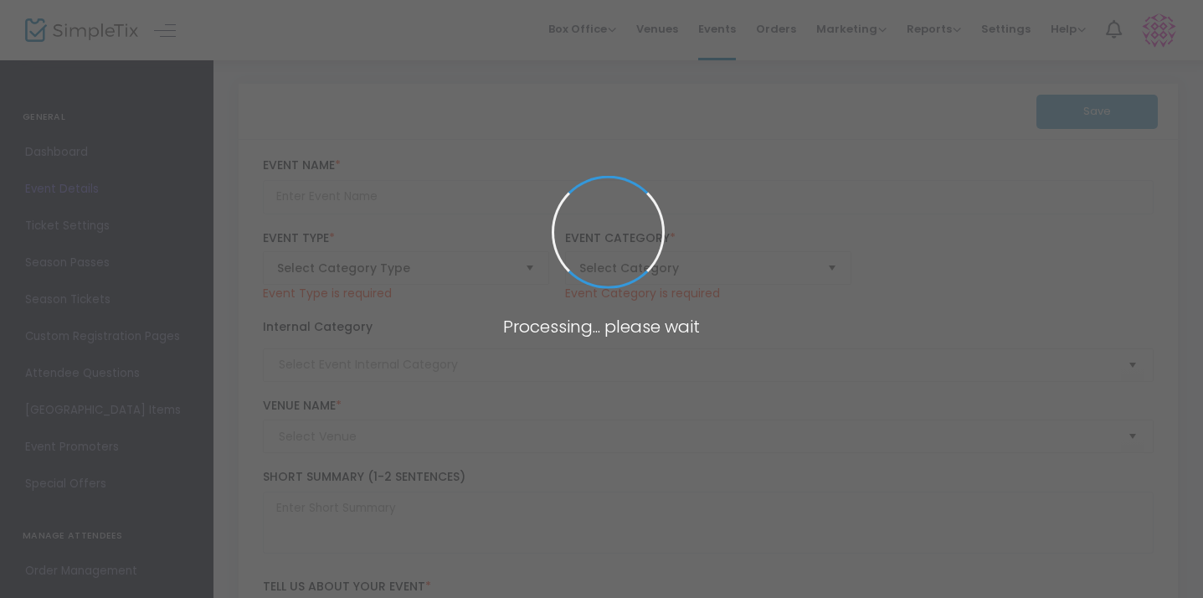
type input "Nu Tekno Presents Chinatown After Dark"
type textarea "U TEKNO is bringing Chinatown After Dark back — and we're turning up the heat […"
type input "Buy Tickets"
type input "Mr. Mahjong's"
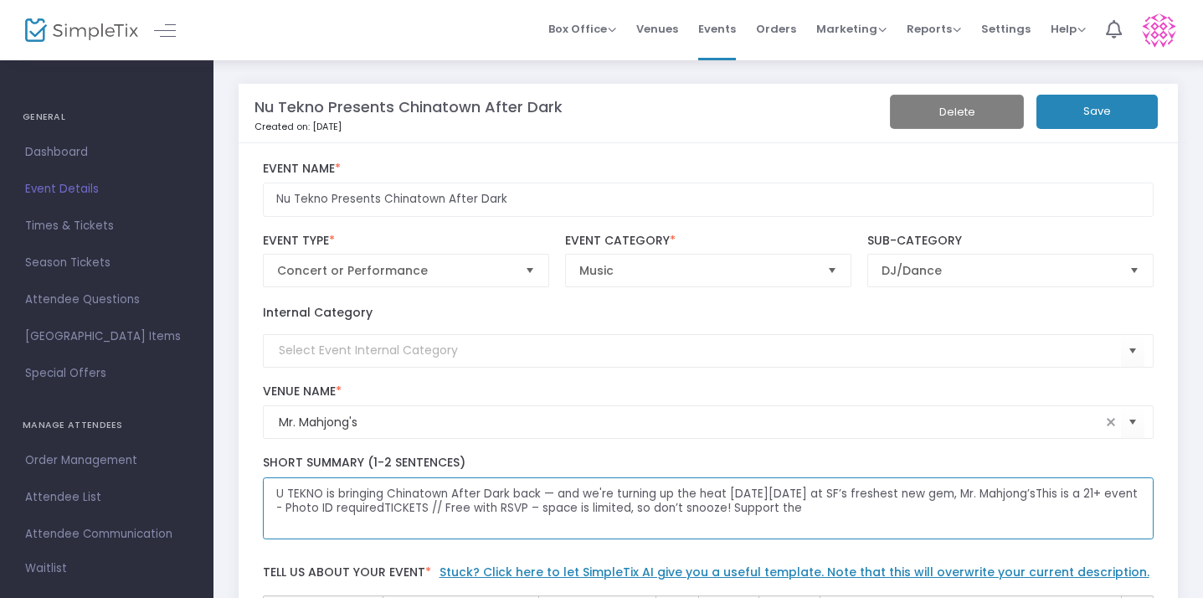
click at [275, 493] on textarea "U TEKNO is bringing Chinatown After Dark back — and we're turning up the heat […" at bounding box center [709, 508] width 892 height 63
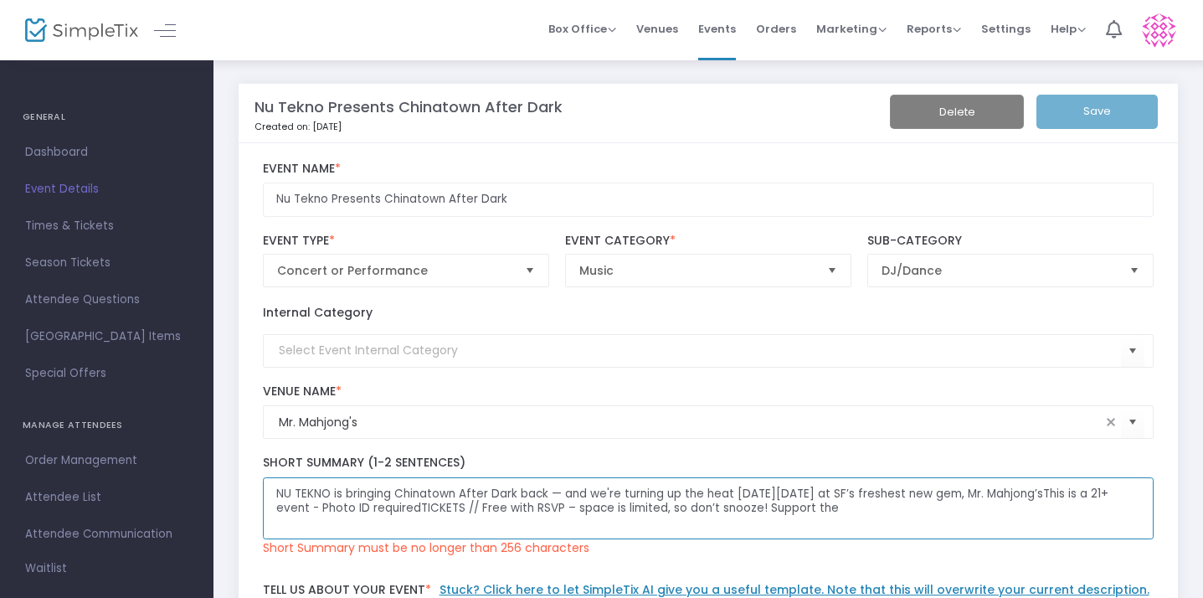
click at [698, 514] on textarea "NU TEKNO is bringing Chinatown After Dark back — and we're turning up the heat …" at bounding box center [709, 508] width 892 height 63
click at [553, 526] on textarea "NU TEKNO is bringing Chinatown After Dark back — and we're turning up the heat …" at bounding box center [709, 508] width 892 height 63
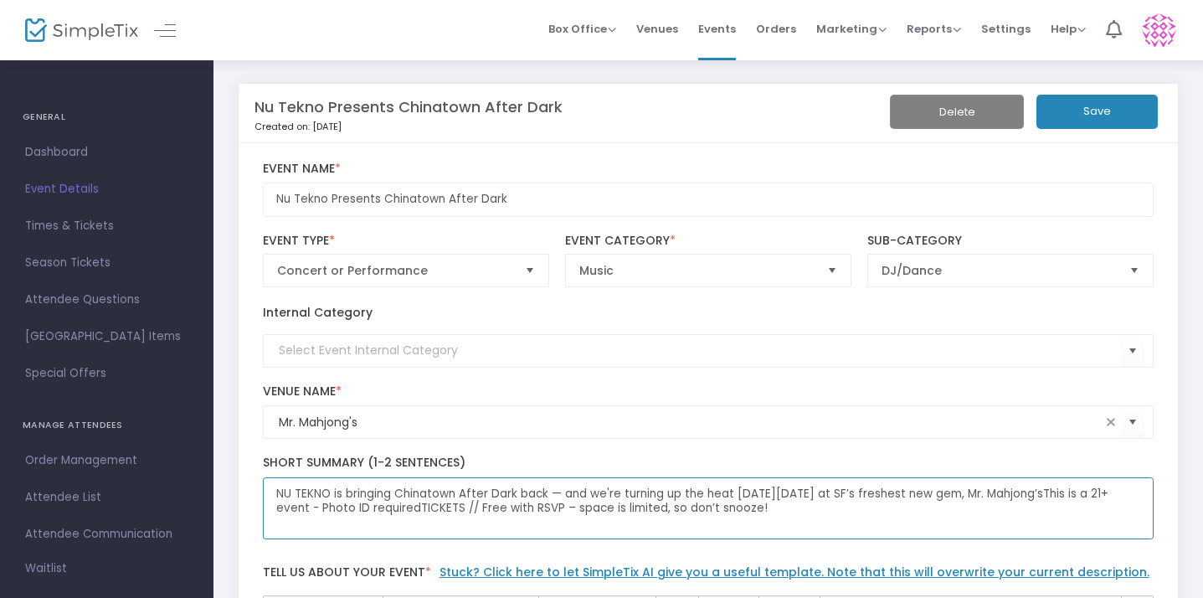
type textarea "NU TEKNO is bringing Chinatown After Dark back — and we're turning up the heat …"
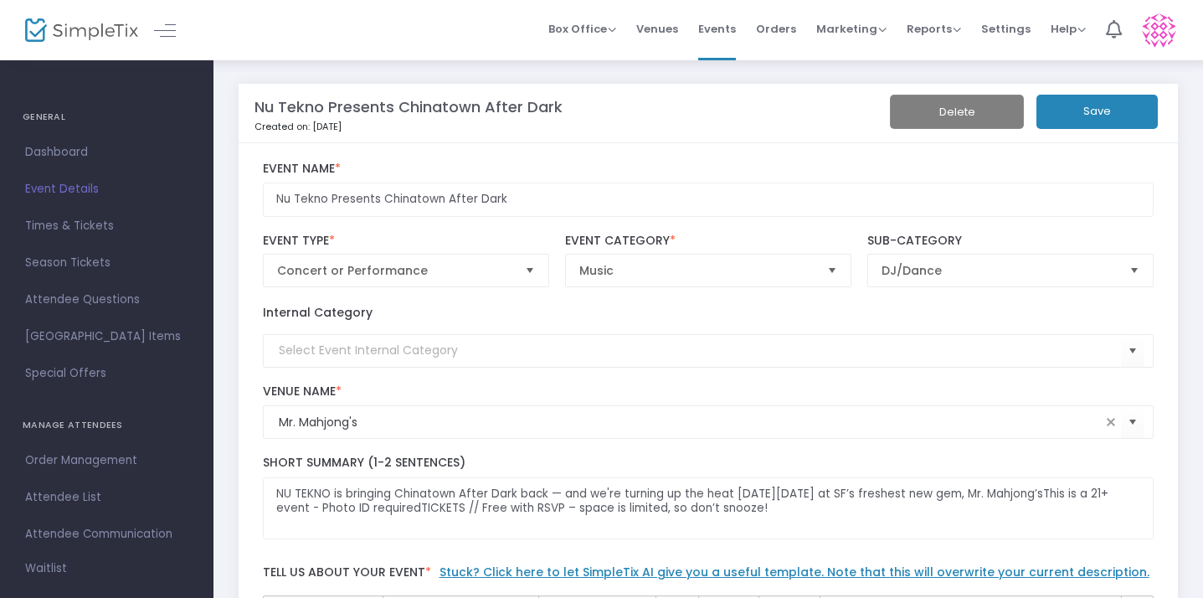
click at [1037, 100] on button "Save" at bounding box center [1097, 112] width 121 height 34
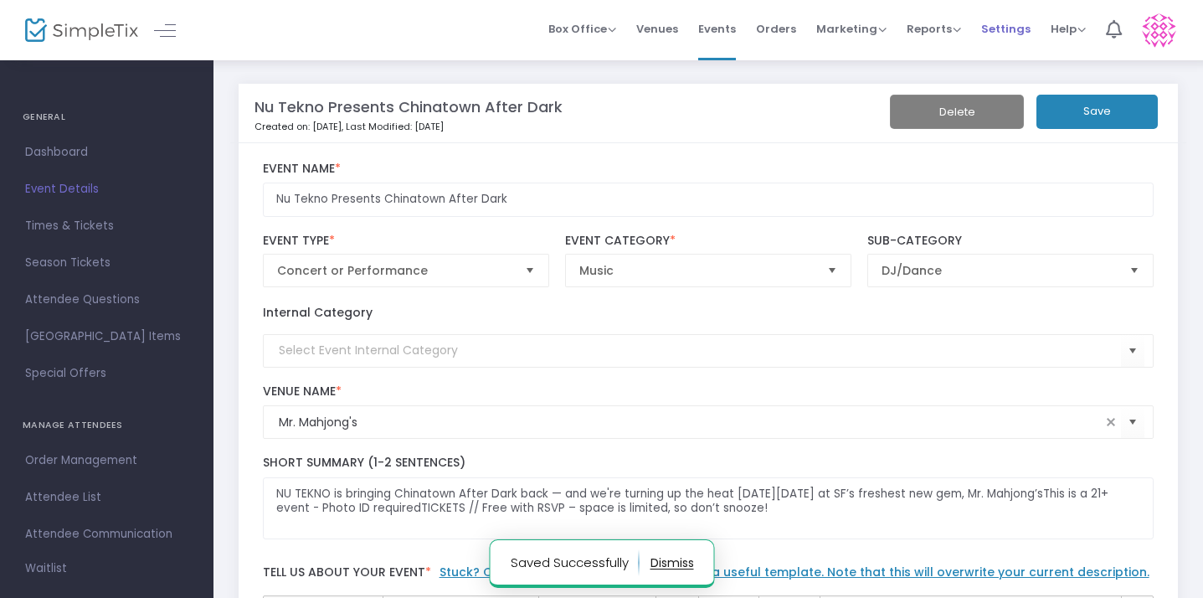
click at [1010, 34] on span "Settings" at bounding box center [1005, 29] width 49 height 43
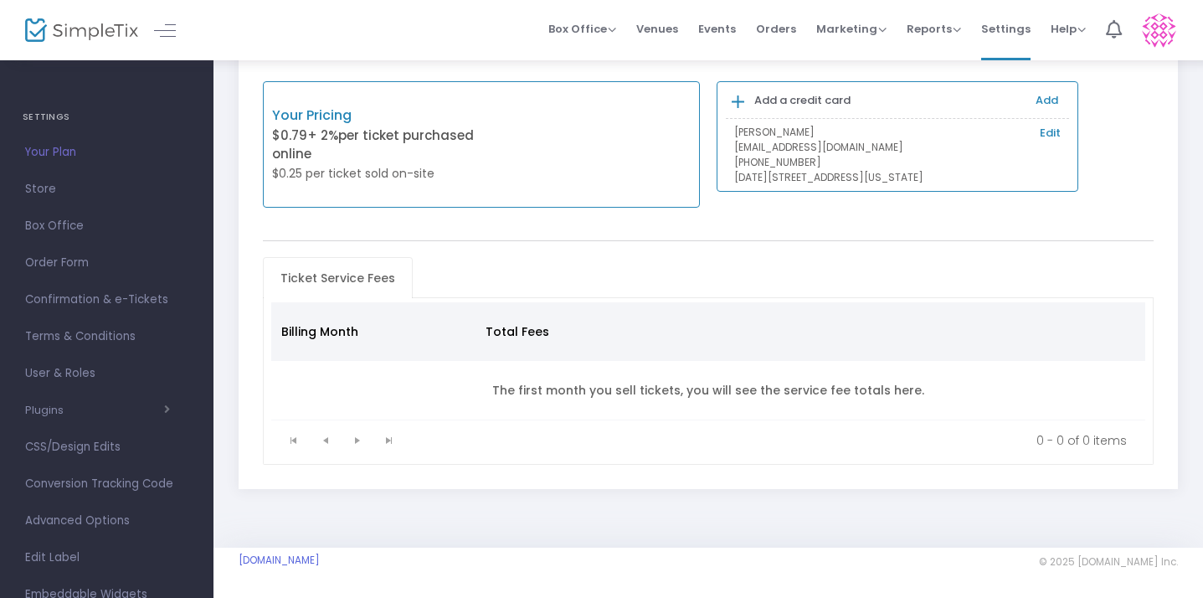
scroll to position [88, 0]
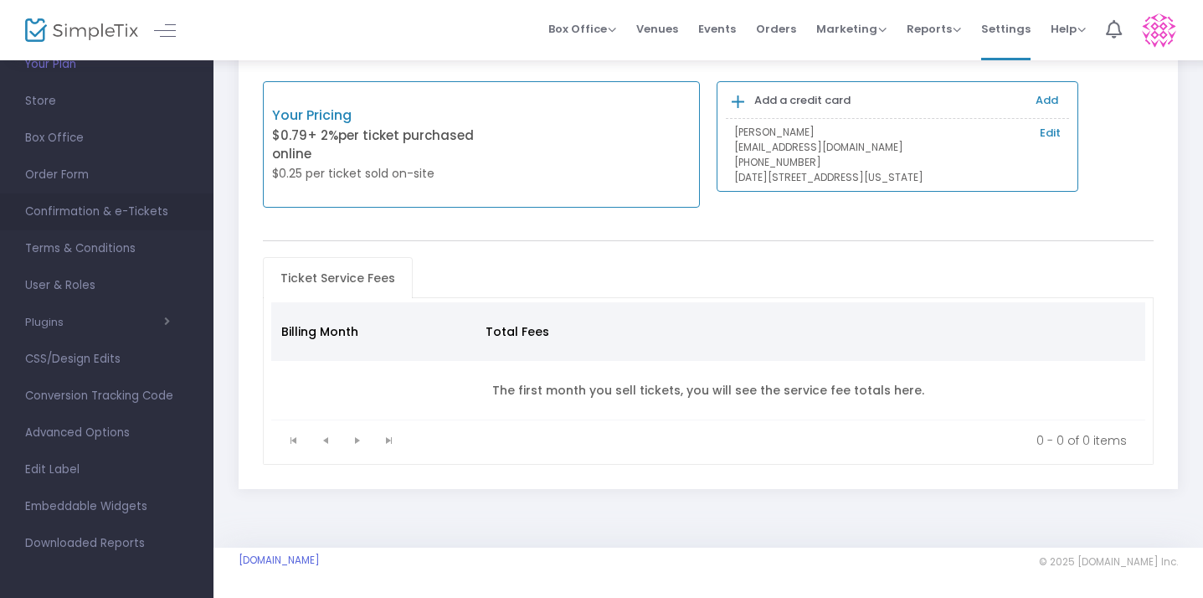
click at [141, 208] on span "Confirmation & e-Tickets" at bounding box center [106, 212] width 163 height 22
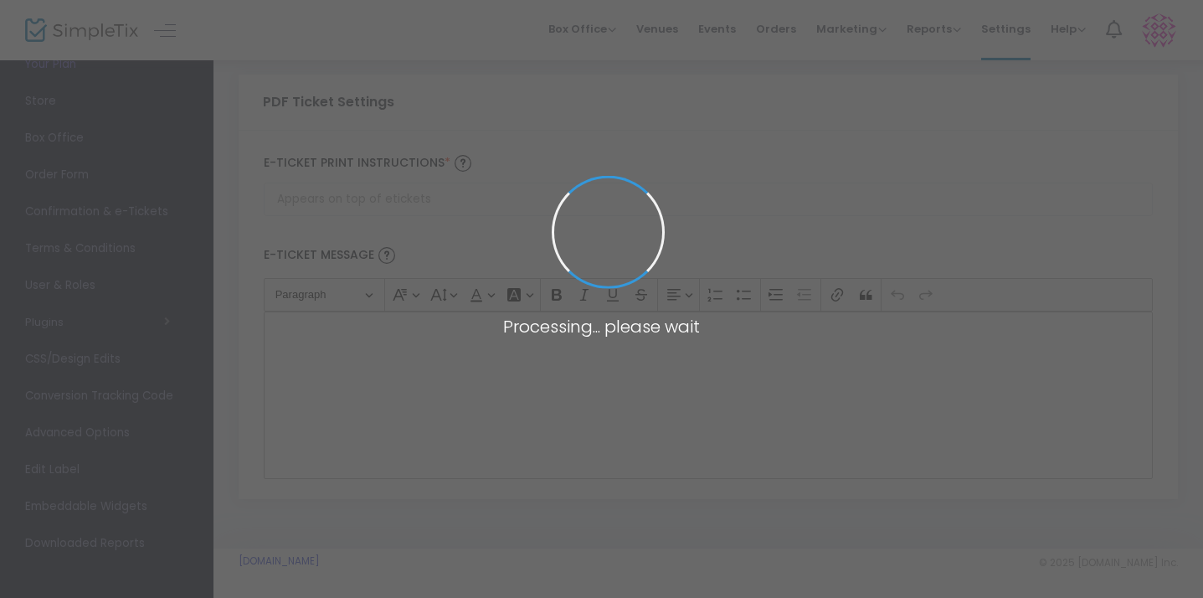
type input "[EMAIL_ADDRESS][DOMAIN_NAME]"
type input "Print and bring this ticket with you"
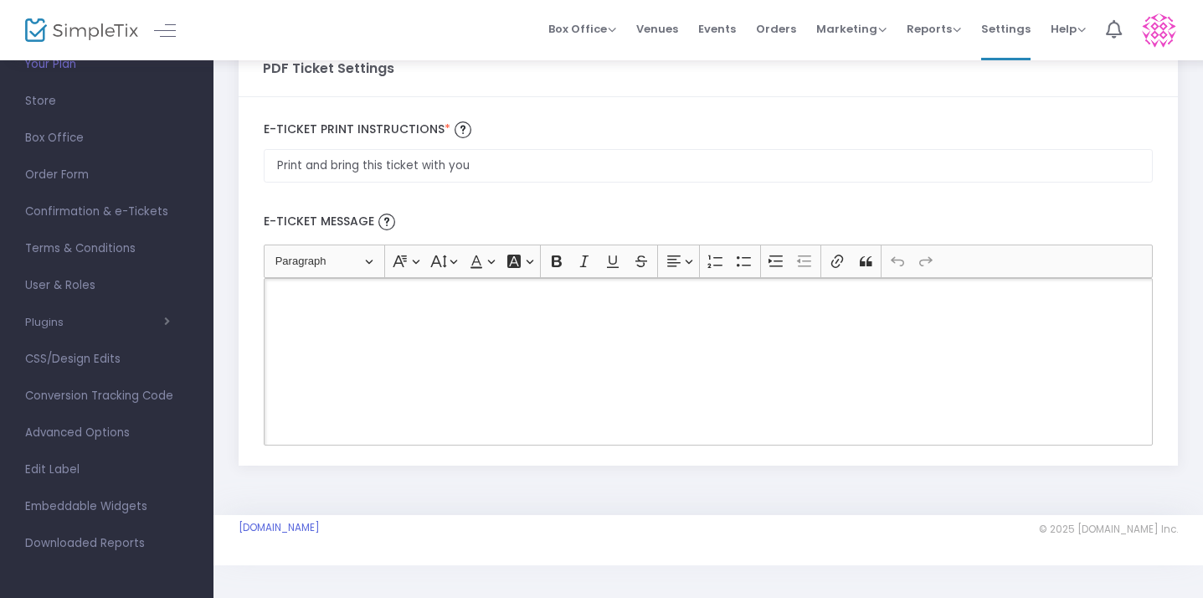
click at [771, 332] on div "Rich Text Editor, main" at bounding box center [708, 361] width 889 height 167
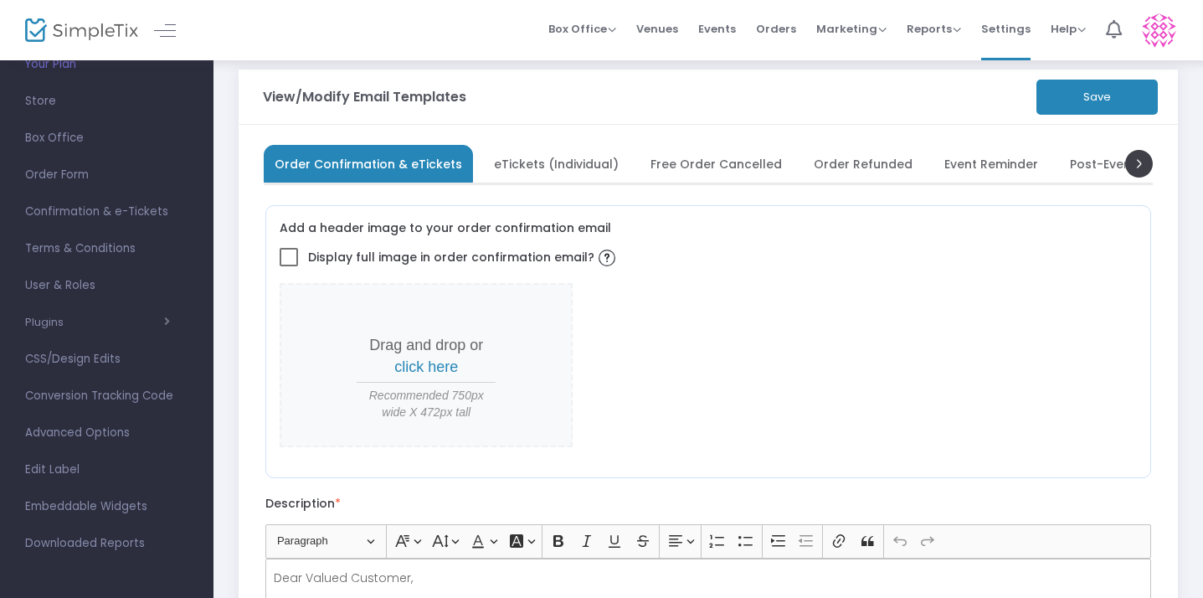
scroll to position [0, 0]
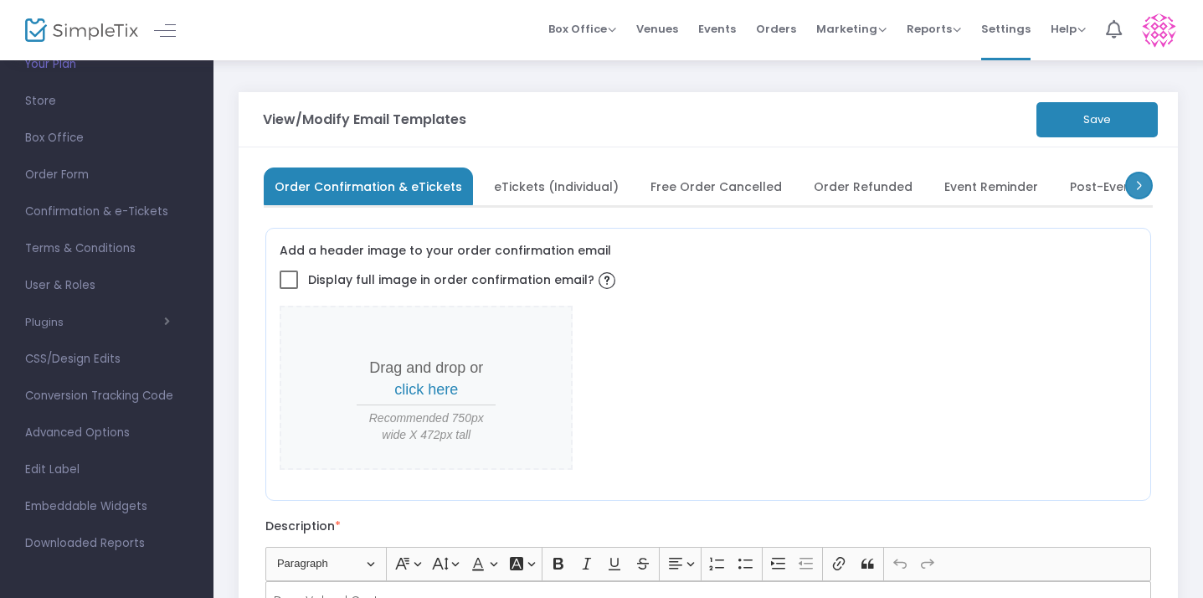
click at [1134, 183] on span at bounding box center [1139, 186] width 28 height 28
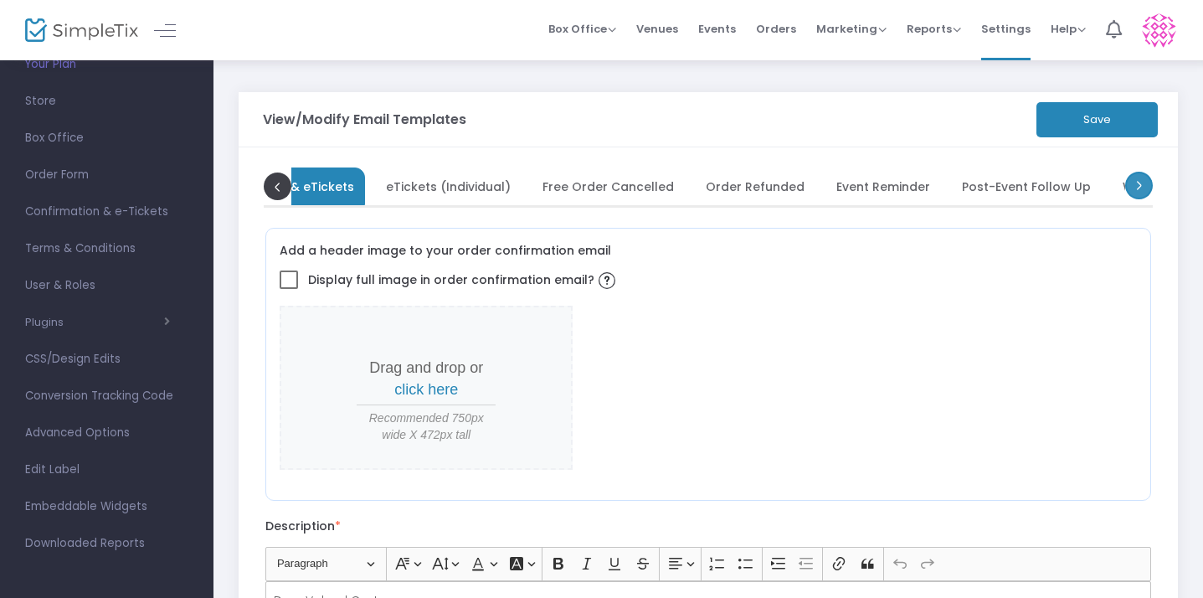
scroll to position [0, 167]
click at [1134, 183] on span at bounding box center [1139, 186] width 28 height 28
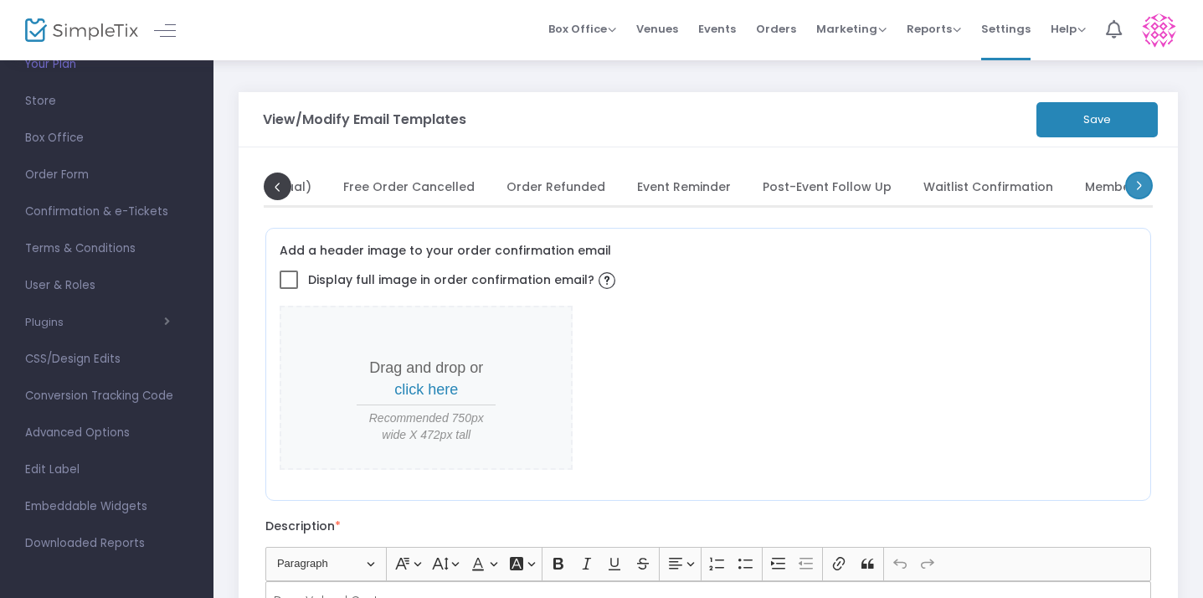
click at [1134, 183] on span at bounding box center [1139, 186] width 28 height 28
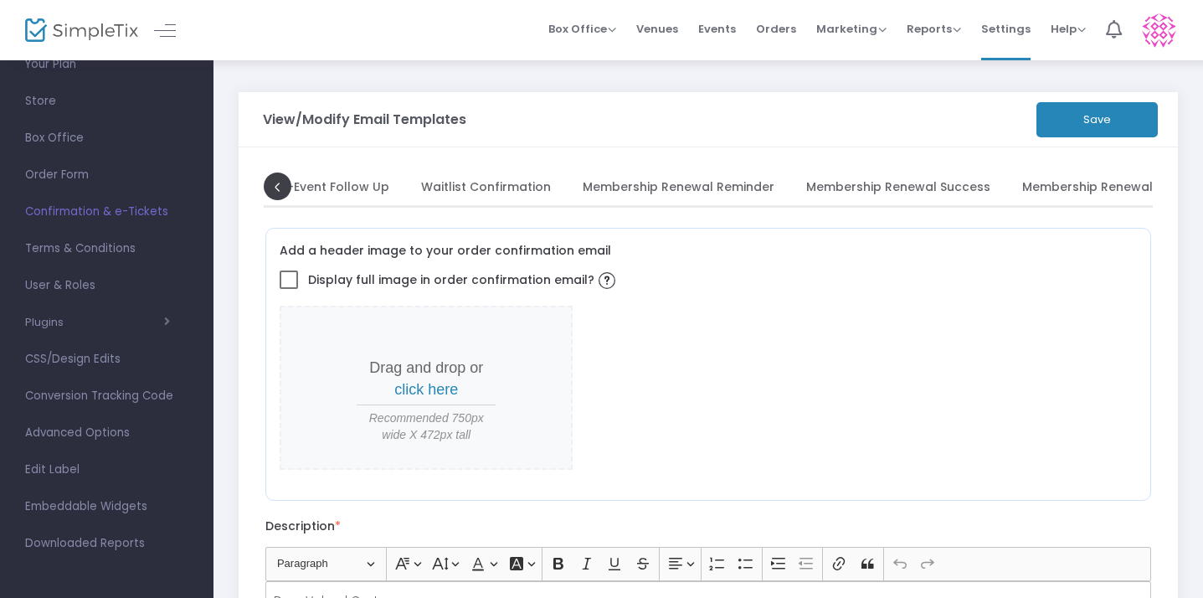
scroll to position [0, 0]
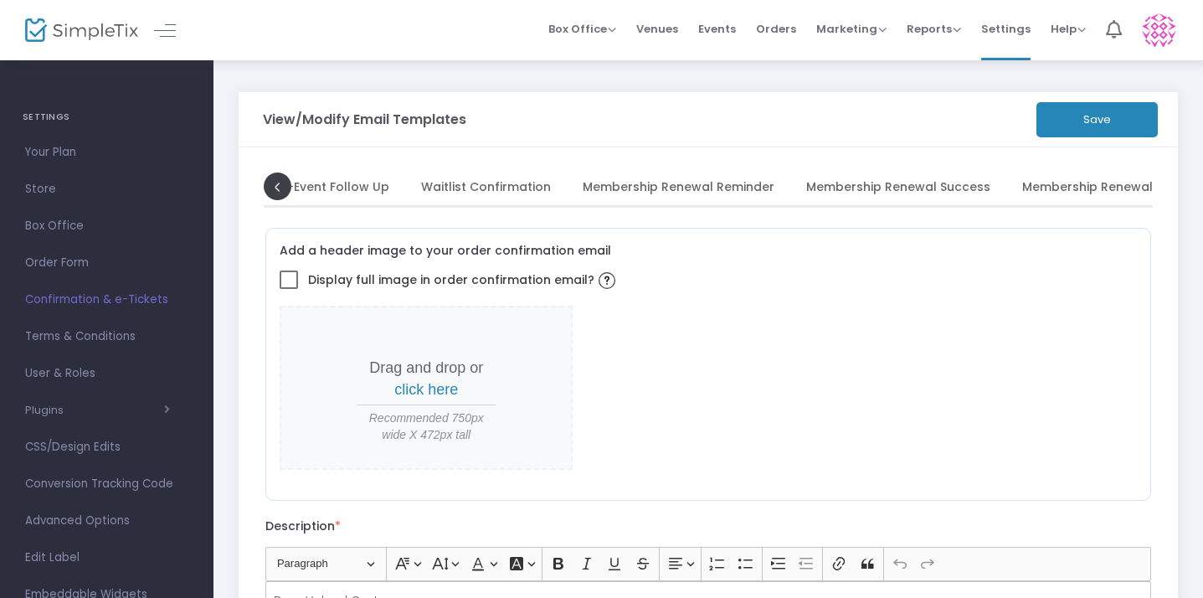
click at [65, 26] on img at bounding box center [81, 30] width 113 height 24
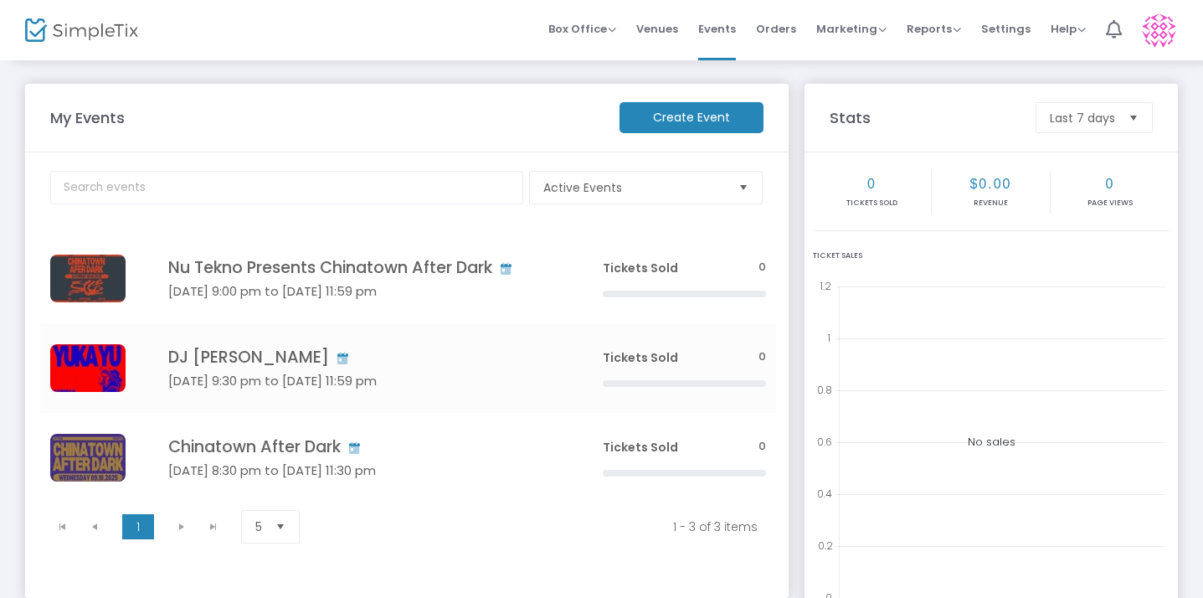
click at [701, 111] on m-button "Create Event" at bounding box center [692, 117] width 144 height 31
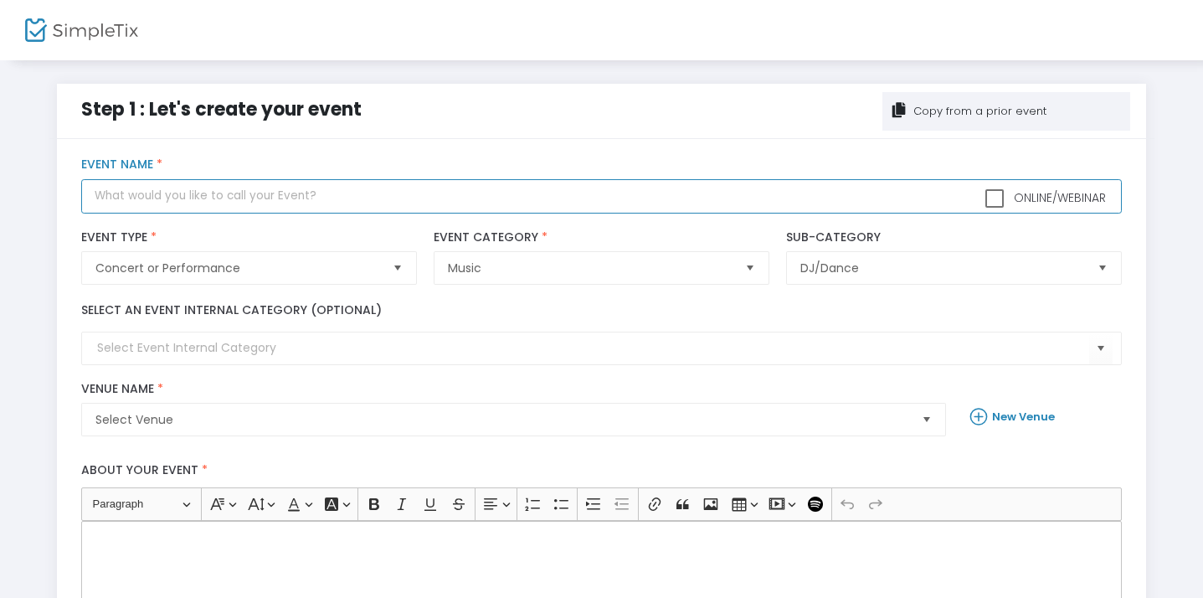
click at [466, 193] on input "text" at bounding box center [601, 196] width 1041 height 34
type input "DJ [PERSON_NAME] at [GEOGRAPHIC_DATA] in [GEOGRAPHIC_DATA][PERSON_NAME]"
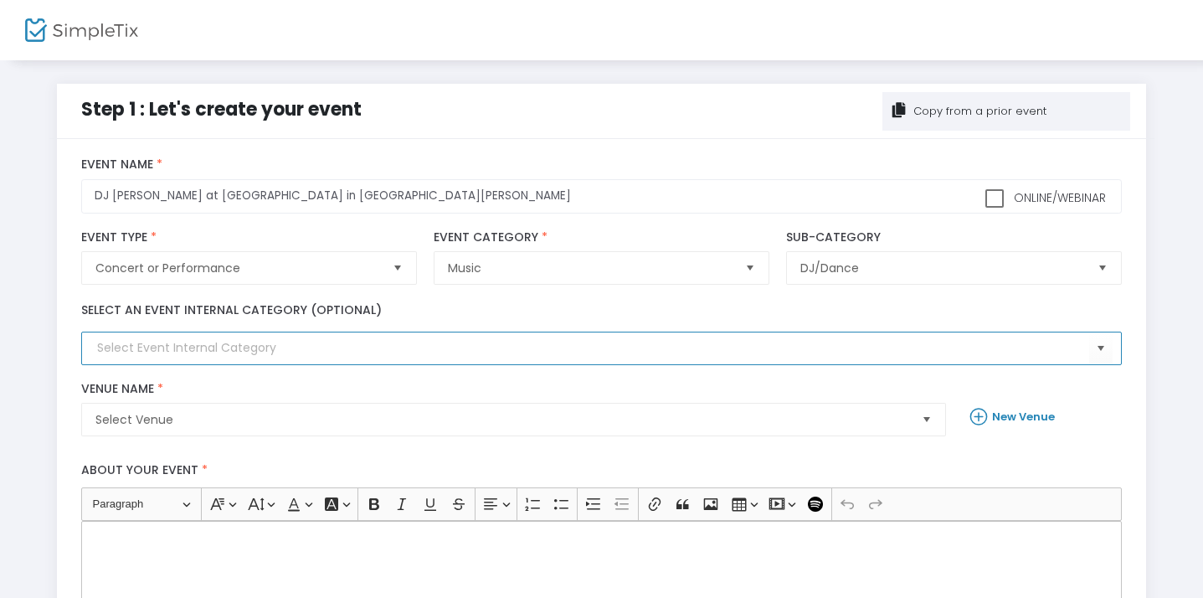
click at [193, 339] on input at bounding box center [593, 348] width 992 height 18
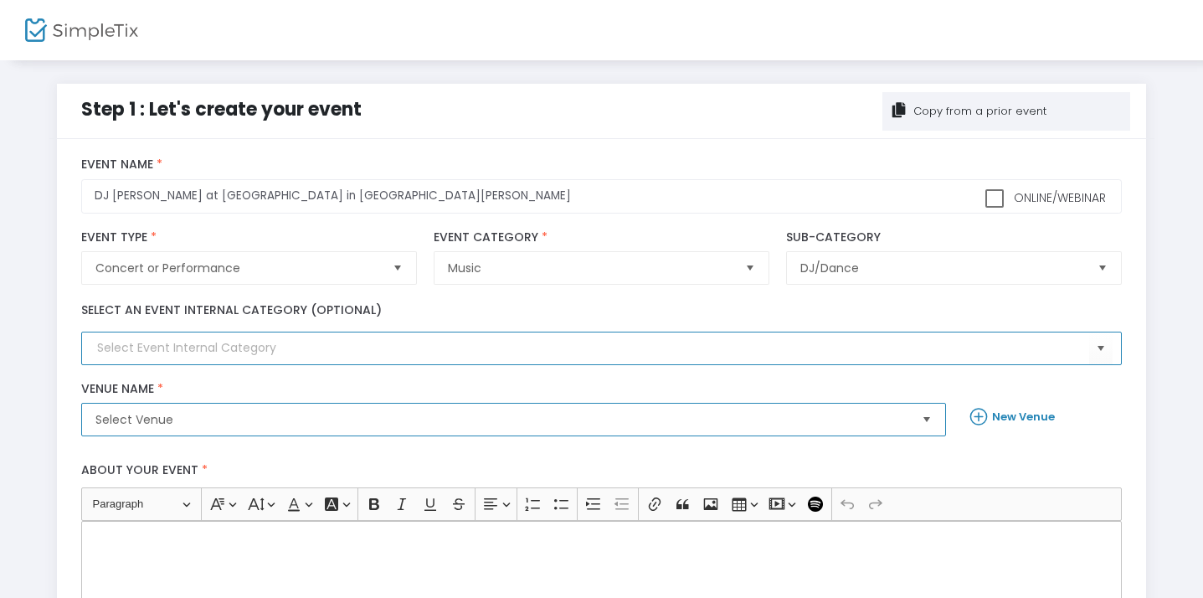
click at [172, 412] on span "Select Venue" at bounding box center [501, 419] width 813 height 17
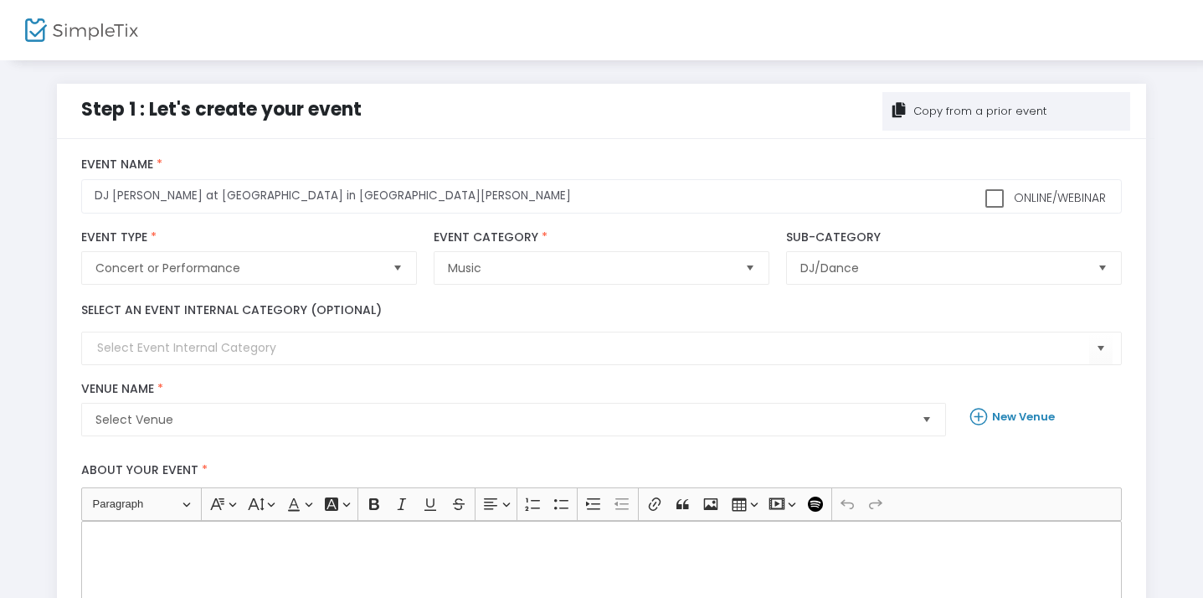
click at [1030, 410] on b "New Venue" at bounding box center [1023, 417] width 63 height 16
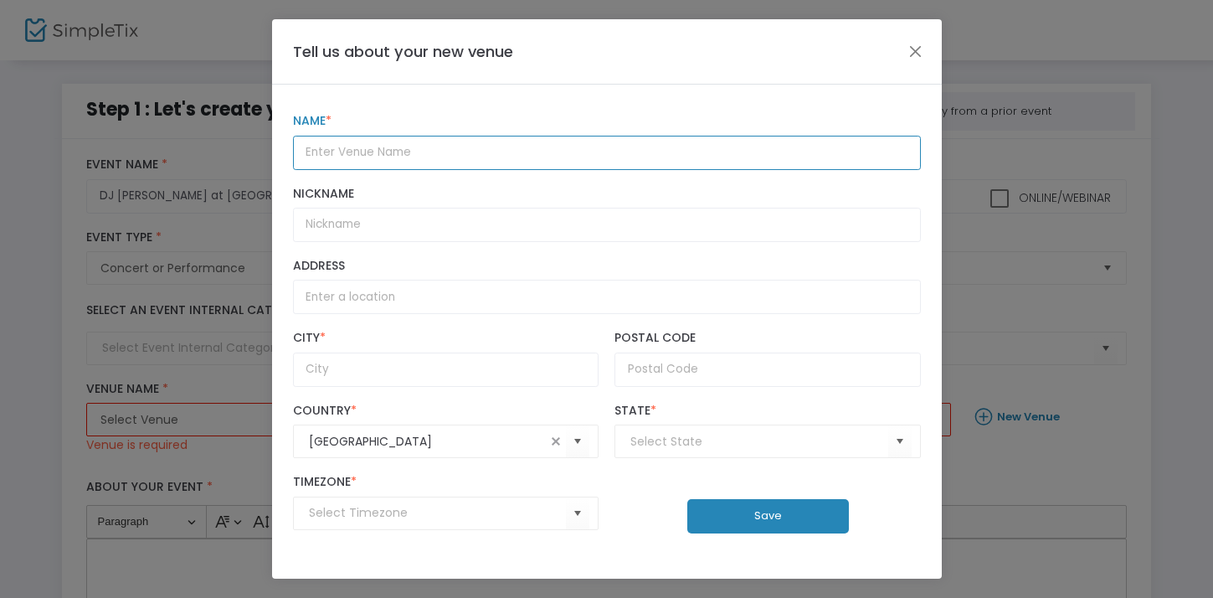
click at [432, 161] on input "text" at bounding box center [607, 153] width 628 height 34
type input "Ranch Water"
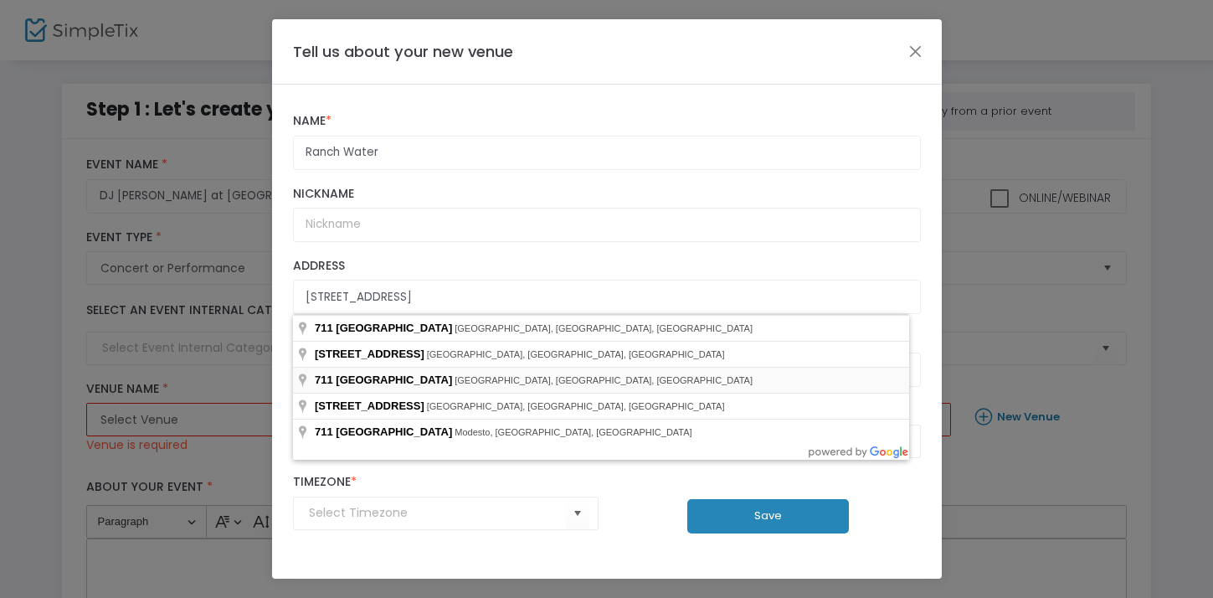
type input "[STREET_ADDRESS]"
type input "[GEOGRAPHIC_DATA][PERSON_NAME]"
type input "94901"
type input "(UTC-08:00) Pacific Time ([GEOGRAPHIC_DATA] & [GEOGRAPHIC_DATA])"
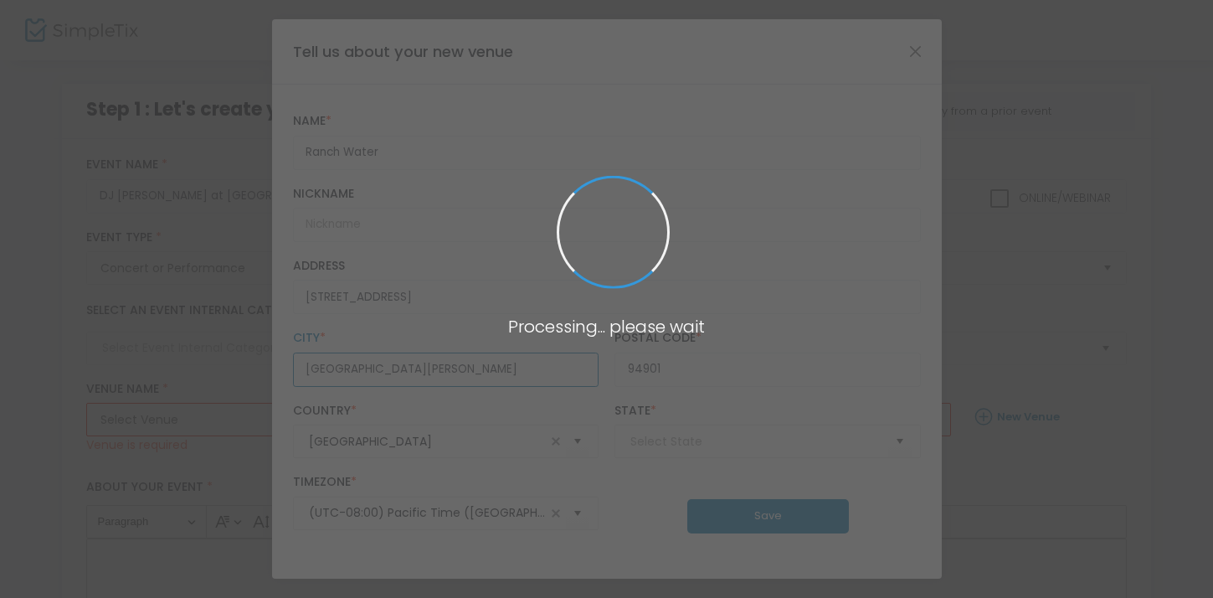
type input "[US_STATE]"
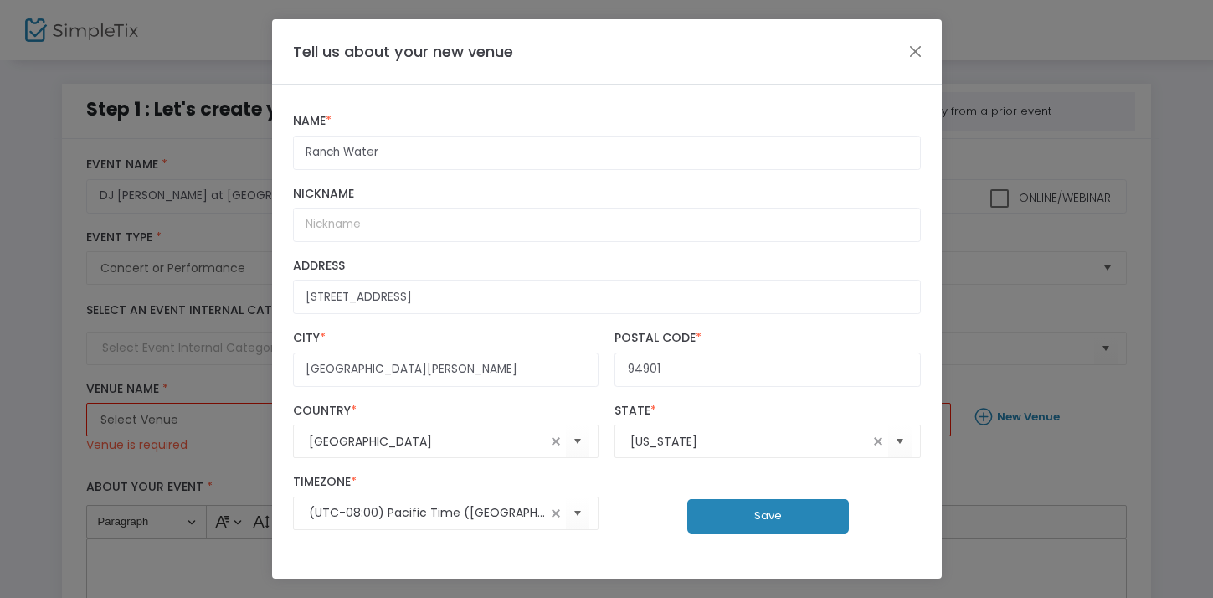
click at [785, 507] on button "Save" at bounding box center [768, 516] width 162 height 34
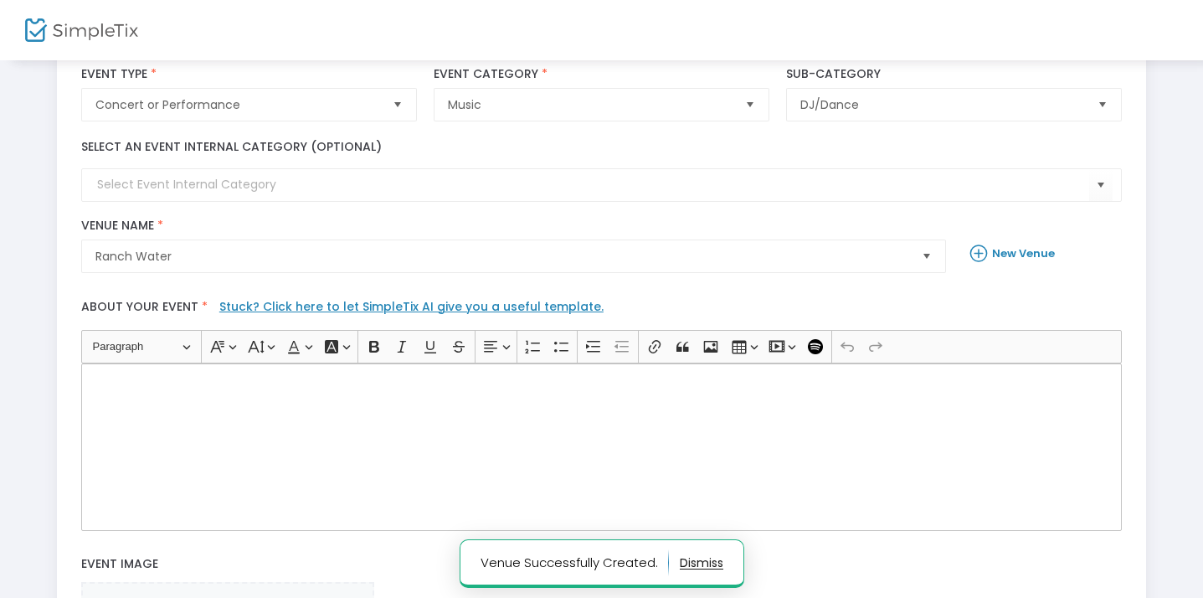
scroll to position [167, 0]
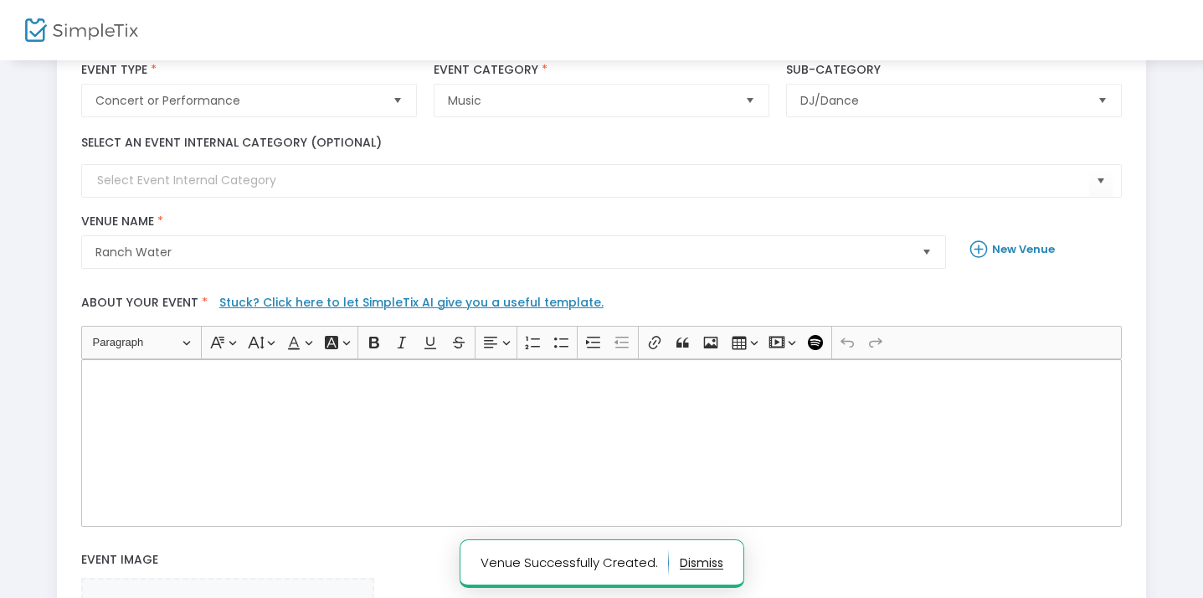
click at [735, 432] on div "Rich Text Editor, main" at bounding box center [601, 442] width 1041 height 167
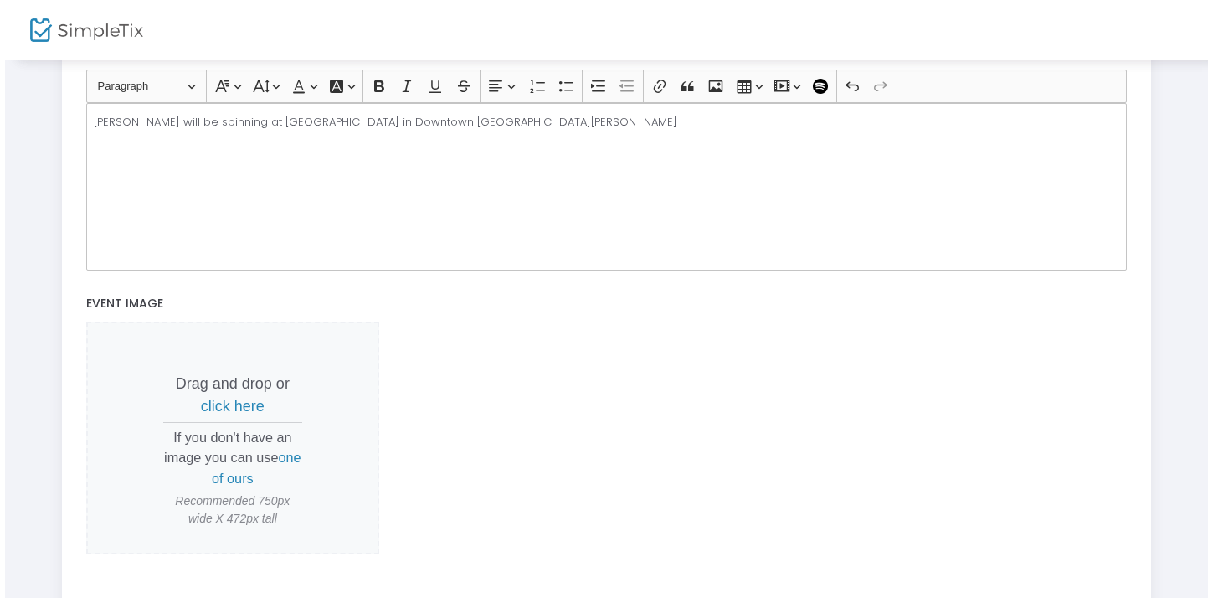
scroll to position [0, 0]
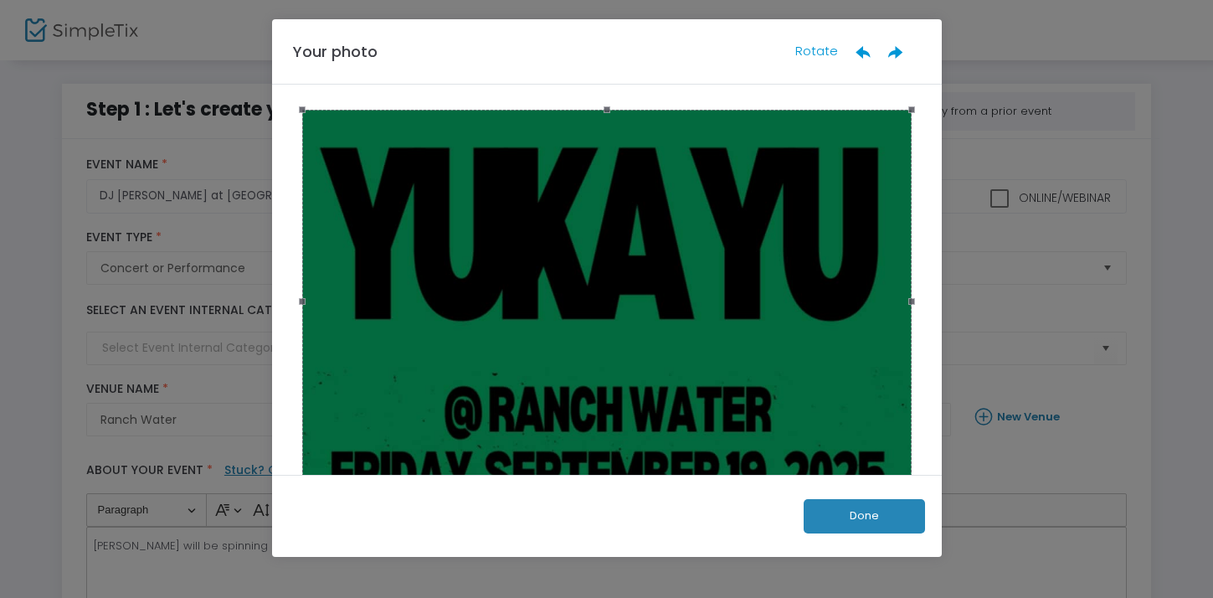
drag, startPoint x: 665, startPoint y: 316, endPoint x: 723, endPoint y: 115, distance: 209.1
click at [723, 115] on div at bounding box center [607, 301] width 610 height 383
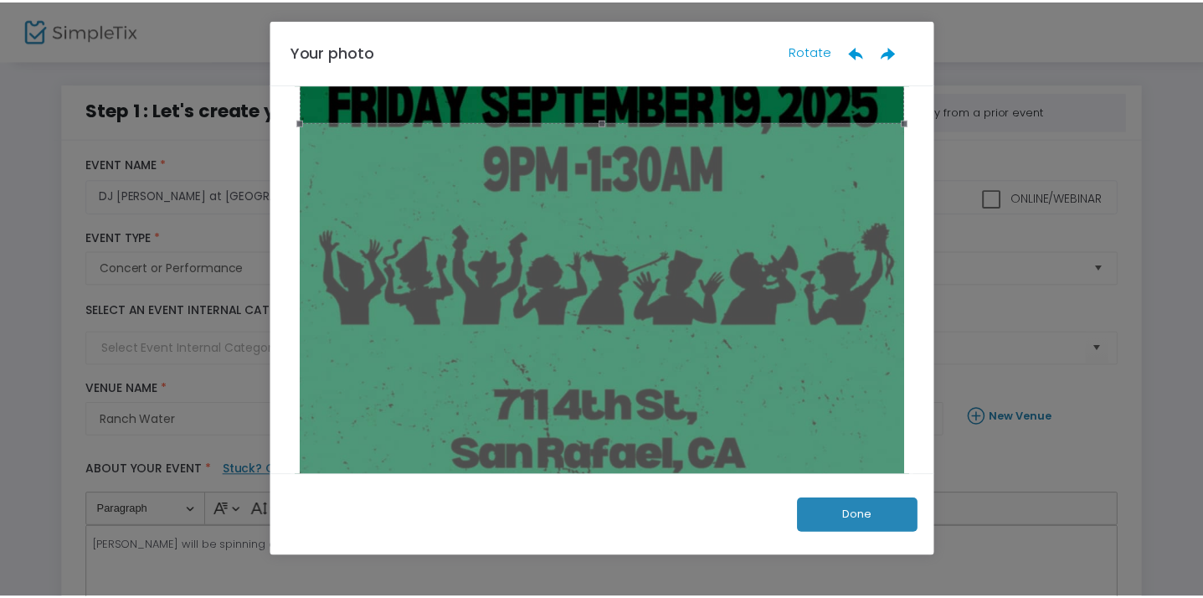
scroll to position [422, 0]
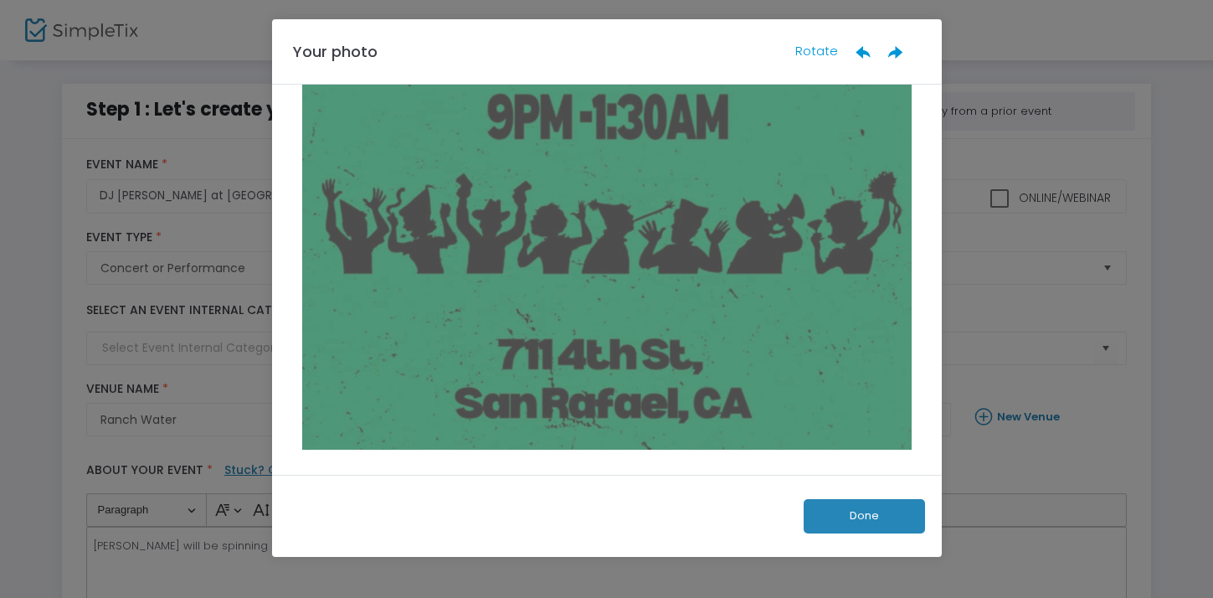
click at [871, 523] on button "Done" at bounding box center [864, 516] width 121 height 34
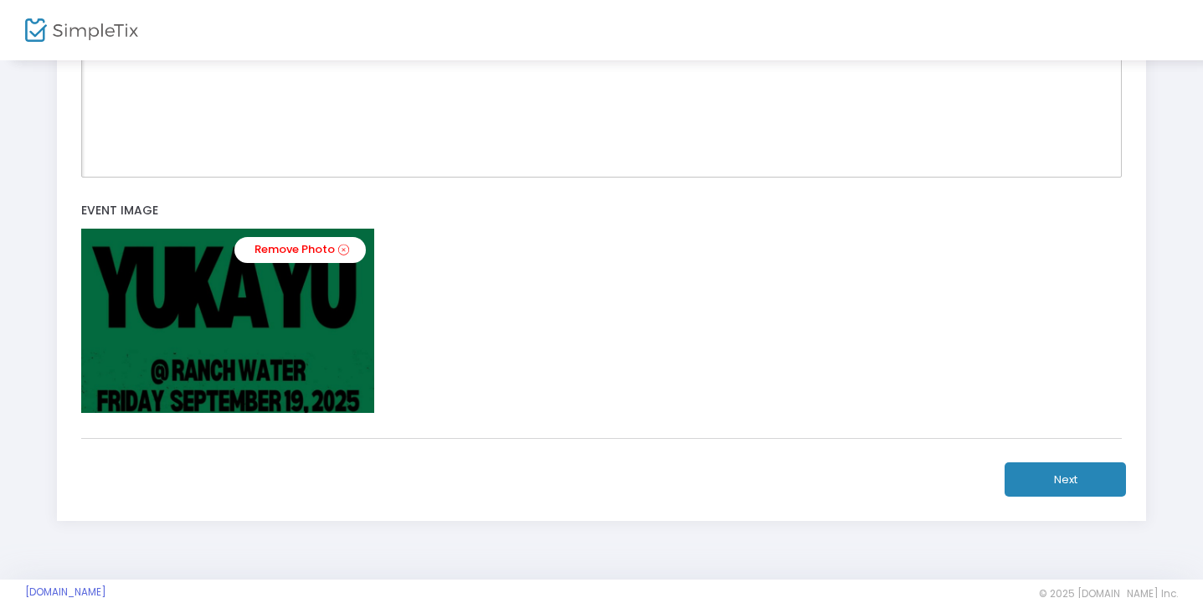
scroll to position [546, 0]
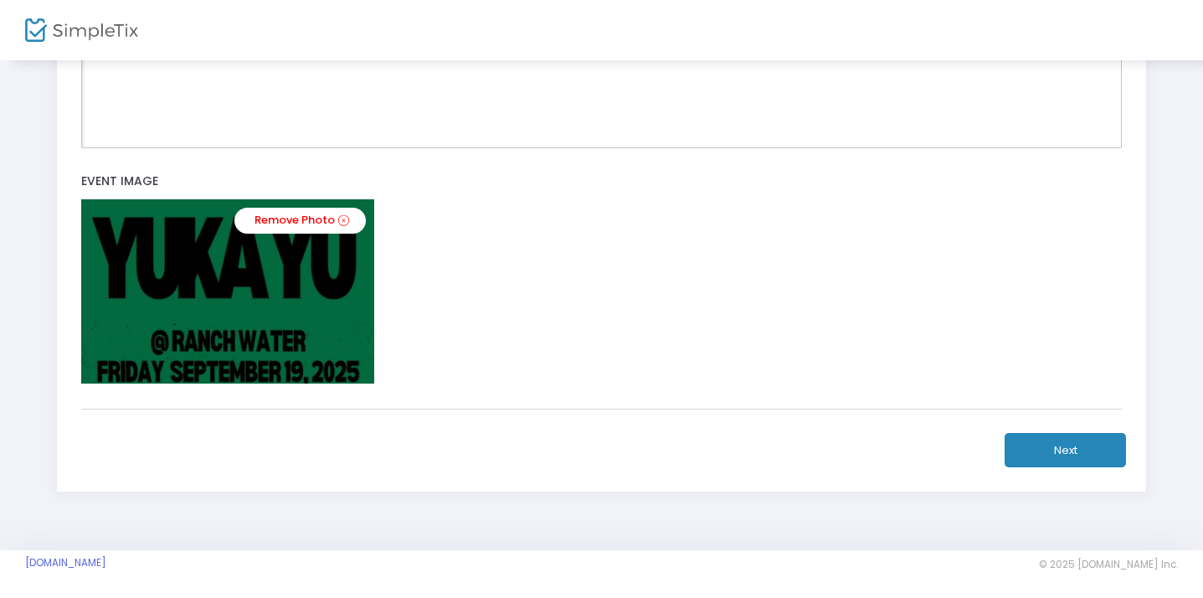
click at [1085, 462] on button "Next" at bounding box center [1065, 450] width 121 height 34
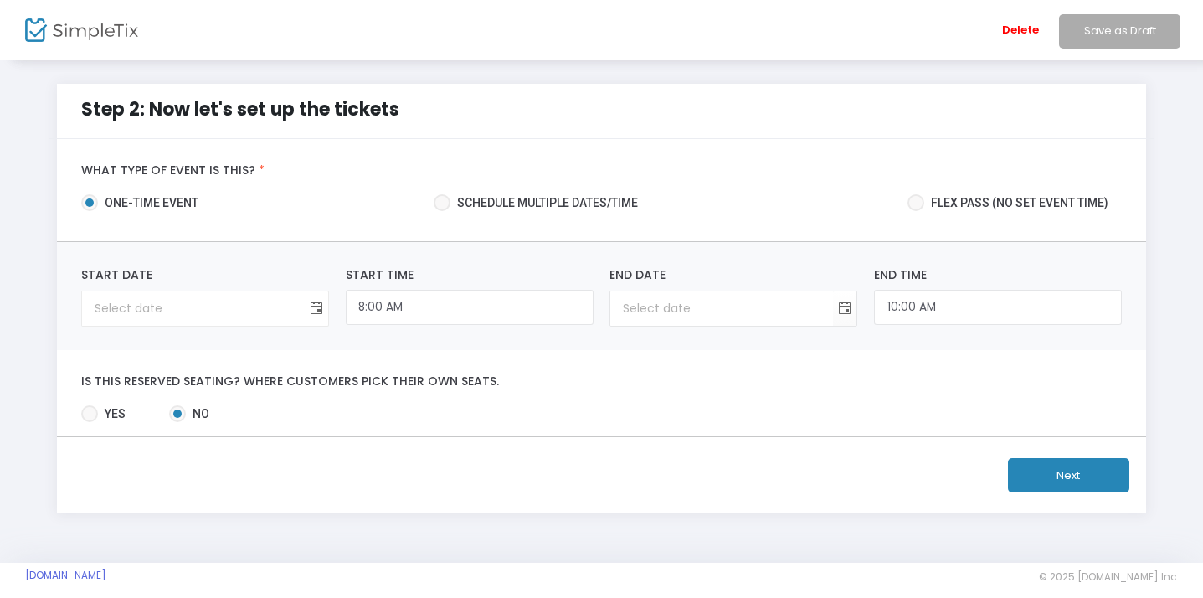
click at [316, 308] on span "Toggle calendar" at bounding box center [317, 309] width 28 height 28
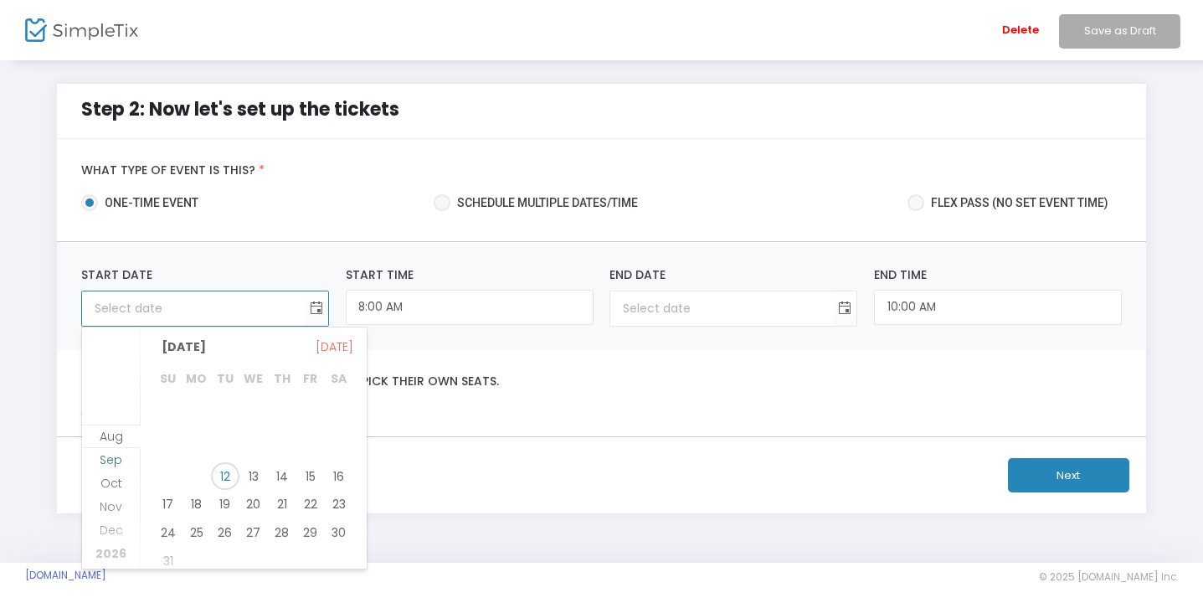
click at [108, 457] on span "Sep" at bounding box center [111, 459] width 23 height 17
click at [315, 475] on span "19" at bounding box center [310, 469] width 28 height 28
type input "[DATE]"
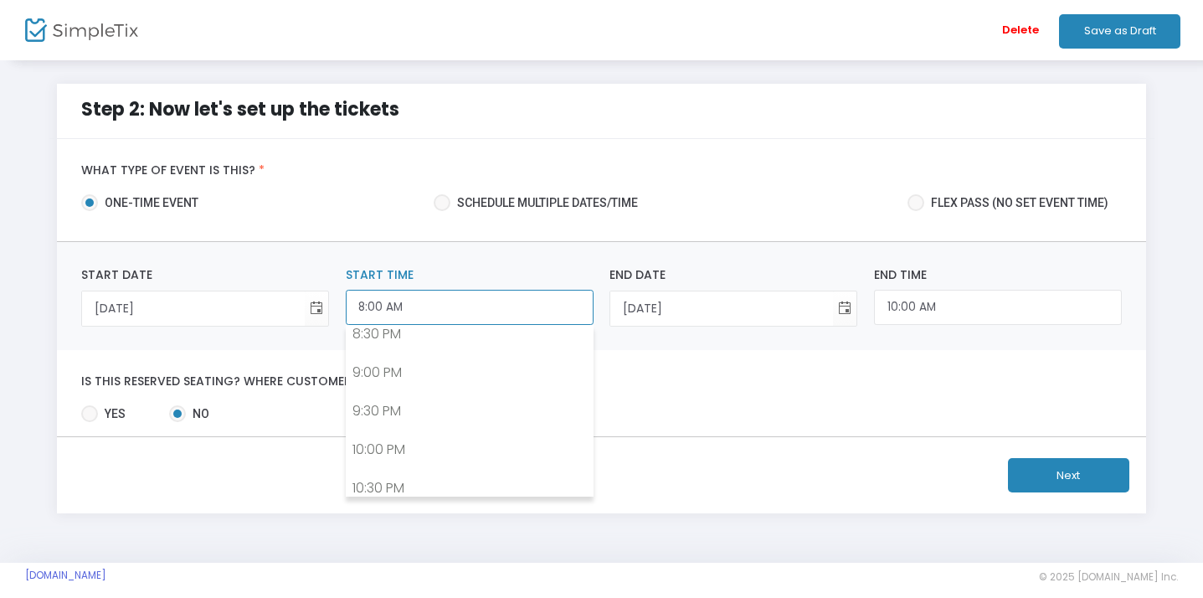
scroll to position [549, 0]
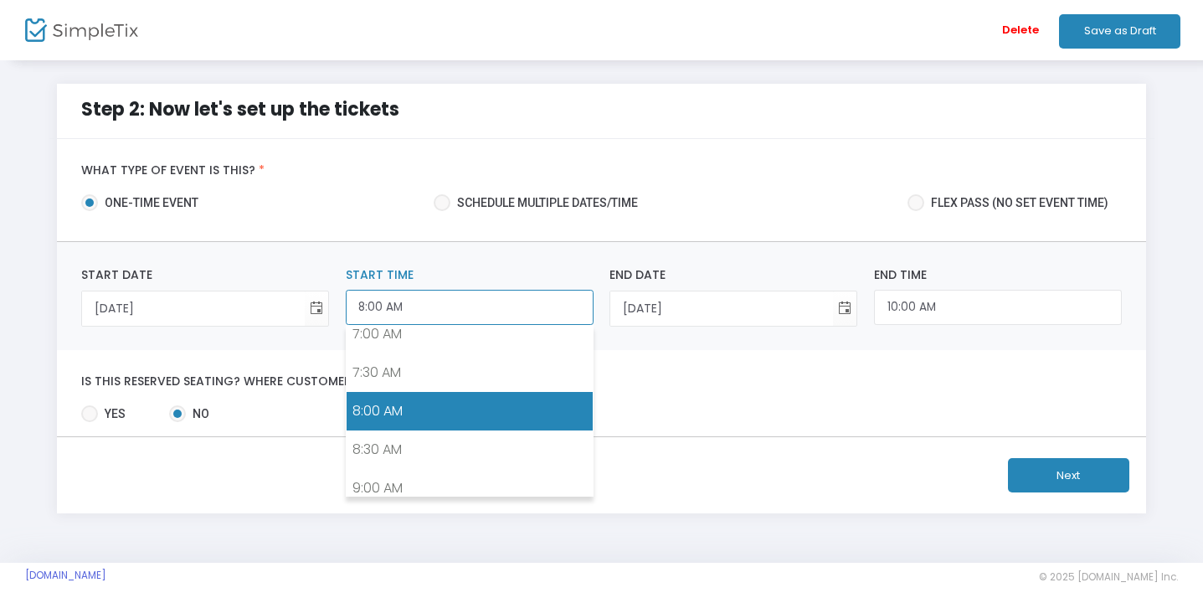
click at [504, 316] on input "8:00 AM" at bounding box center [470, 308] width 248 height 36
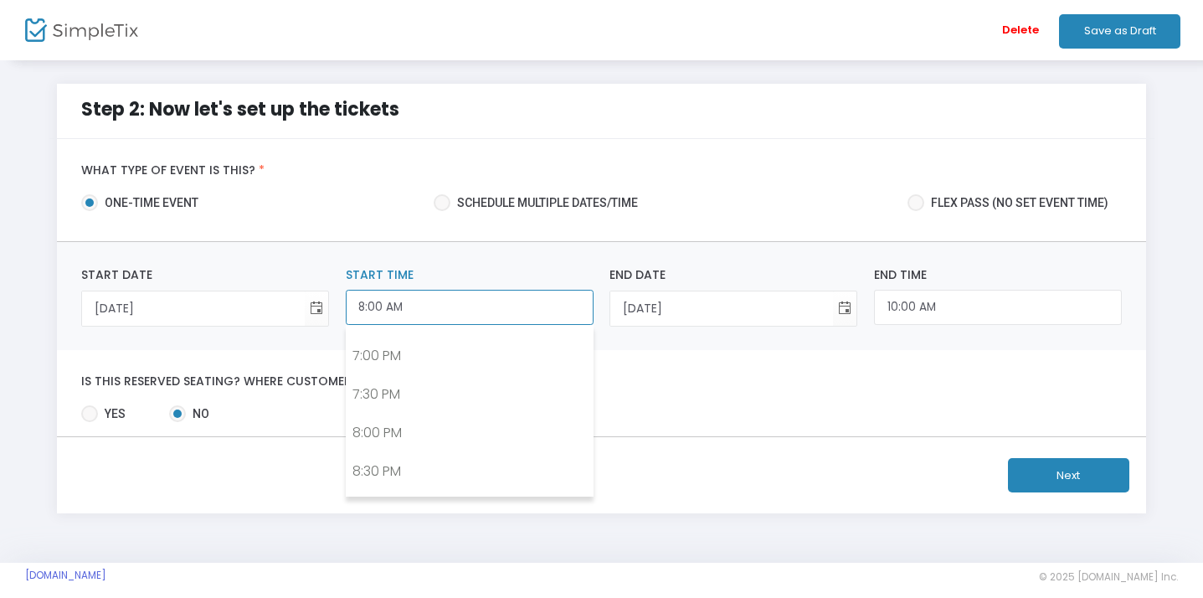
scroll to position [1479, 0]
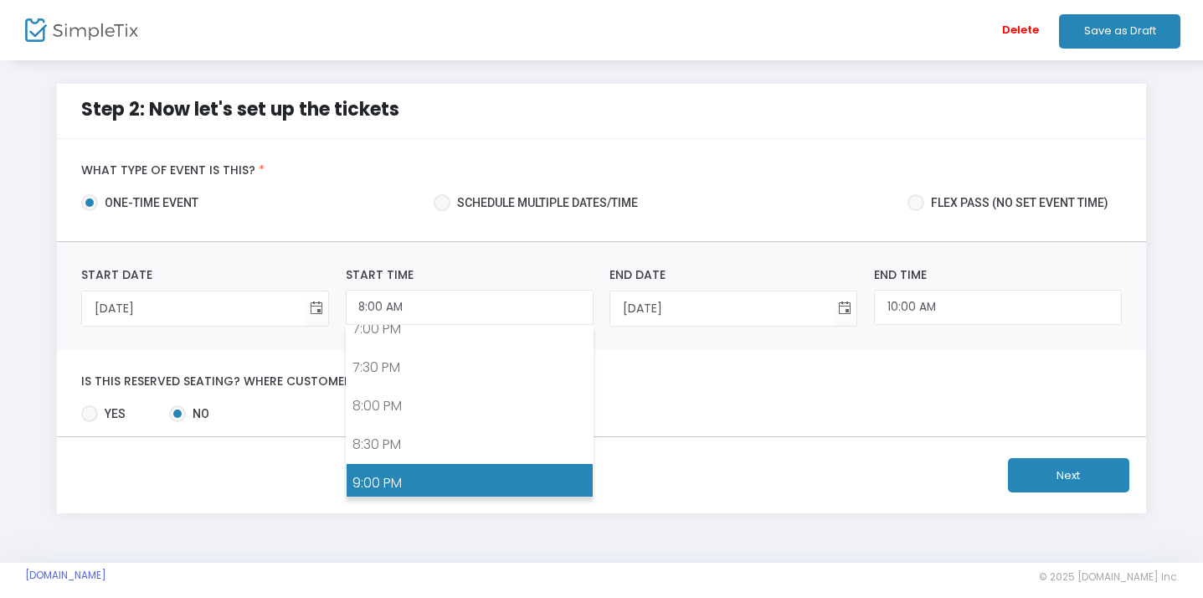
click at [533, 478] on link "9:00 PM" at bounding box center [470, 483] width 246 height 39
type input "9:00 PM"
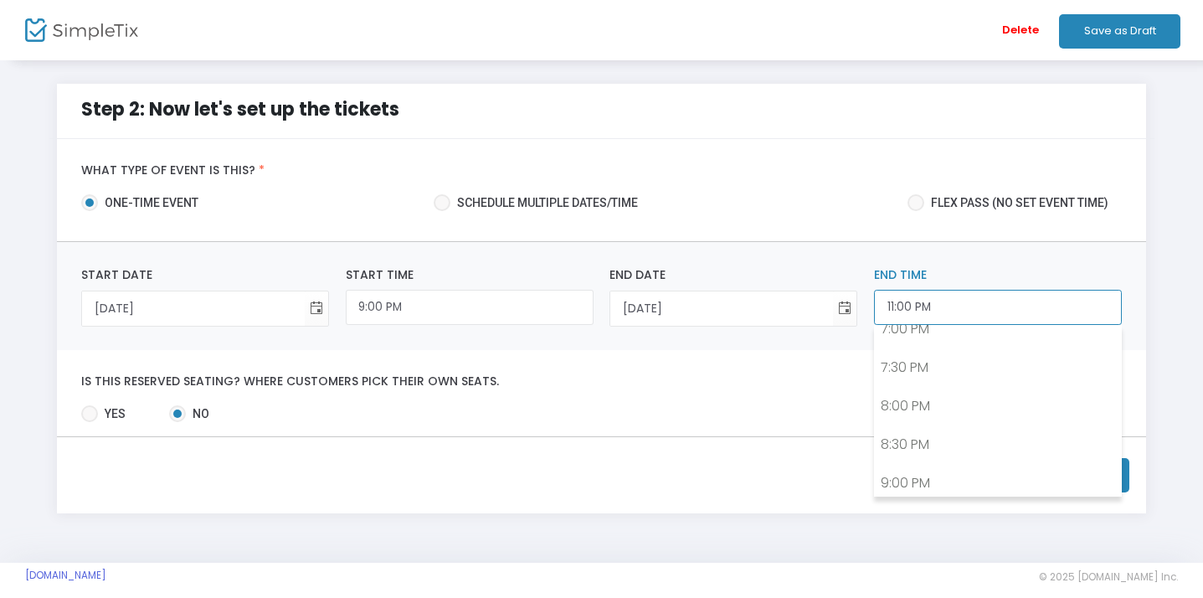
click at [950, 299] on input "11:00 PM" at bounding box center [998, 308] width 248 height 36
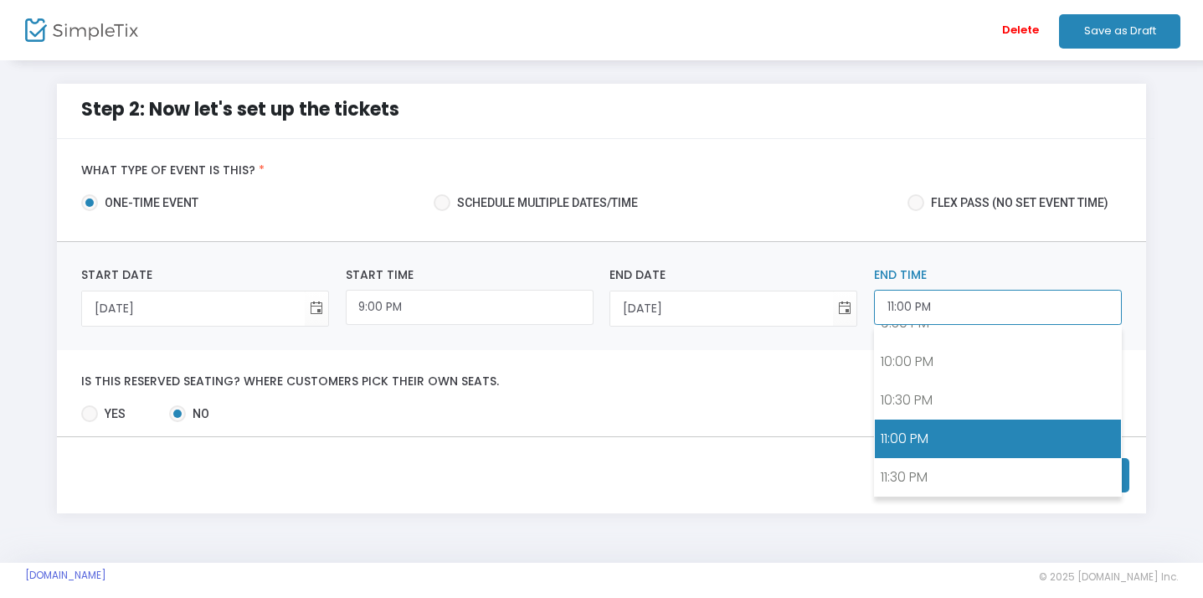
click at [909, 306] on input "11:00 PM" at bounding box center [998, 308] width 248 height 36
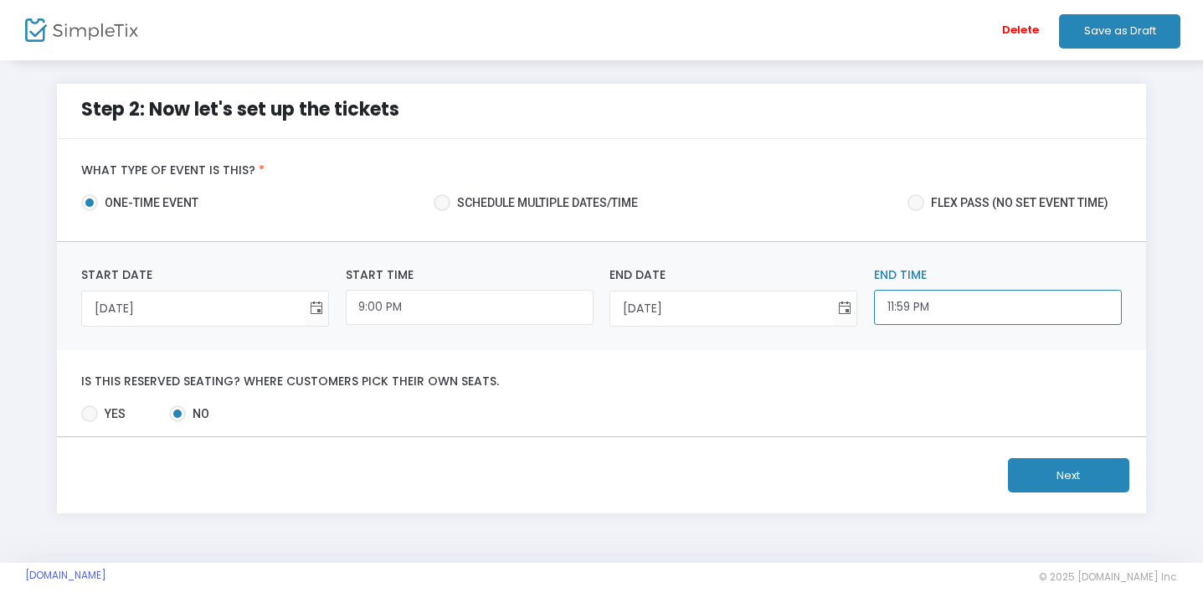
type input "11:59 PM"
click at [1106, 465] on button "Next" at bounding box center [1068, 475] width 121 height 34
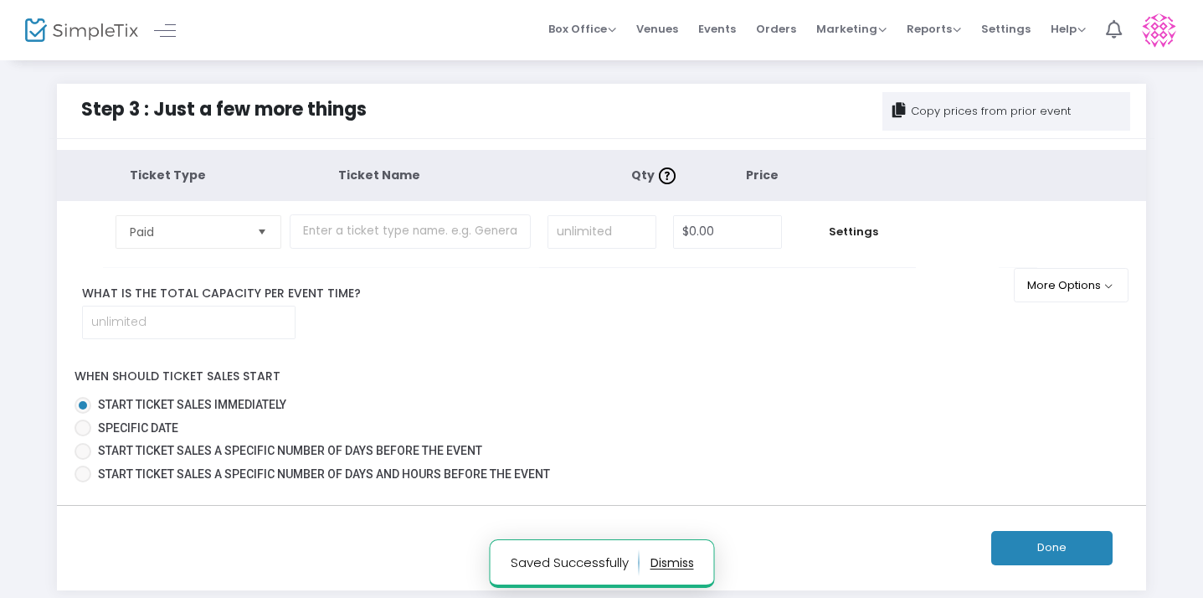
click at [275, 225] on span "Select" at bounding box center [262, 232] width 28 height 28
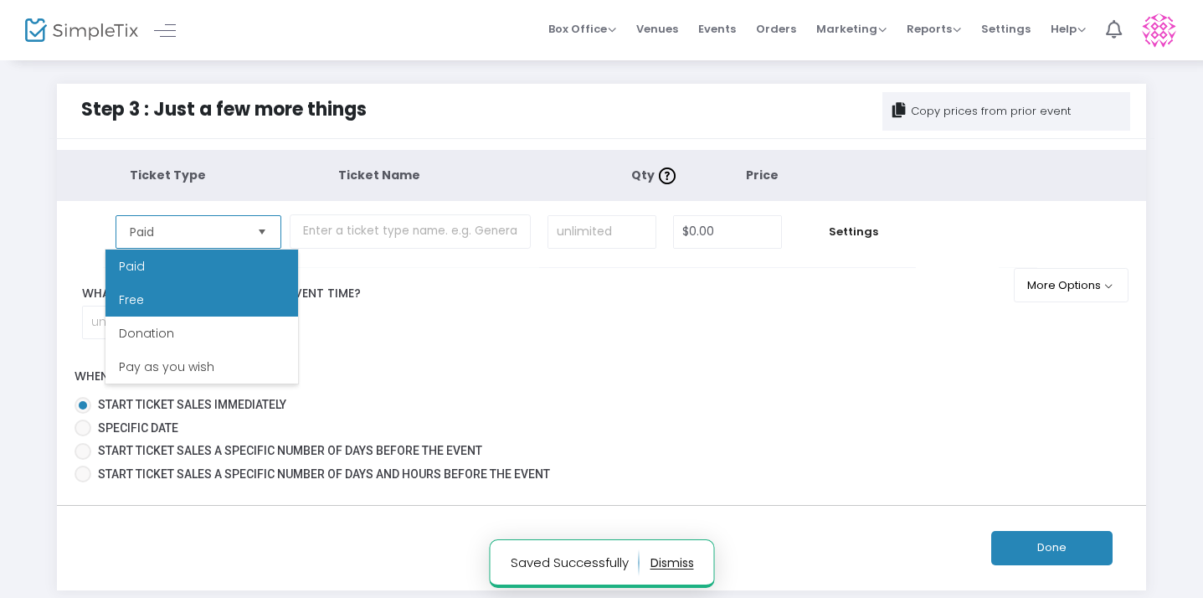
click at [240, 303] on li "Free" at bounding box center [201, 299] width 193 height 33
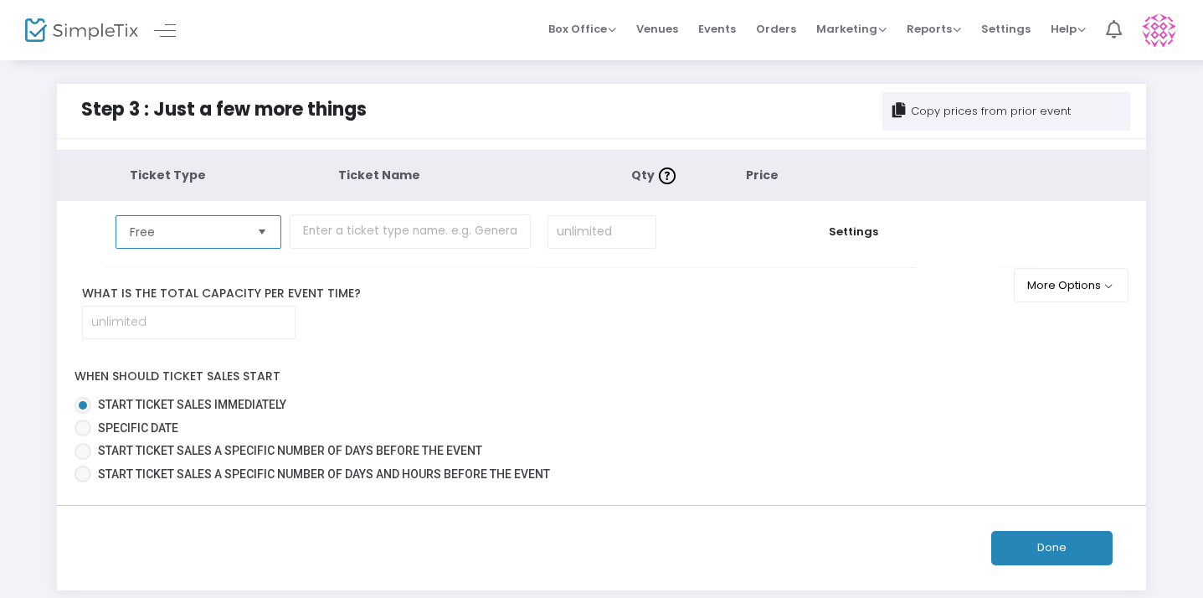
click at [250, 234] on span "Free" at bounding box center [186, 232] width 126 height 32
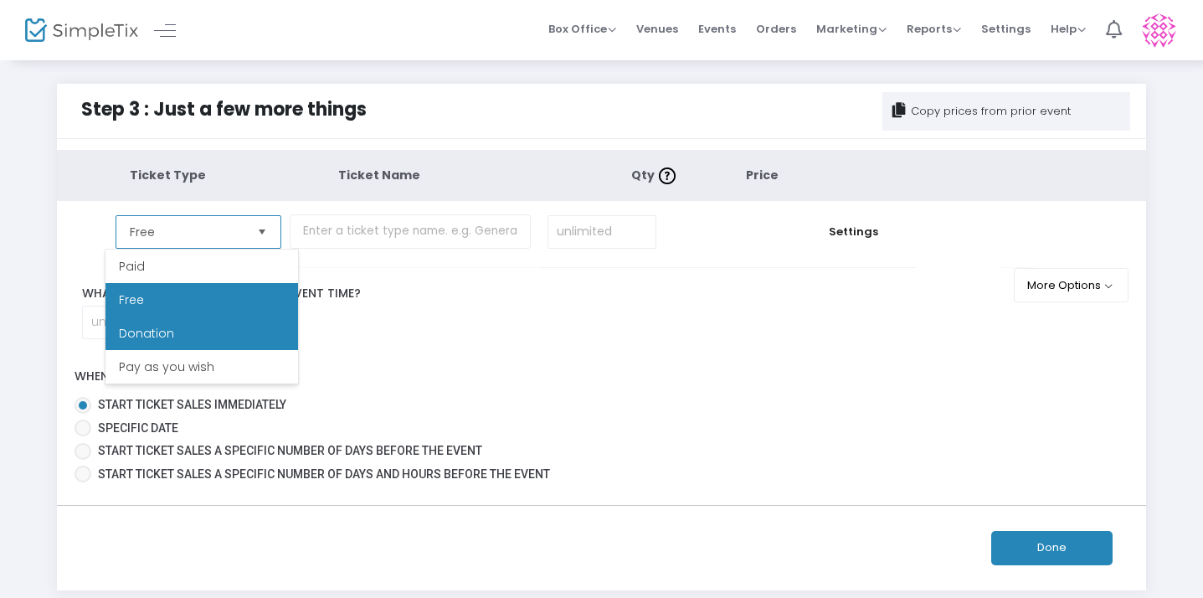
click at [229, 333] on li "Donation" at bounding box center [201, 332] width 193 height 33
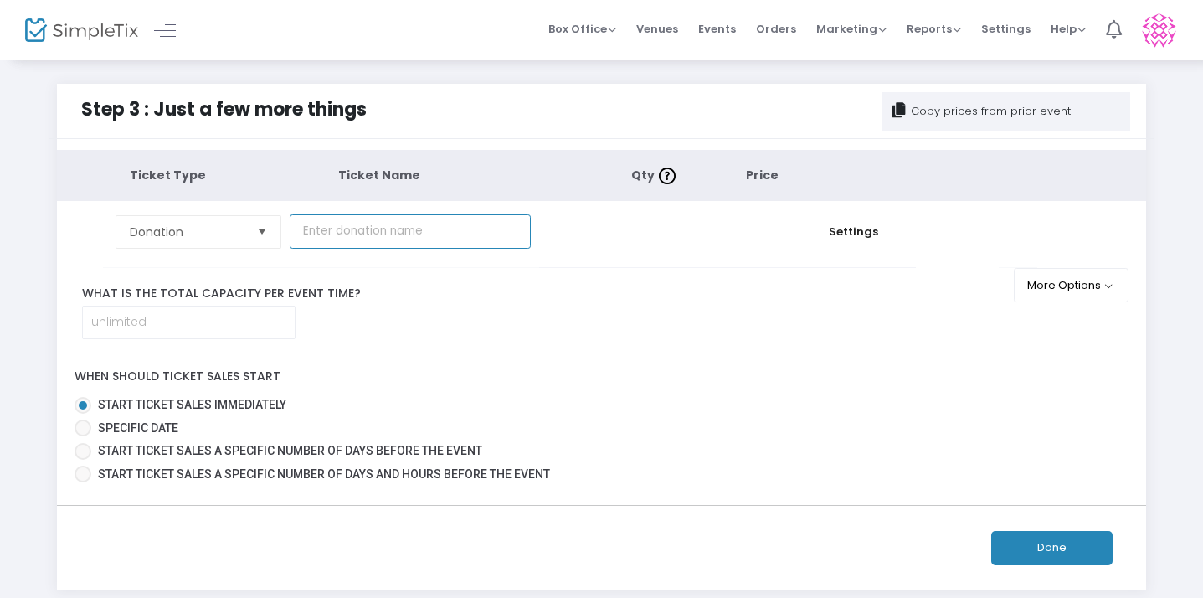
click at [531, 223] on input "text" at bounding box center [410, 231] width 241 height 34
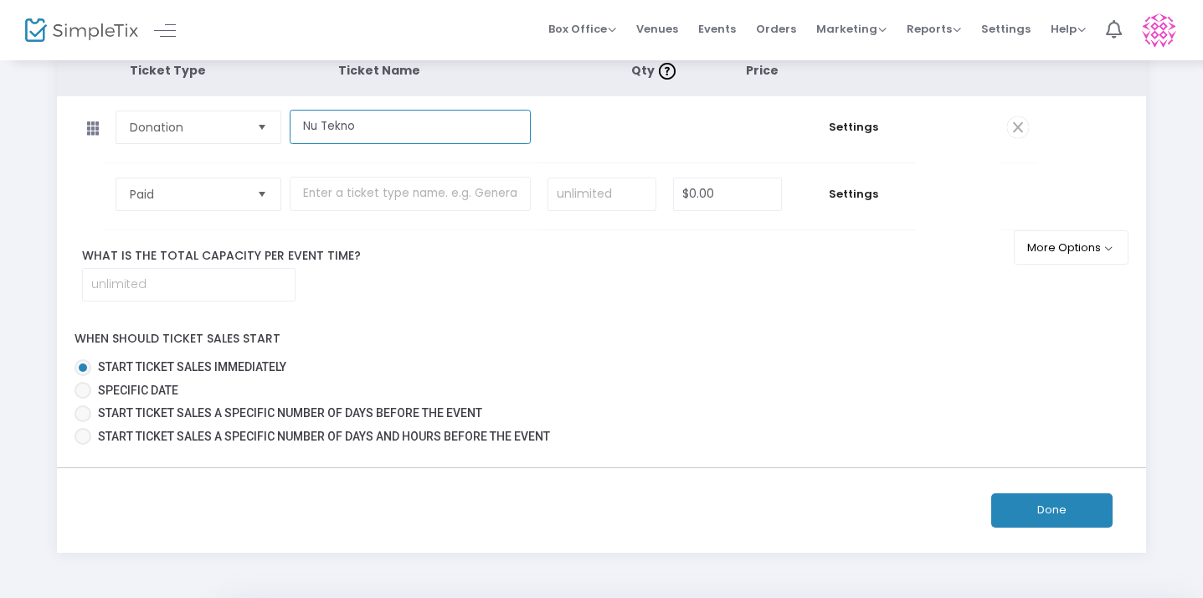
scroll to position [105, 0]
type input "Nu Tekno"
click at [1063, 503] on button "Done" at bounding box center [1051, 509] width 121 height 34
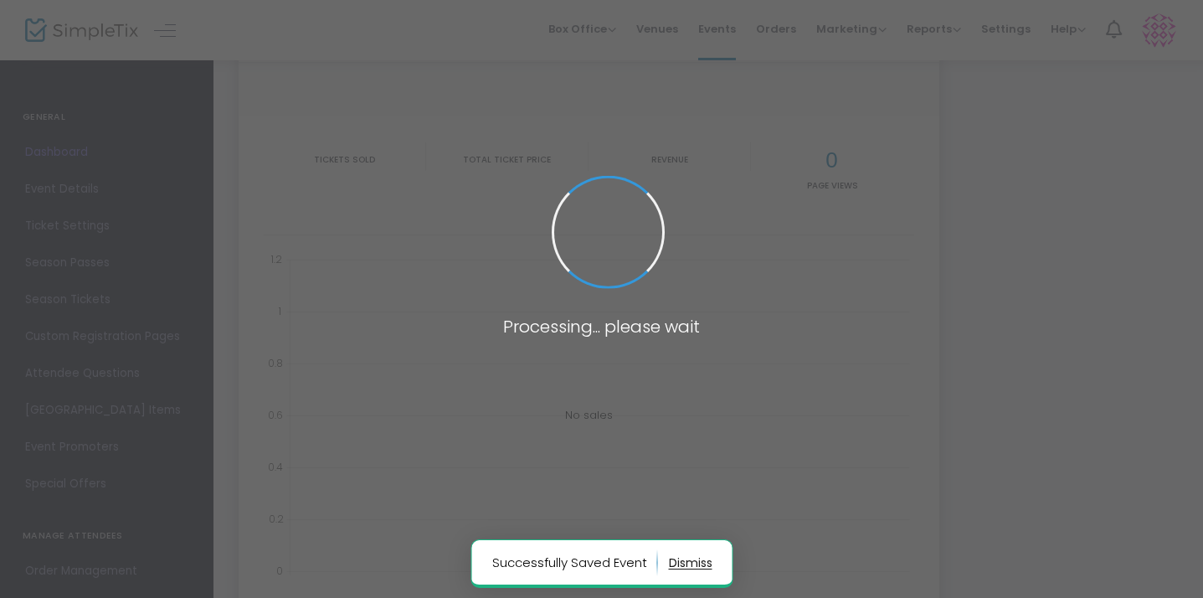
type input "[URL][DOMAIN_NAME][PERSON_NAME]"
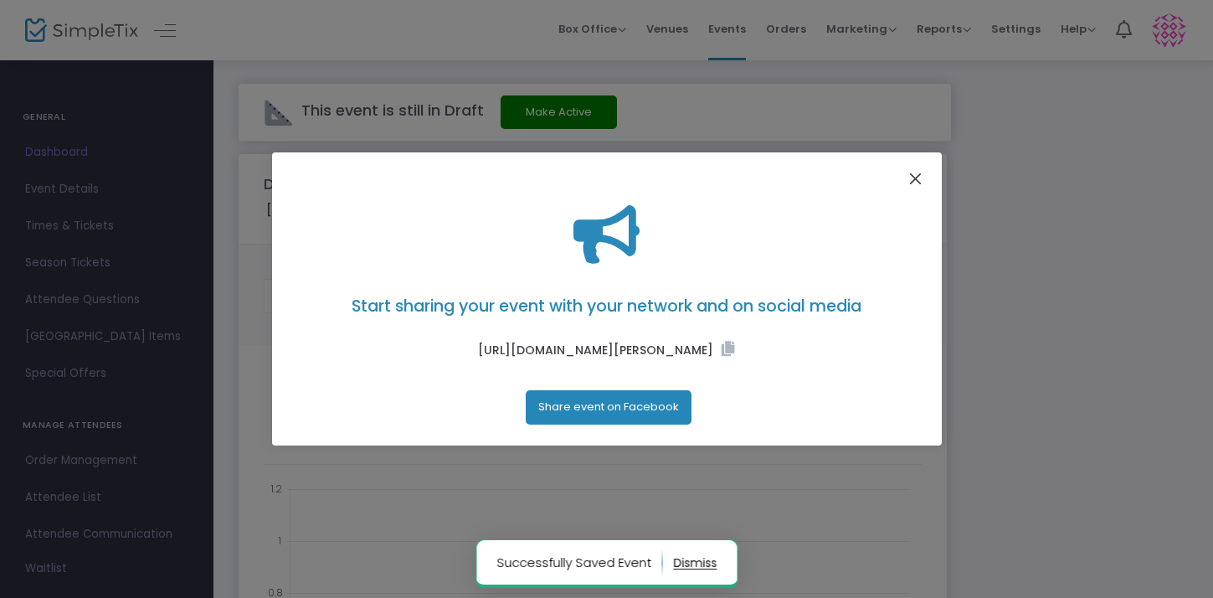
click at [913, 171] on button "Close" at bounding box center [915, 179] width 22 height 22
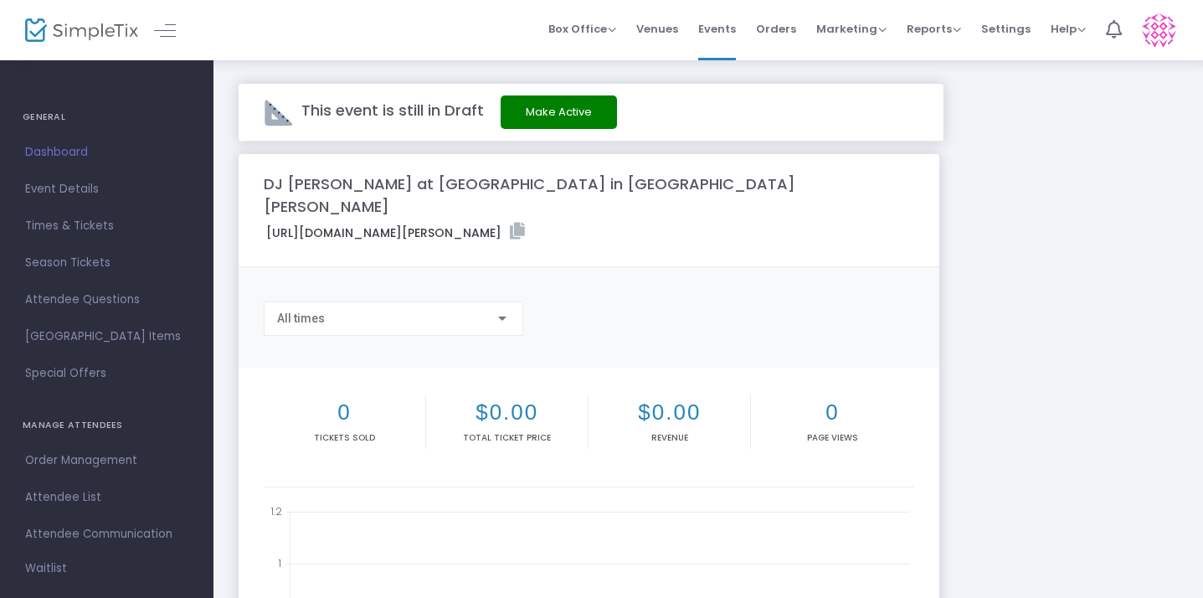
click at [579, 108] on button "Make Active" at bounding box center [559, 111] width 116 height 33
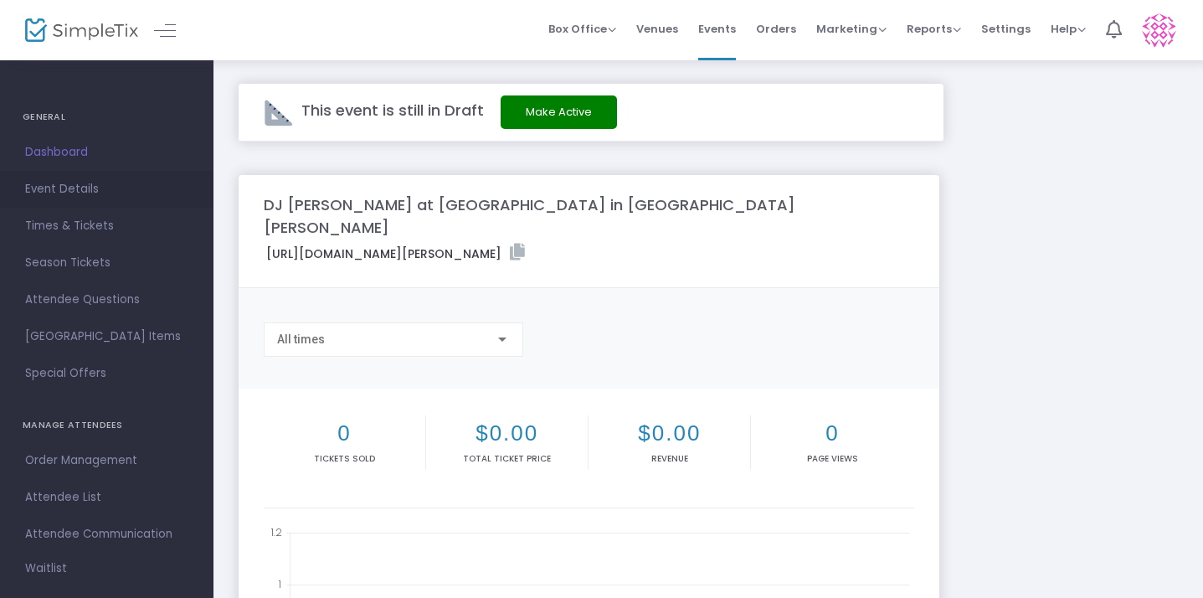
click at [121, 193] on span "Event Details" at bounding box center [106, 189] width 163 height 22
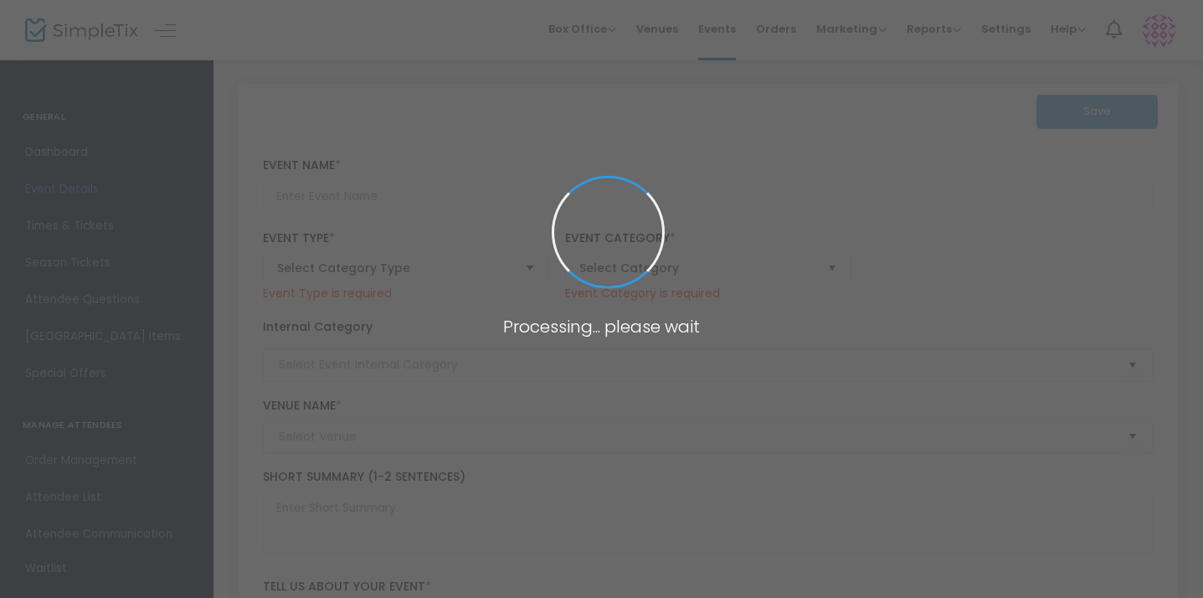
type input "DJ [PERSON_NAME] at [GEOGRAPHIC_DATA] in [GEOGRAPHIC_DATA][PERSON_NAME]"
type textarea "[PERSON_NAME] will be spinning at [GEOGRAPHIC_DATA] in Downtown [GEOGRAPHIC_DAT…"
type input "Buy Tickets"
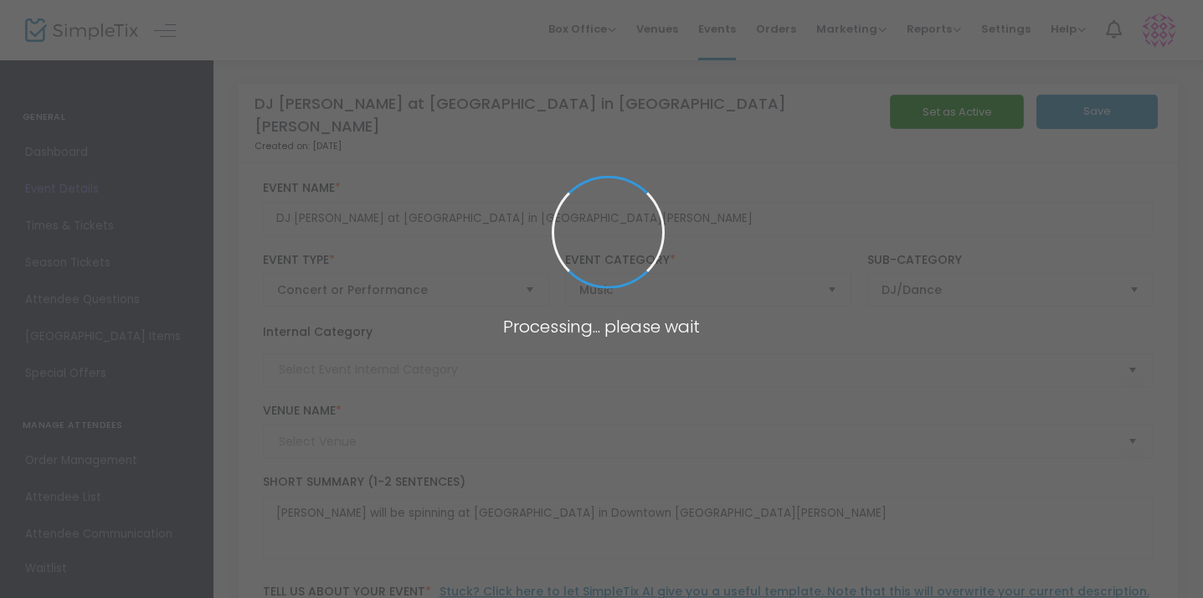
type input "Ranch Water"
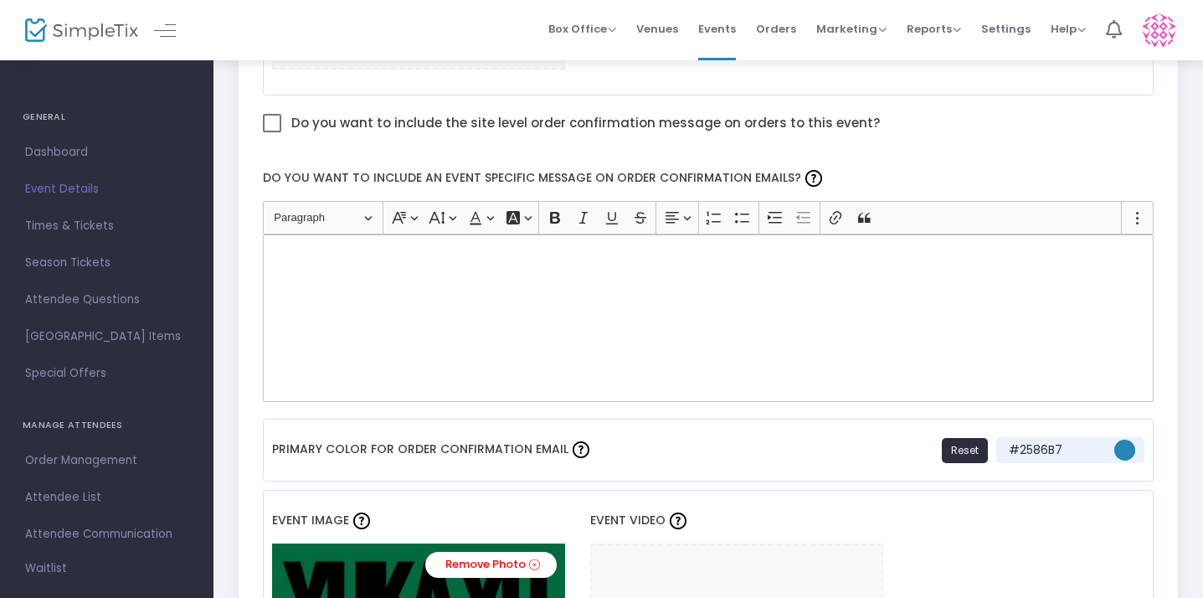
scroll to position [1032, 0]
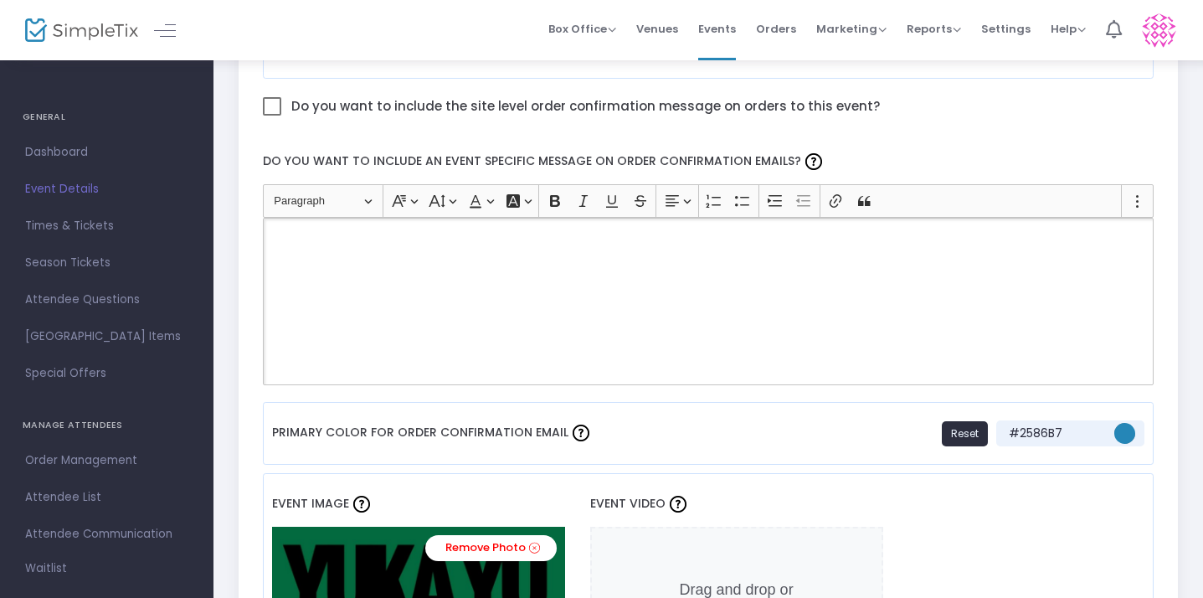
click at [815, 267] on div "Rich Text Editor, main" at bounding box center [709, 301] width 892 height 167
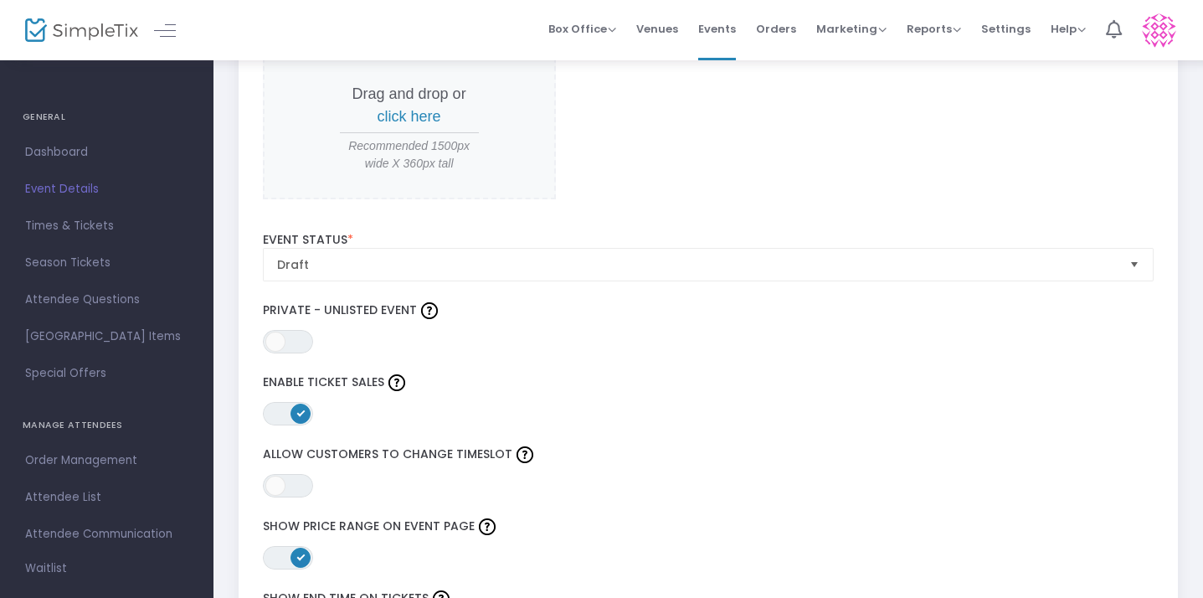
scroll to position [1832, 0]
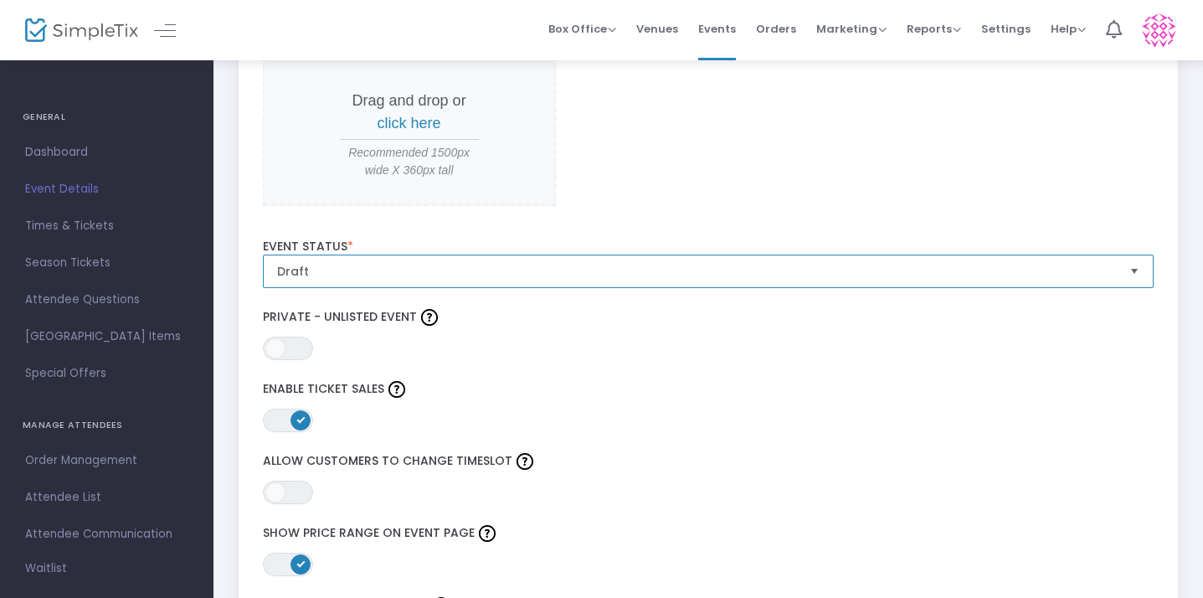
click at [873, 265] on span "Draft" at bounding box center [697, 271] width 840 height 17
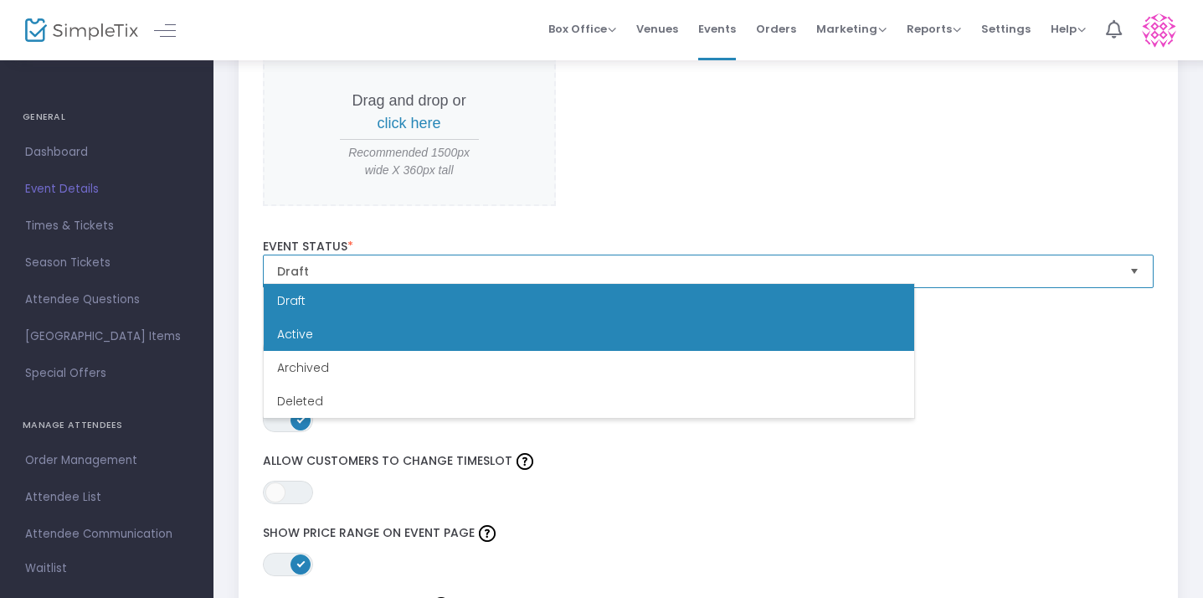
click at [799, 336] on li "Active" at bounding box center [589, 333] width 651 height 33
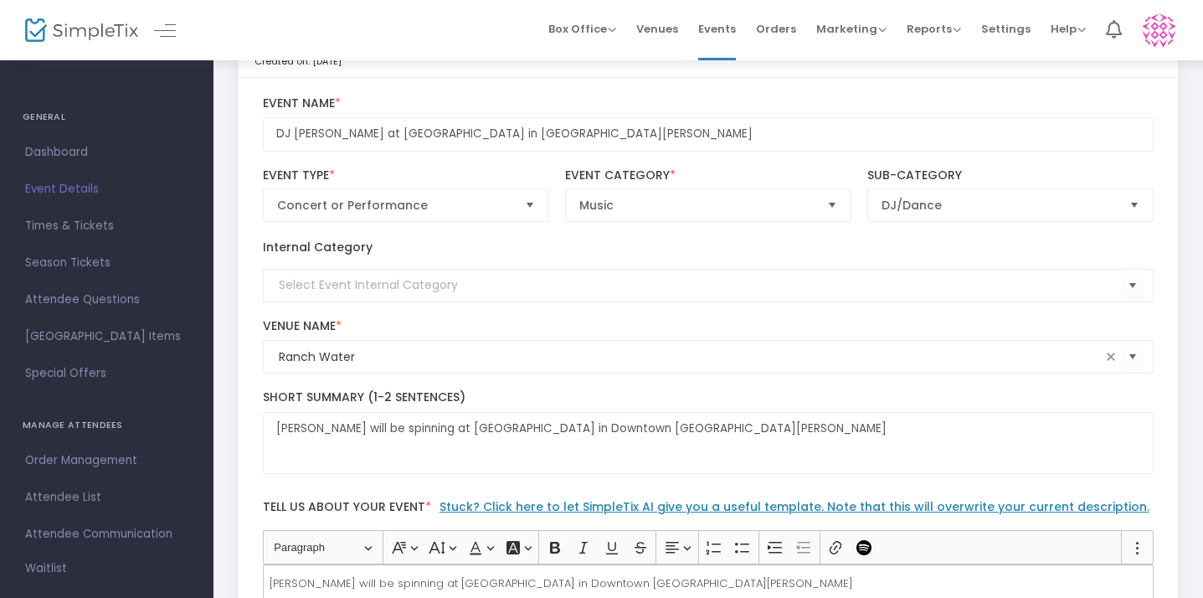
scroll to position [0, 0]
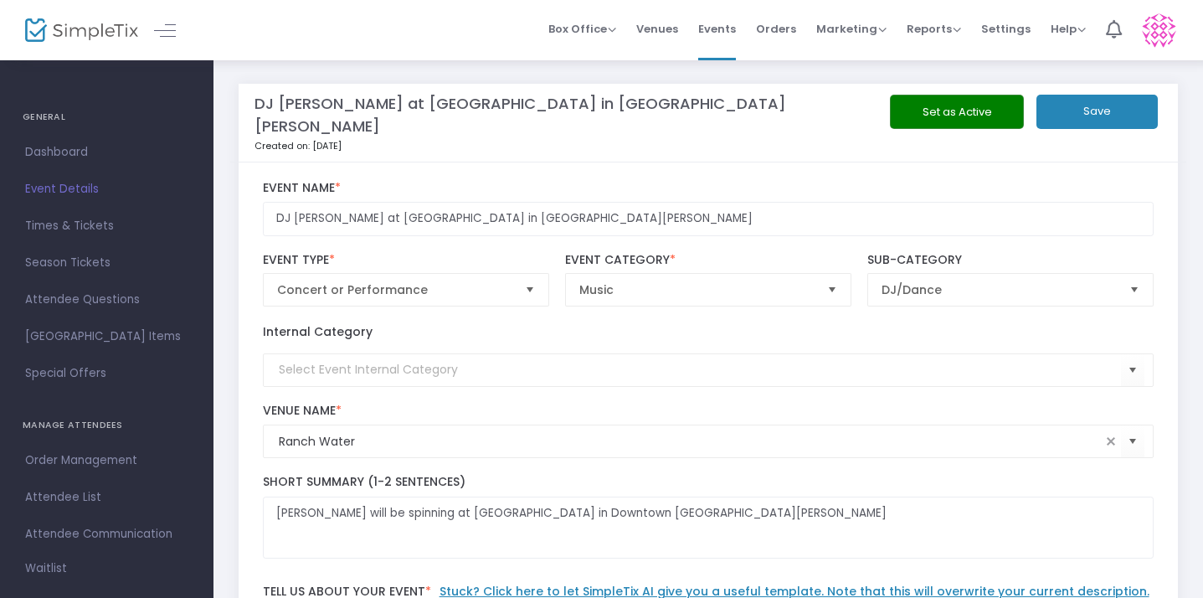
click at [1037, 122] on button "Save" at bounding box center [1097, 112] width 121 height 34
click at [1037, 102] on button "Save" at bounding box center [1097, 112] width 121 height 34
click at [63, 158] on span "Dashboard" at bounding box center [106, 153] width 163 height 22
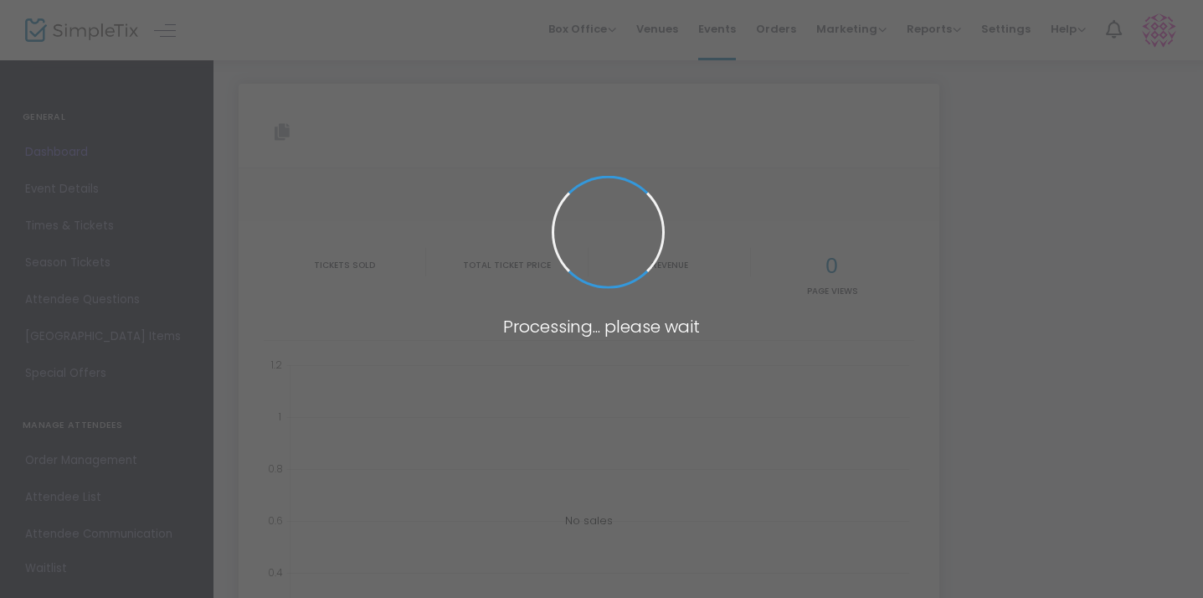
type input "[URL][DOMAIN_NAME][PERSON_NAME]"
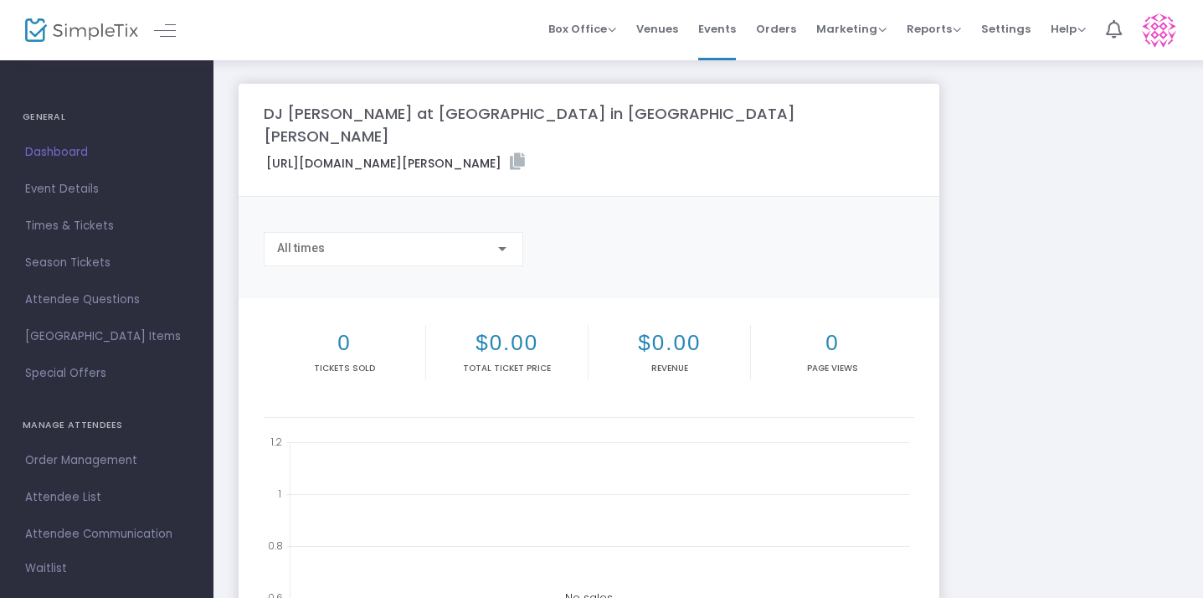
click at [975, 108] on div "DJ [PERSON_NAME] at [GEOGRAPHIC_DATA] in [GEOGRAPHIC_DATA][PERSON_NAME] [URL][D…" at bounding box center [708, 512] width 956 height 856
click at [75, 157] on span "Dashboard" at bounding box center [106, 153] width 163 height 22
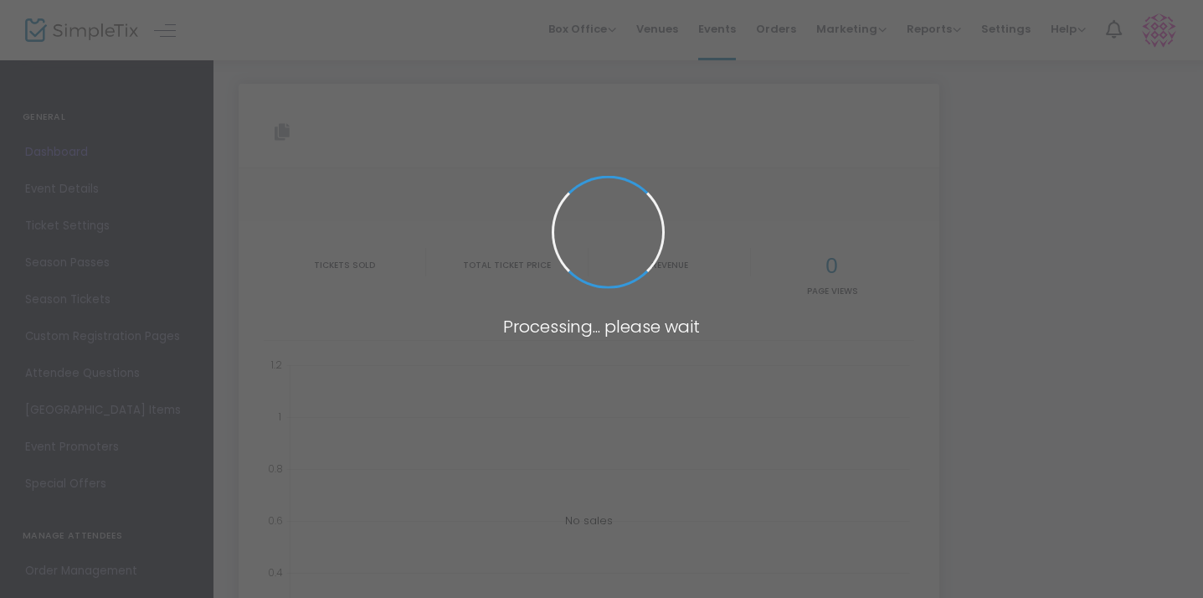
type input "[URL][DOMAIN_NAME][PERSON_NAME]"
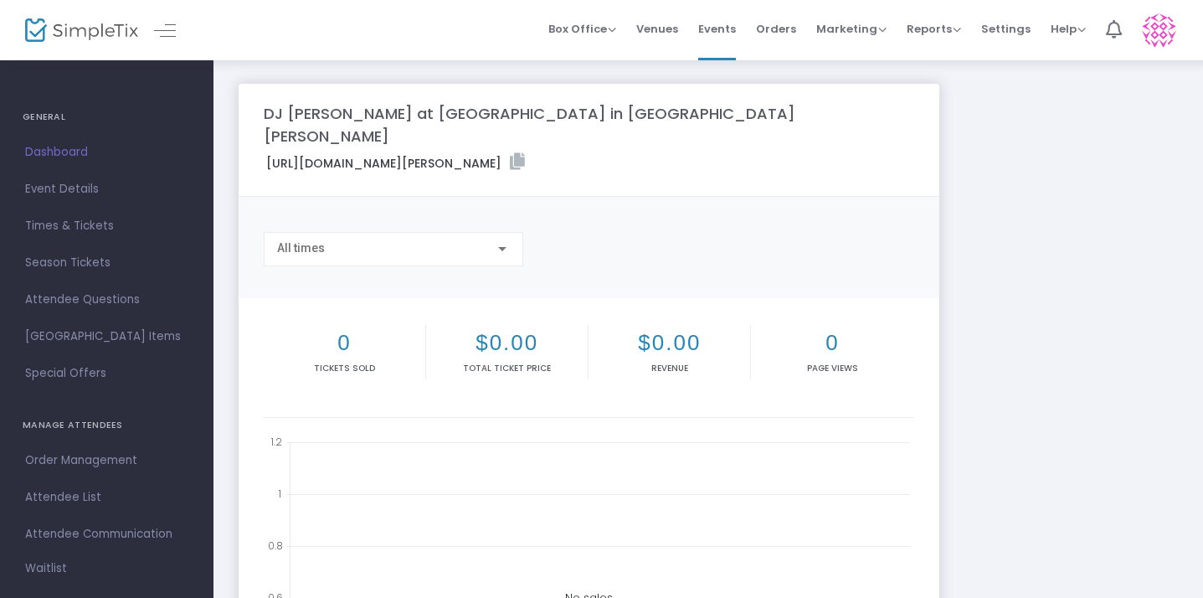
click at [85, 35] on img at bounding box center [81, 30] width 113 height 24
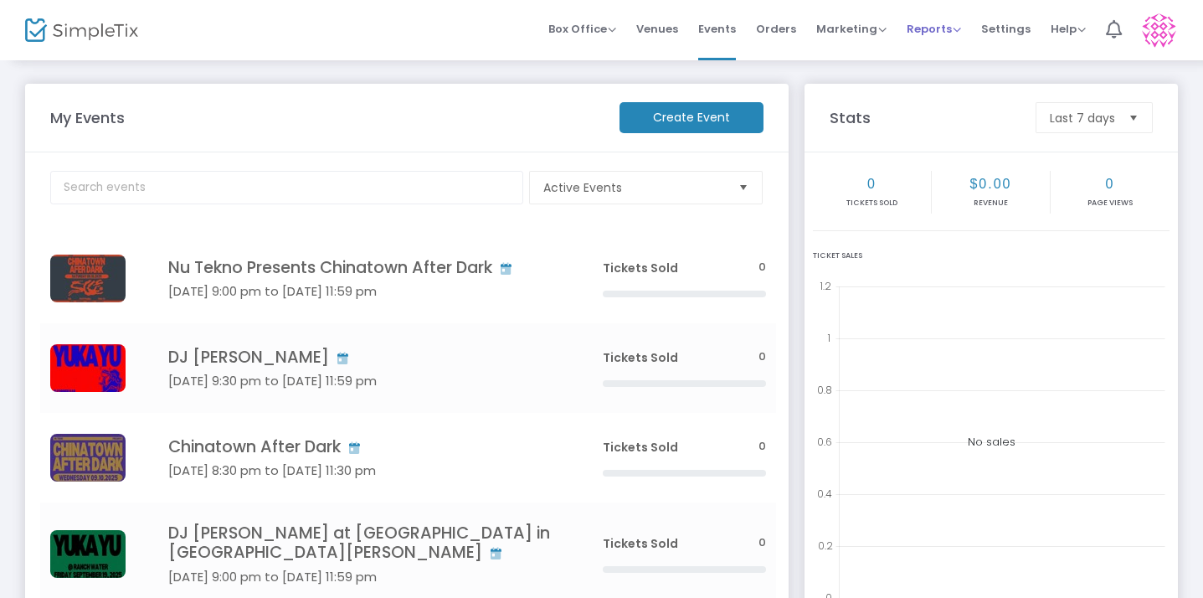
click at [927, 27] on span "Reports" at bounding box center [934, 29] width 54 height 16
click at [928, 54] on li "Analytics" at bounding box center [961, 56] width 109 height 33
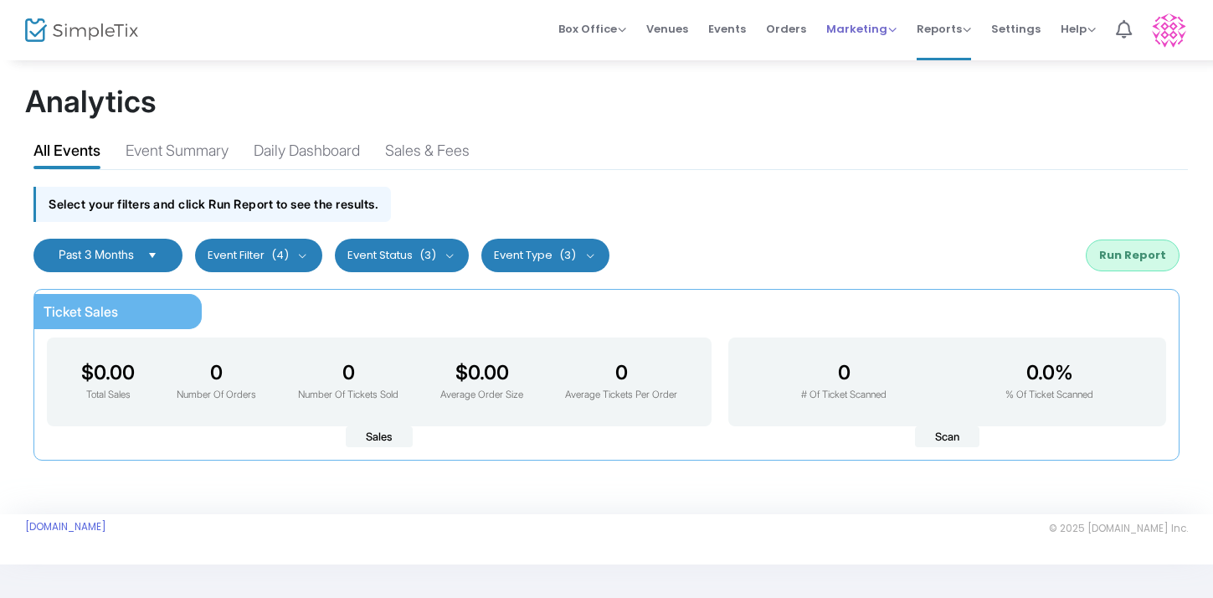
click at [861, 45] on span "Marketing Promo Codes Quantity Discounts Affiliate" at bounding box center [861, 29] width 70 height 43
click at [721, 32] on span "Events" at bounding box center [727, 29] width 38 height 43
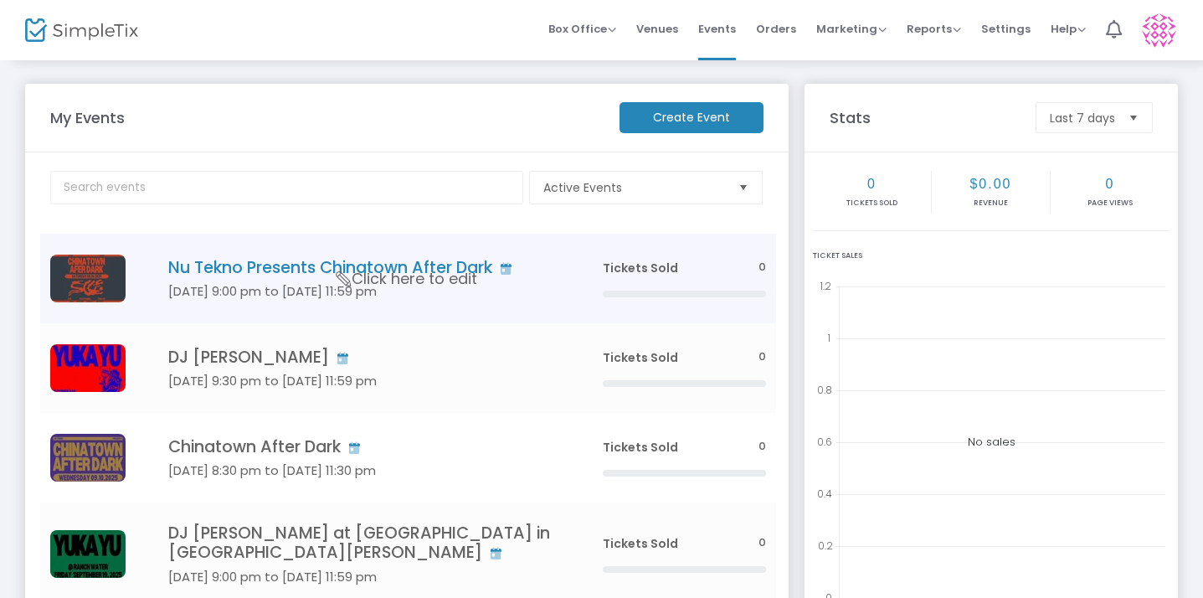
click at [290, 270] on h4 "Nu Tekno Presents Chinatown After Dark" at bounding box center [360, 267] width 384 height 19
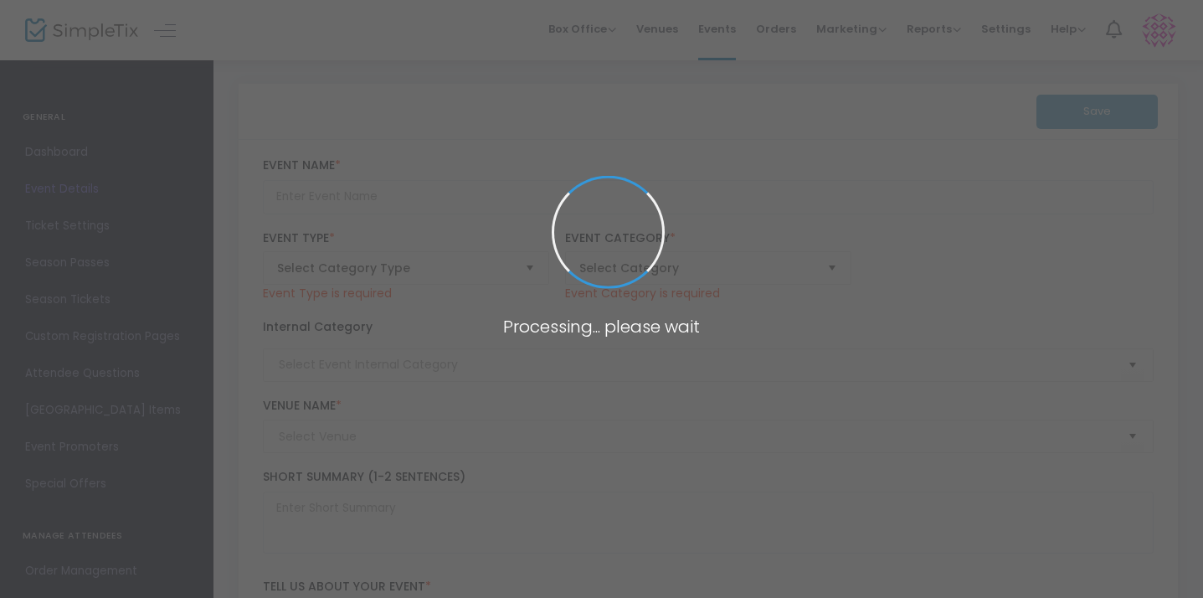
type input "Nu Tekno Presents Chinatown After Dark"
type textarea "NU TEKNO is bringing Chinatown After Dark back — and we're turning up the heat …"
type input "Buy Tickets"
type input "Mr. Mahjong's"
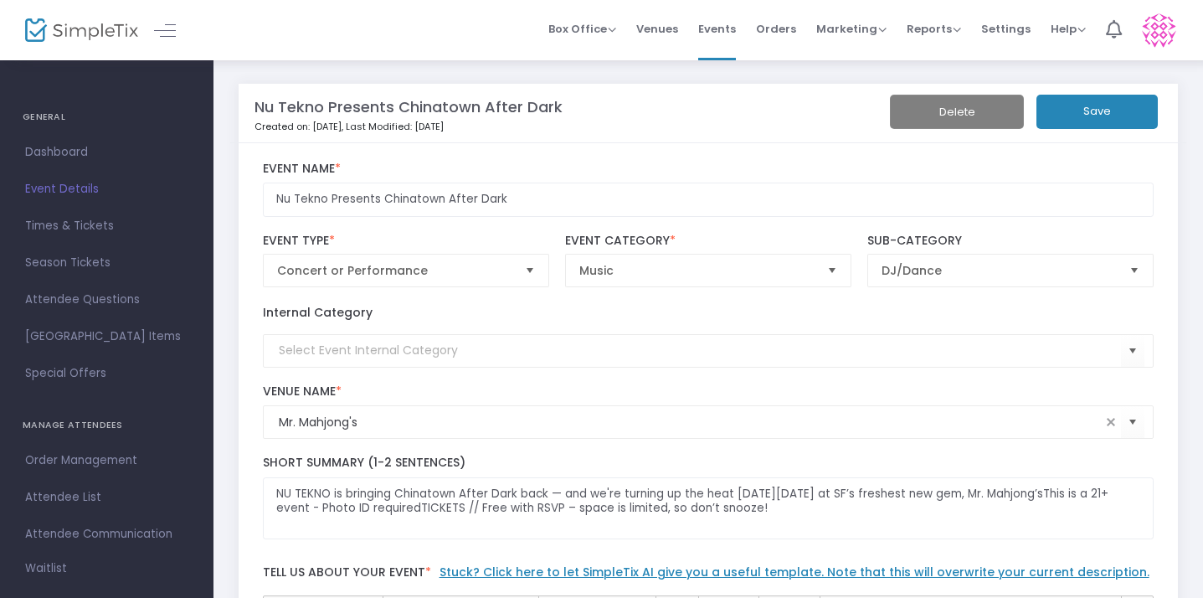
click at [100, 186] on span "Event Details" at bounding box center [106, 189] width 163 height 22
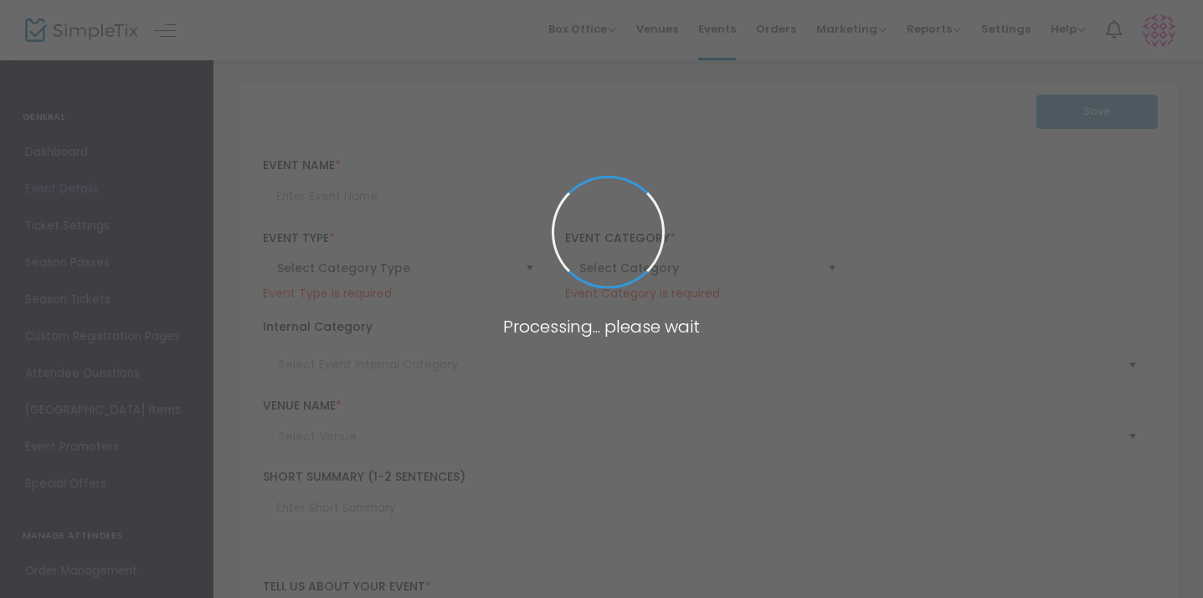
type input "Nu Tekno Presents Chinatown After Dark"
type textarea "NU TEKNO is bringing Chinatown After Dark back — and we're turning up the heat …"
type input "Buy Tickets"
type input "Mr. Mahjong's"
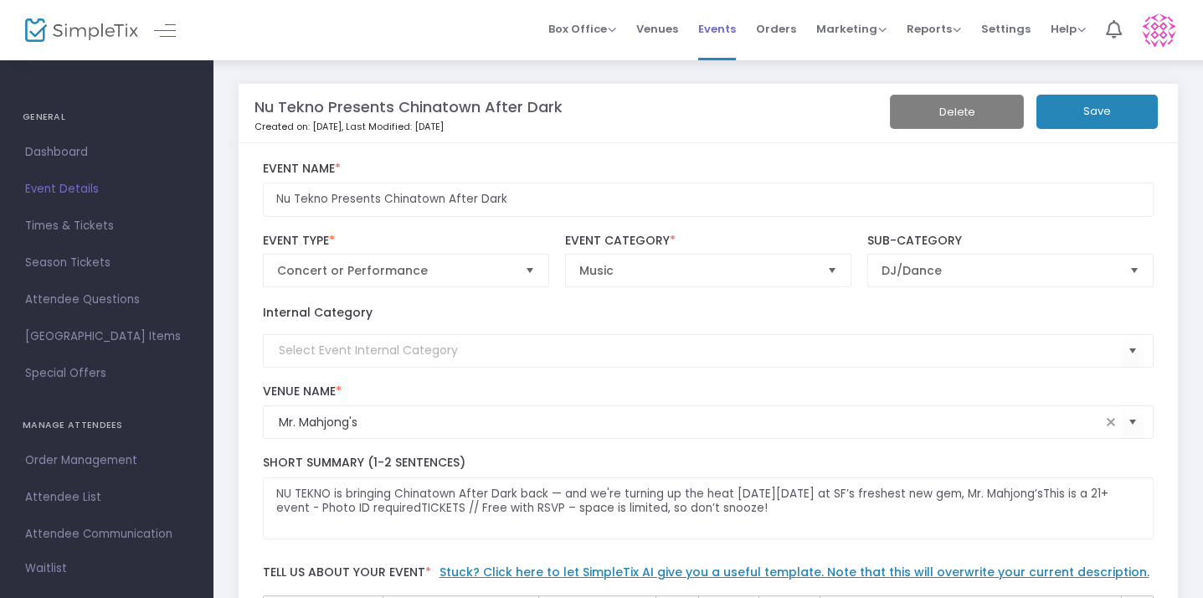
click at [723, 37] on span "Events" at bounding box center [717, 29] width 38 height 43
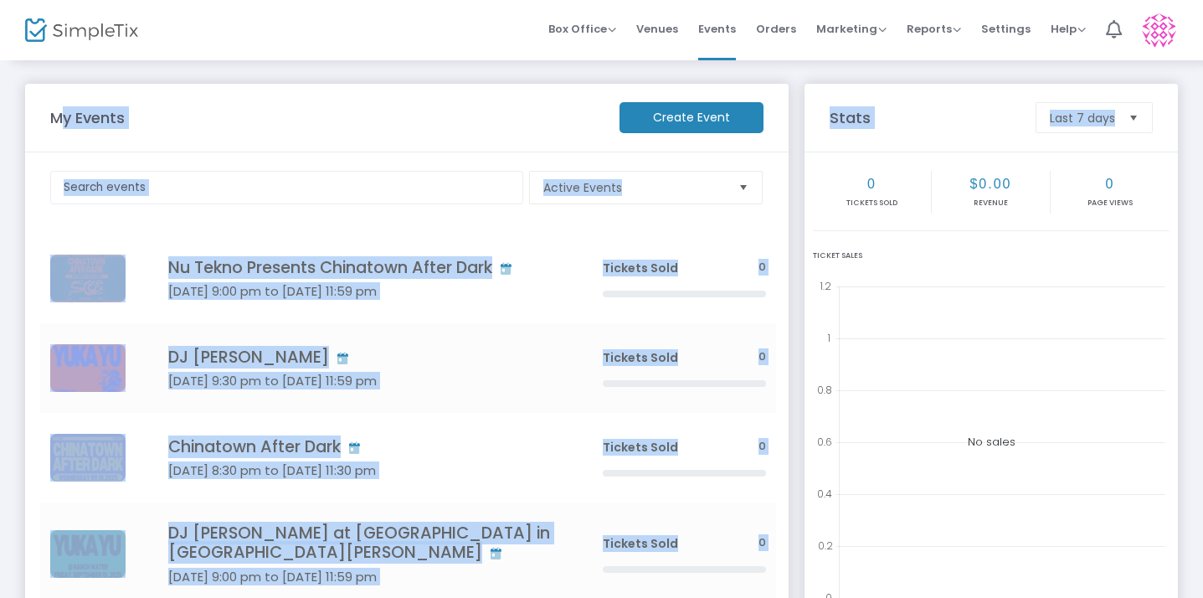
drag, startPoint x: 1202, startPoint y: 73, endPoint x: 1191, endPoint y: 116, distance: 44.9
click at [1191, 116] on div "My Events Create Event Active Events Event Category Type No section found Nu Te…" at bounding box center [601, 401] width 1203 height 684
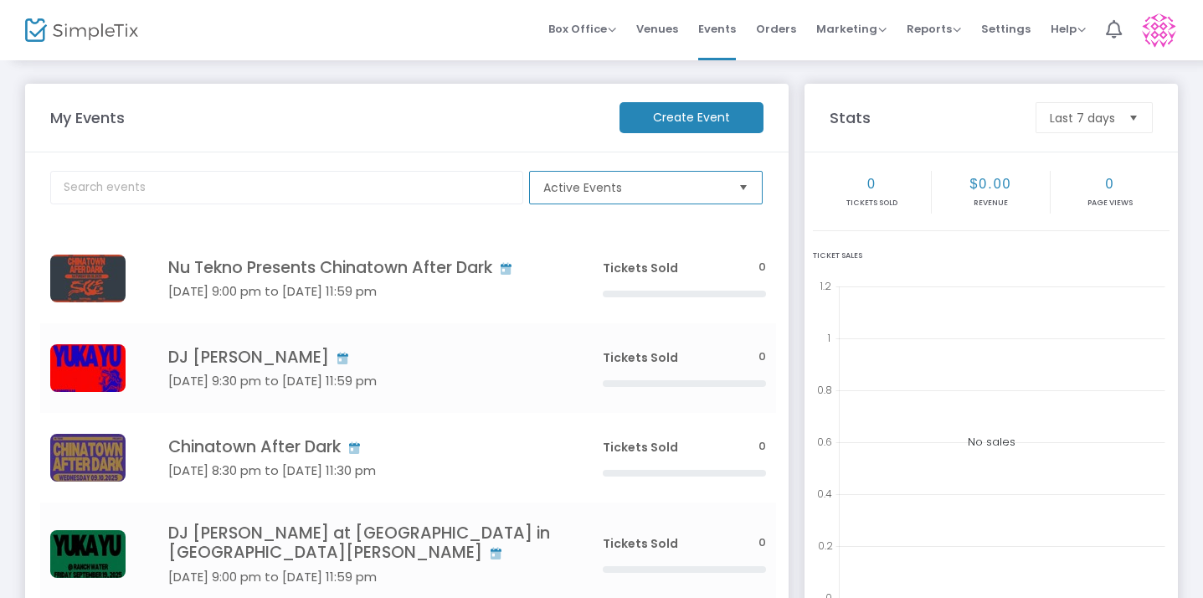
click at [672, 191] on span "Active Events" at bounding box center [634, 187] width 182 height 17
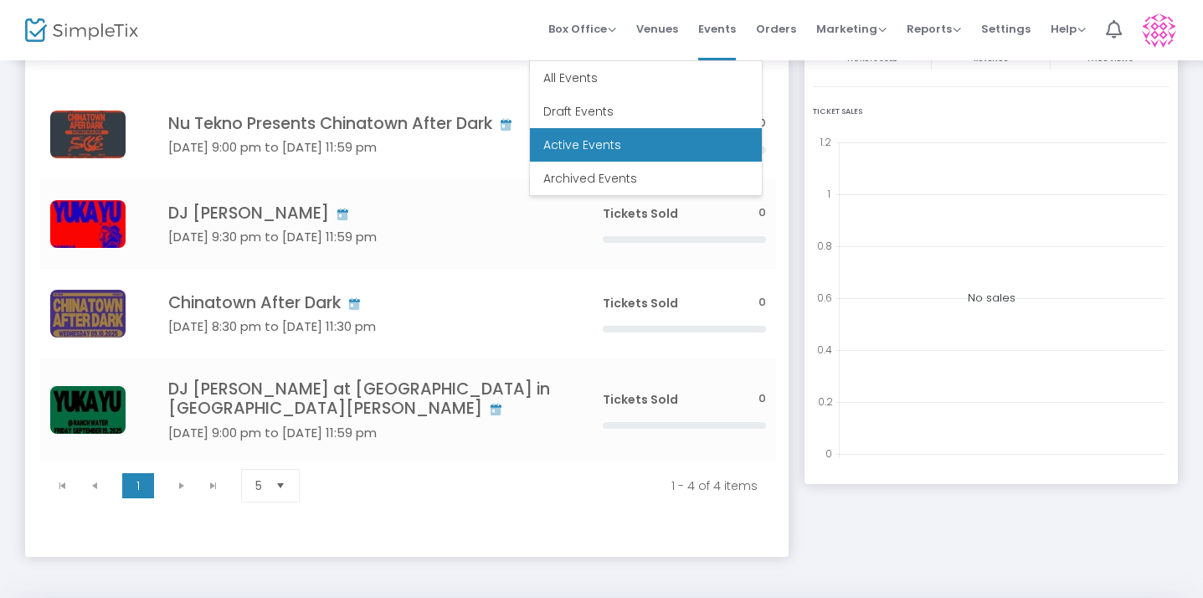
scroll to position [149, 0]
